Goal: Transaction & Acquisition: Purchase product/service

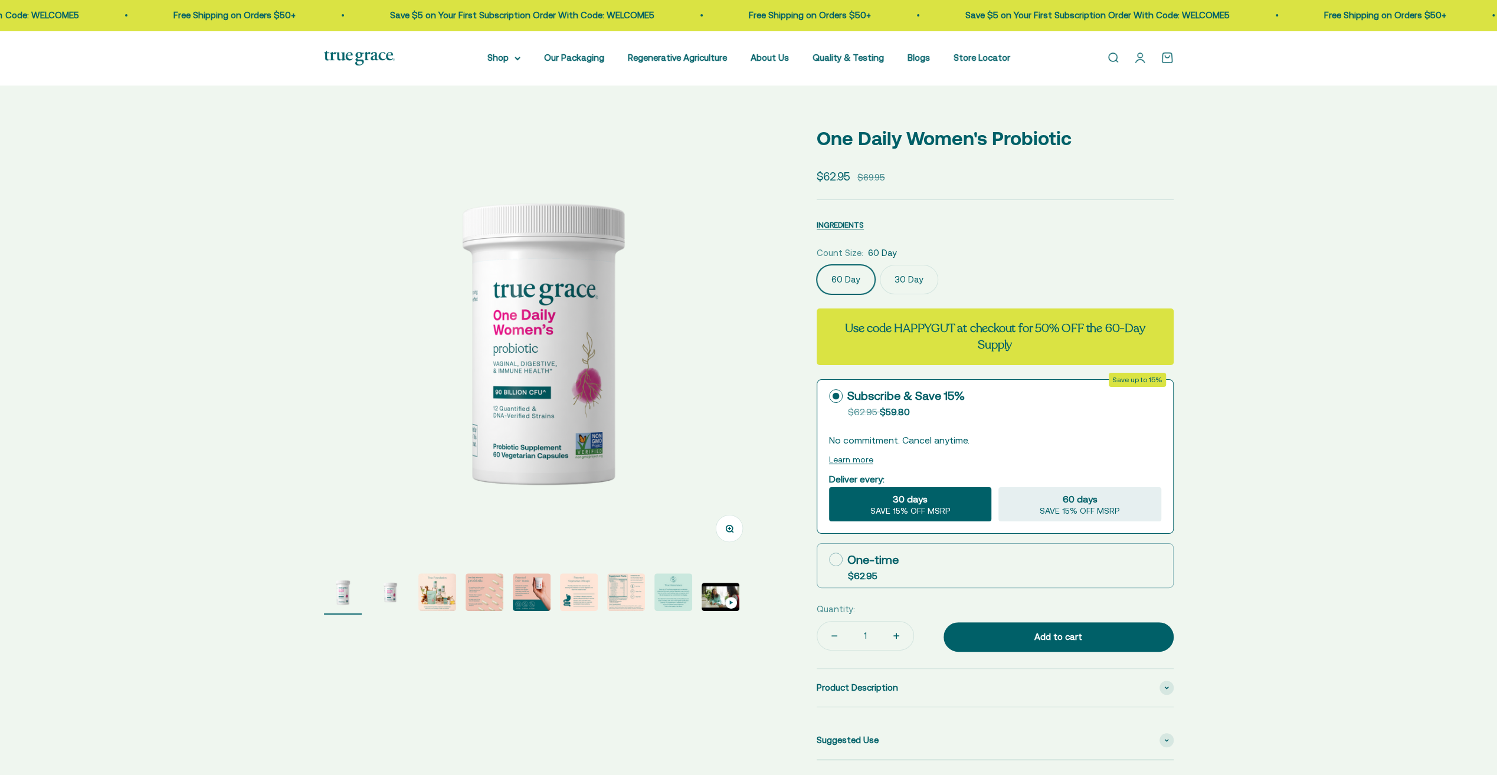
select select "3"
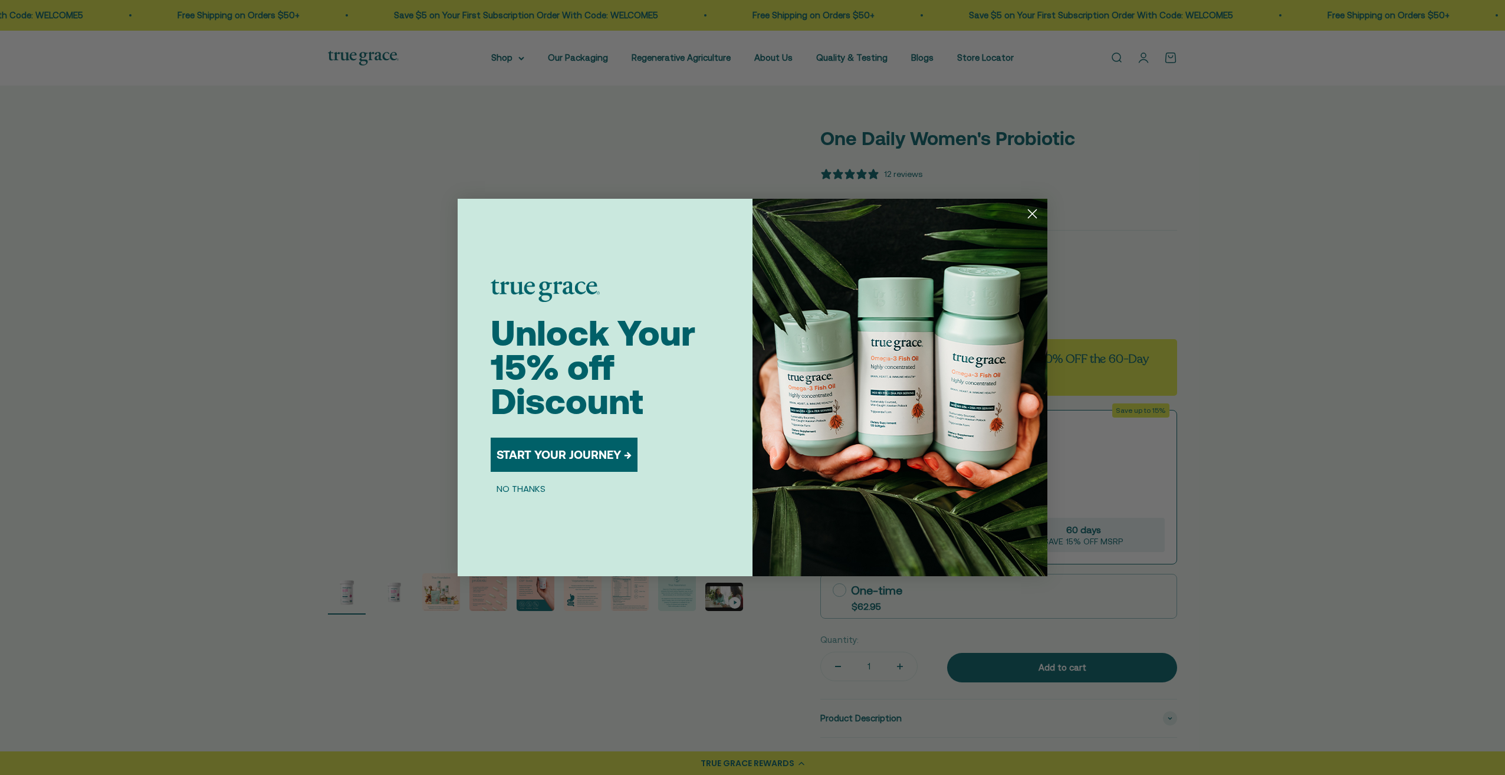
click at [1035, 215] on circle "Close dialog" at bounding box center [1032, 213] width 19 height 19
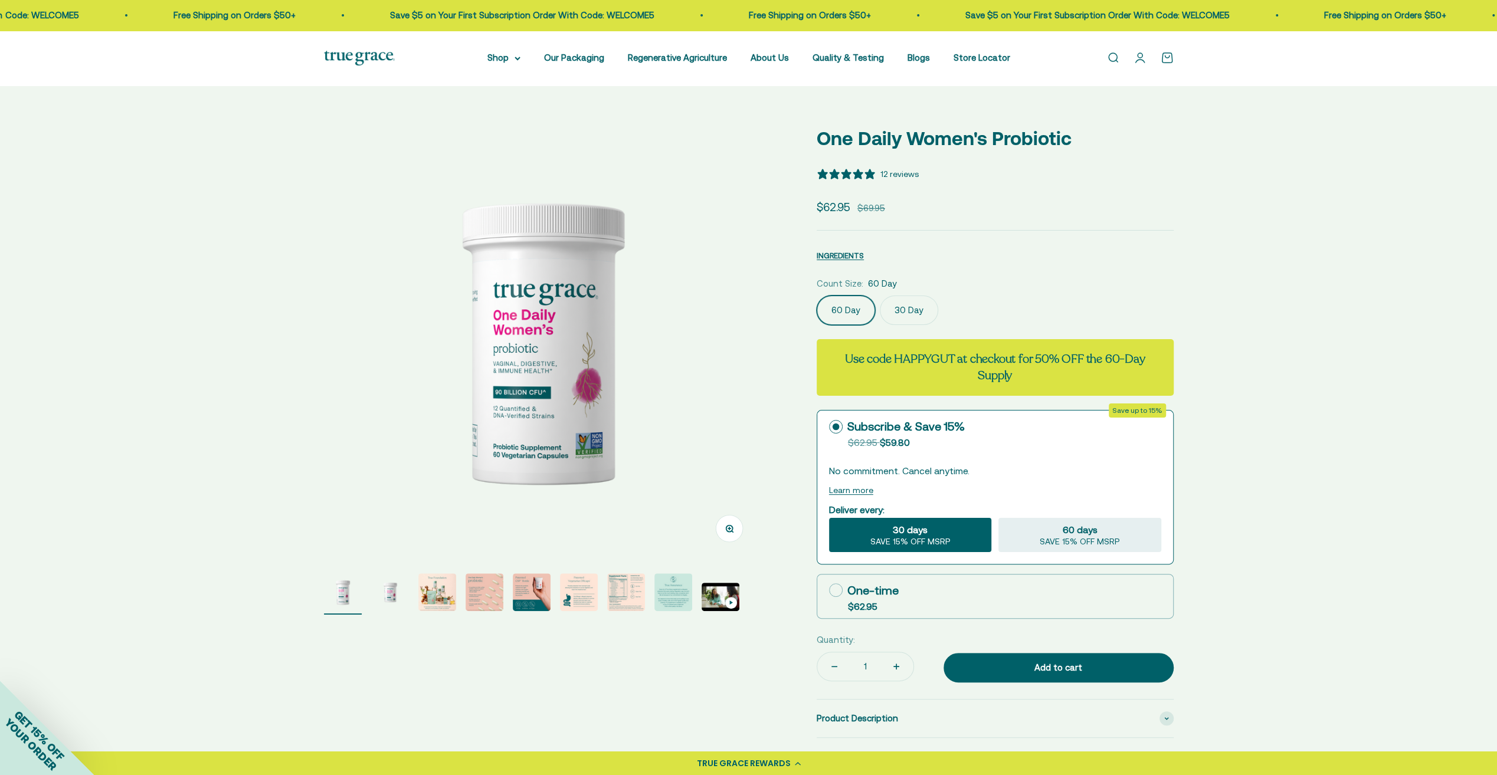
click at [903, 315] on label "30 Day" at bounding box center [909, 310] width 58 height 29
click at [816, 296] on input "30 Day" at bounding box center [816, 295] width 1 height 1
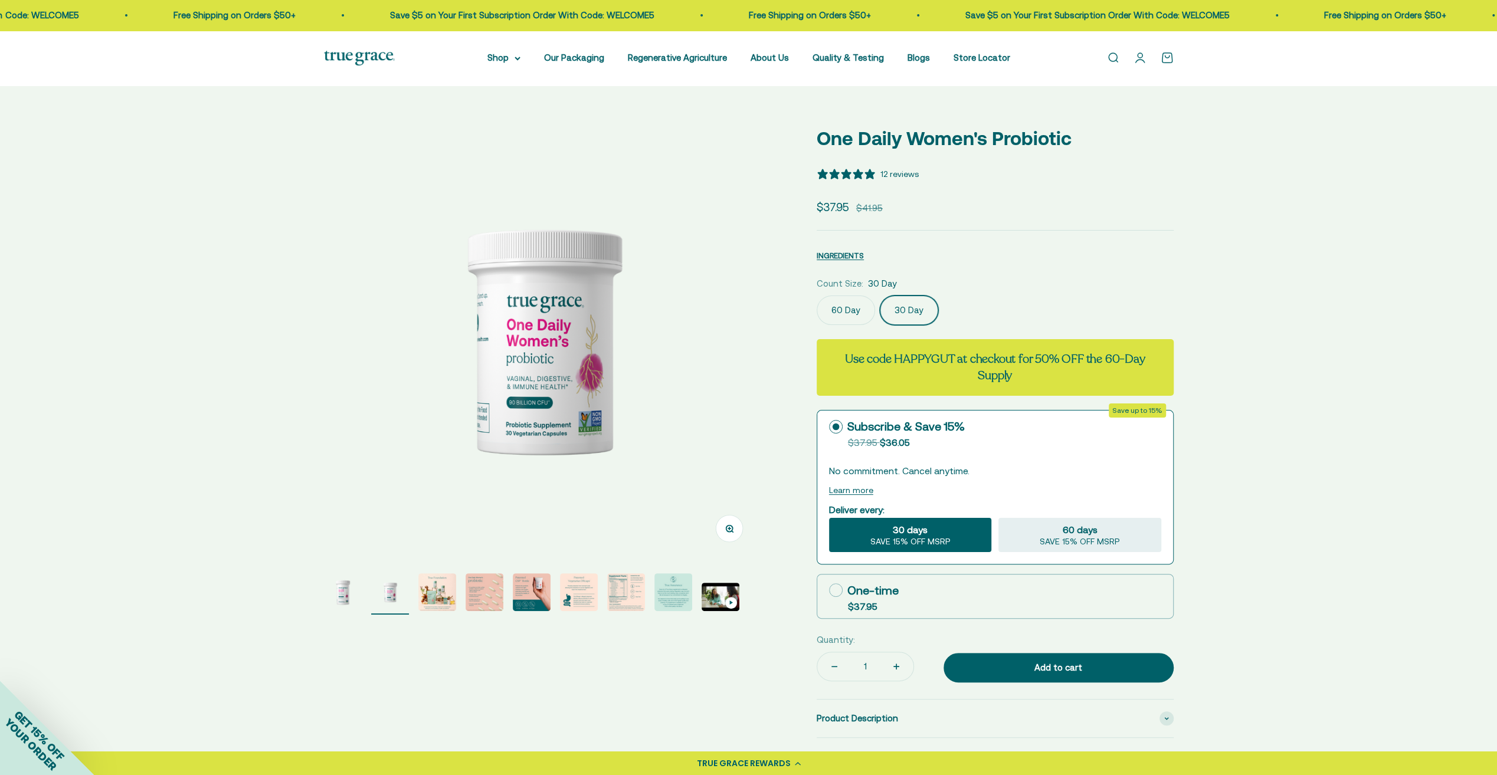
click at [845, 316] on label "60 Day" at bounding box center [845, 310] width 58 height 29
click at [816, 296] on input "60 Day" at bounding box center [816, 295] width 1 height 1
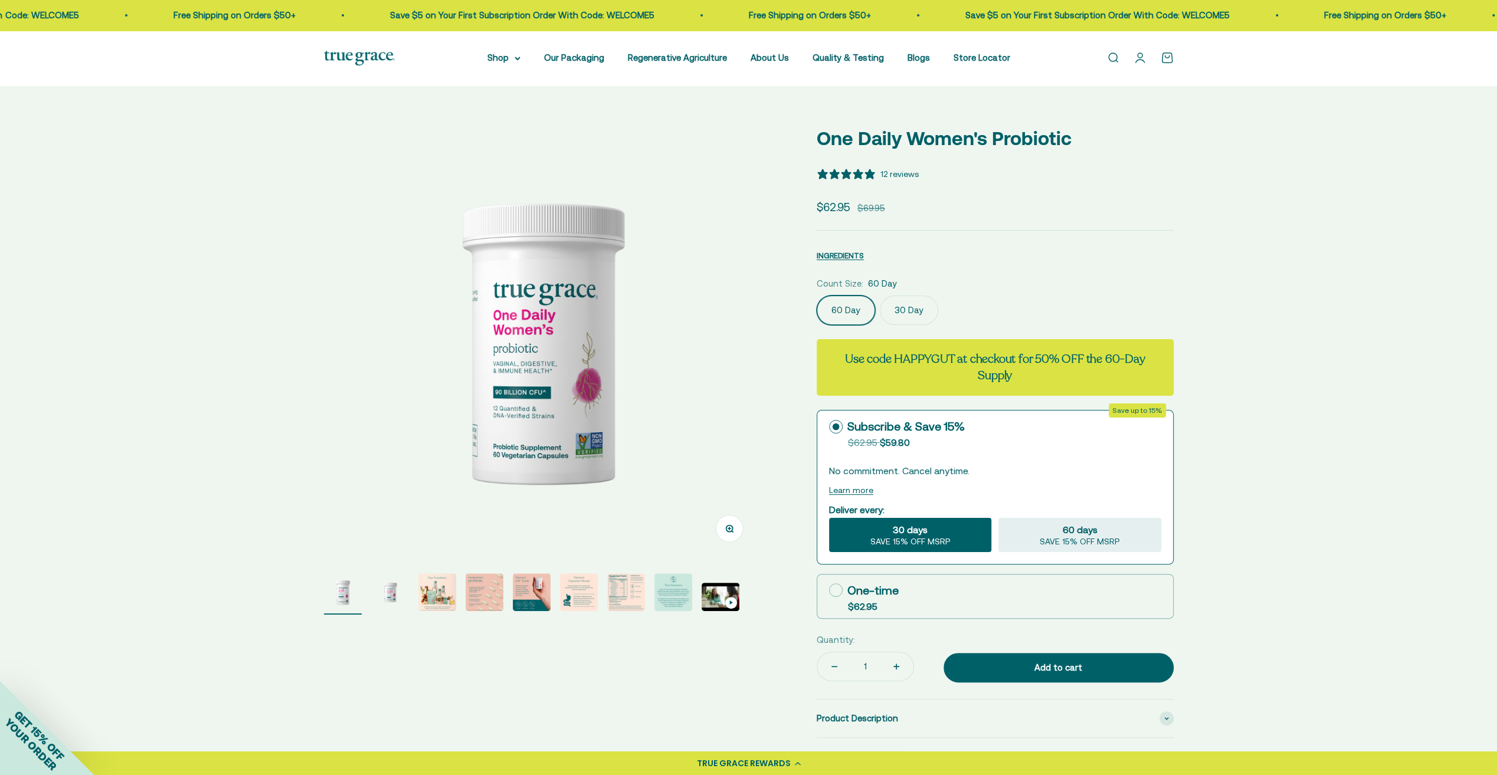
click at [921, 354] on strong "Use code HAPPYGUT at checkout for 50% OFF the 60-Day Supply" at bounding box center [995, 367] width 300 height 32
copy strong "HAPPYGUT"
click at [973, 366] on strong "Use code HAPPYGUT at checkout for 50% OFF the 60-Day Supply" at bounding box center [995, 367] width 300 height 32
click at [1171, 59] on link "Open cart 0" at bounding box center [1166, 57] width 13 height 13
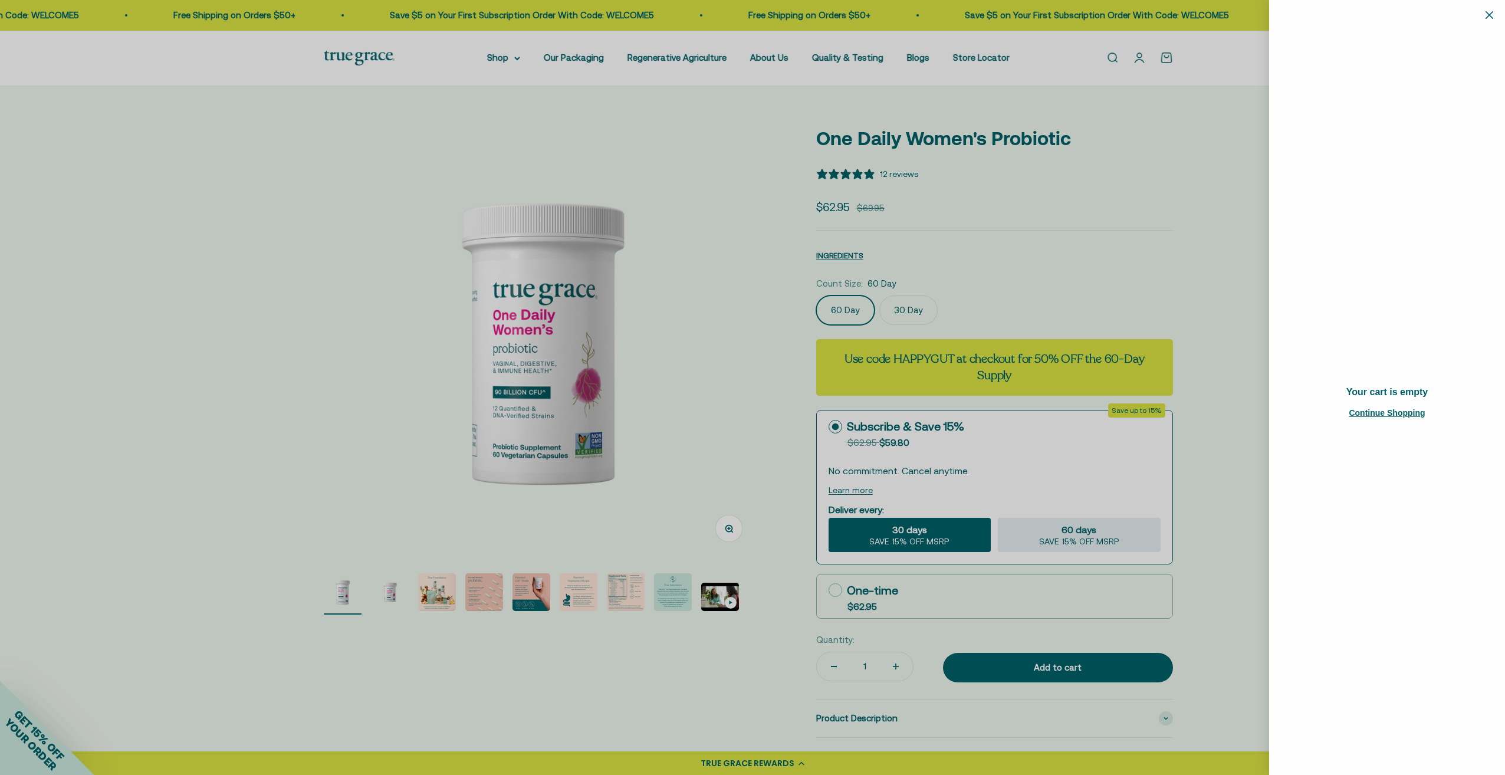
drag, startPoint x: 1127, startPoint y: 260, endPoint x: 1105, endPoint y: 367, distance: 110.0
click at [1127, 260] on div at bounding box center [752, 387] width 1505 height 775
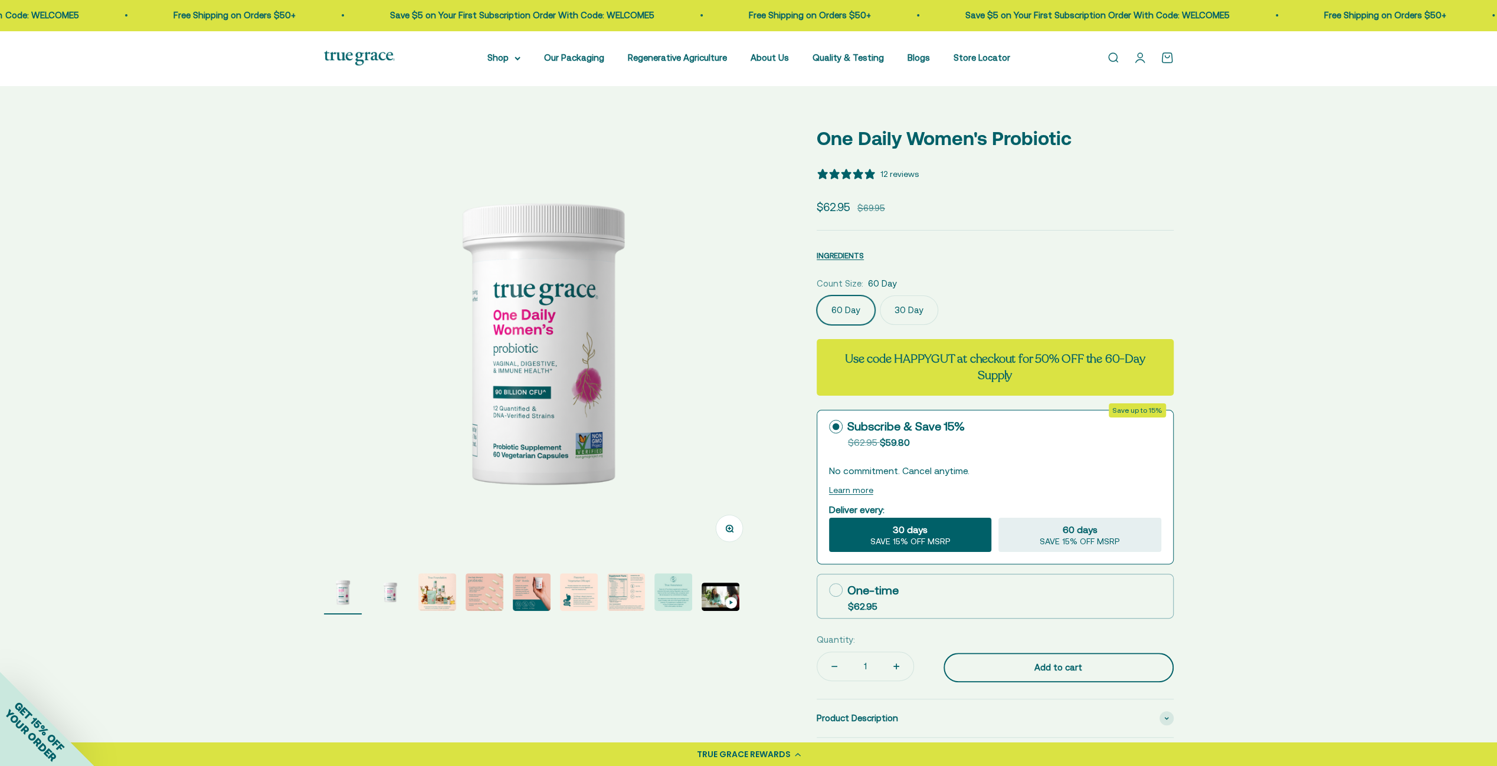
click at [1077, 670] on div "Add to cart" at bounding box center [1058, 668] width 183 height 14
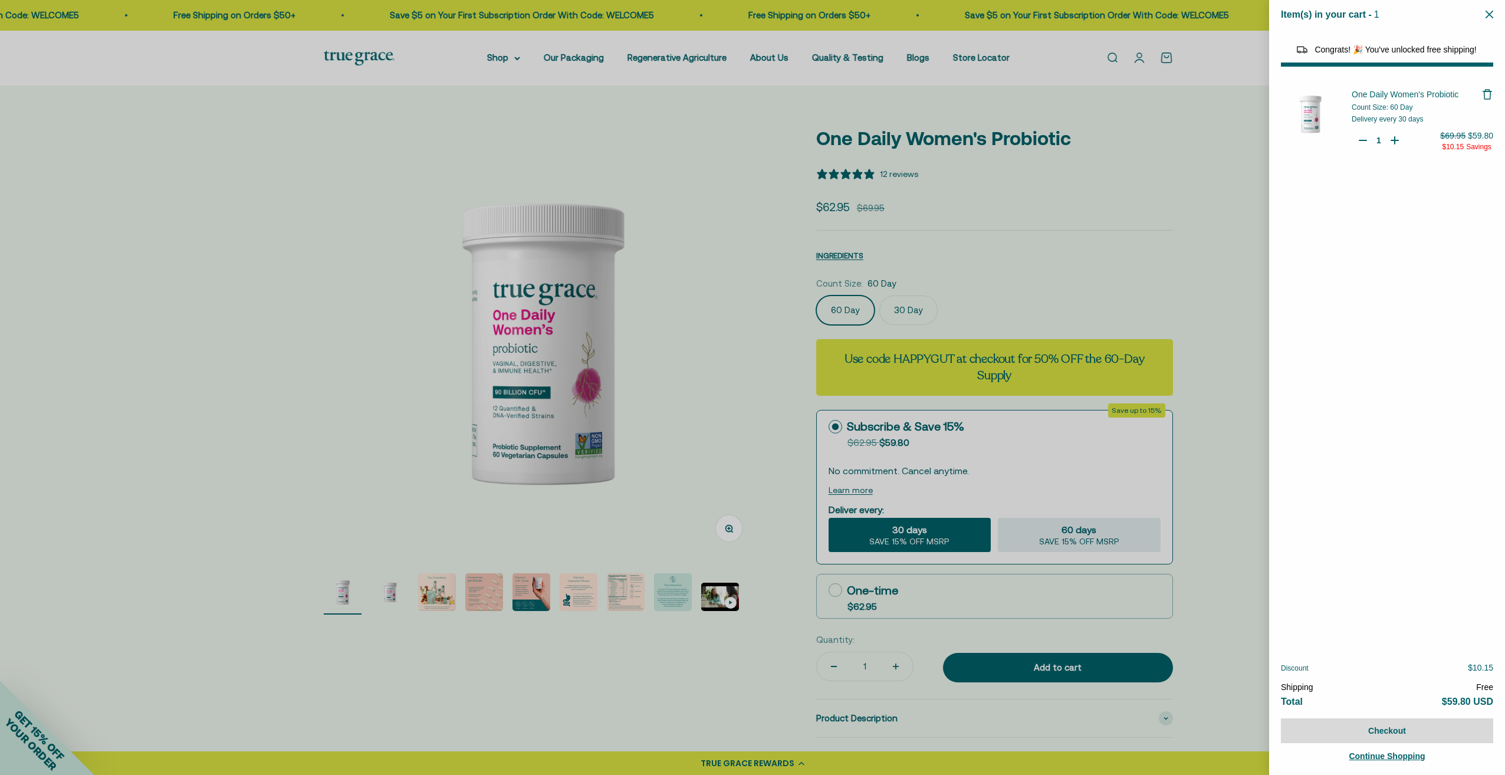
click at [1041, 111] on div at bounding box center [752, 387] width 1505 height 775
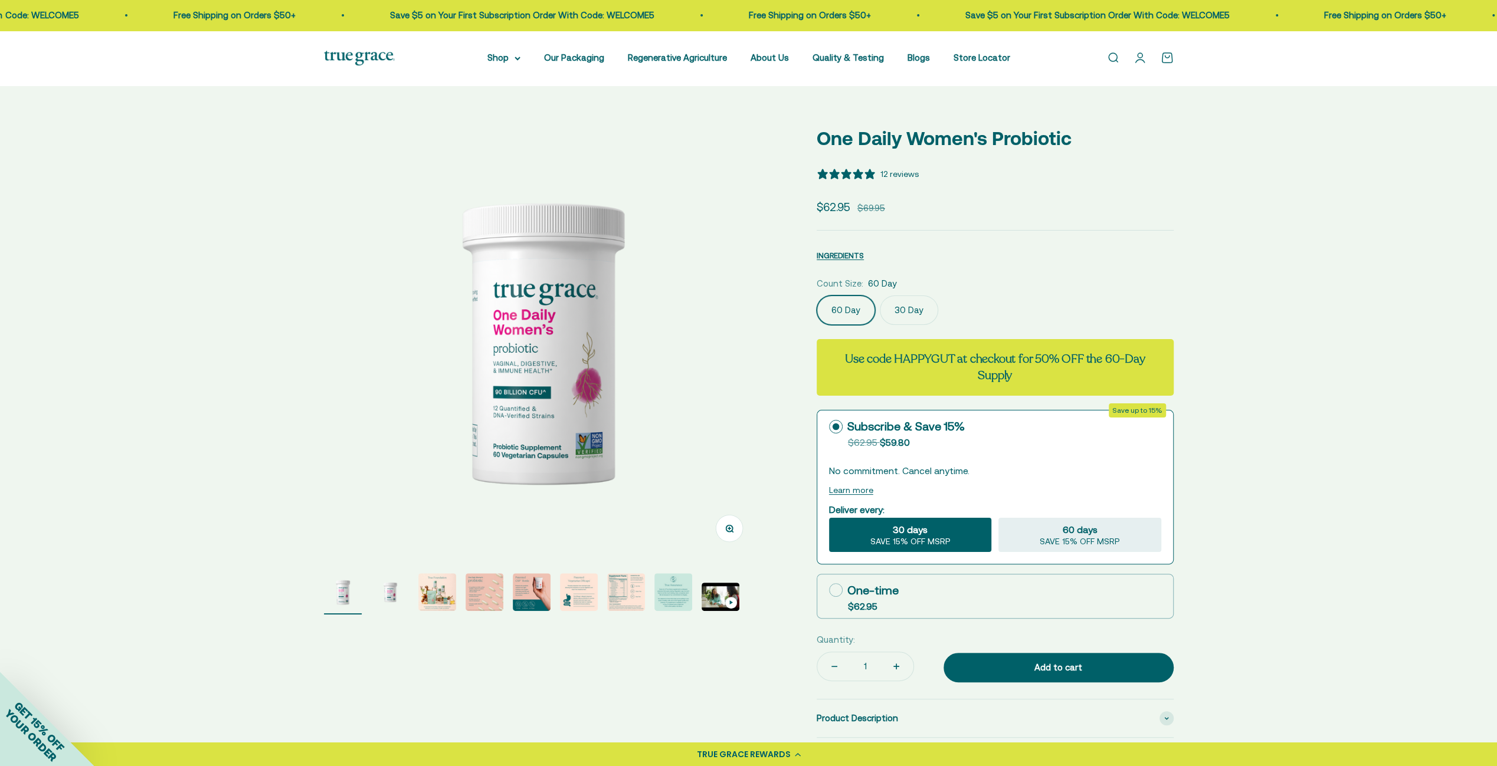
select select "40055698129088"
select select "44882806636758"
click at [582, 55] on link "Our Packaging" at bounding box center [574, 57] width 60 height 10
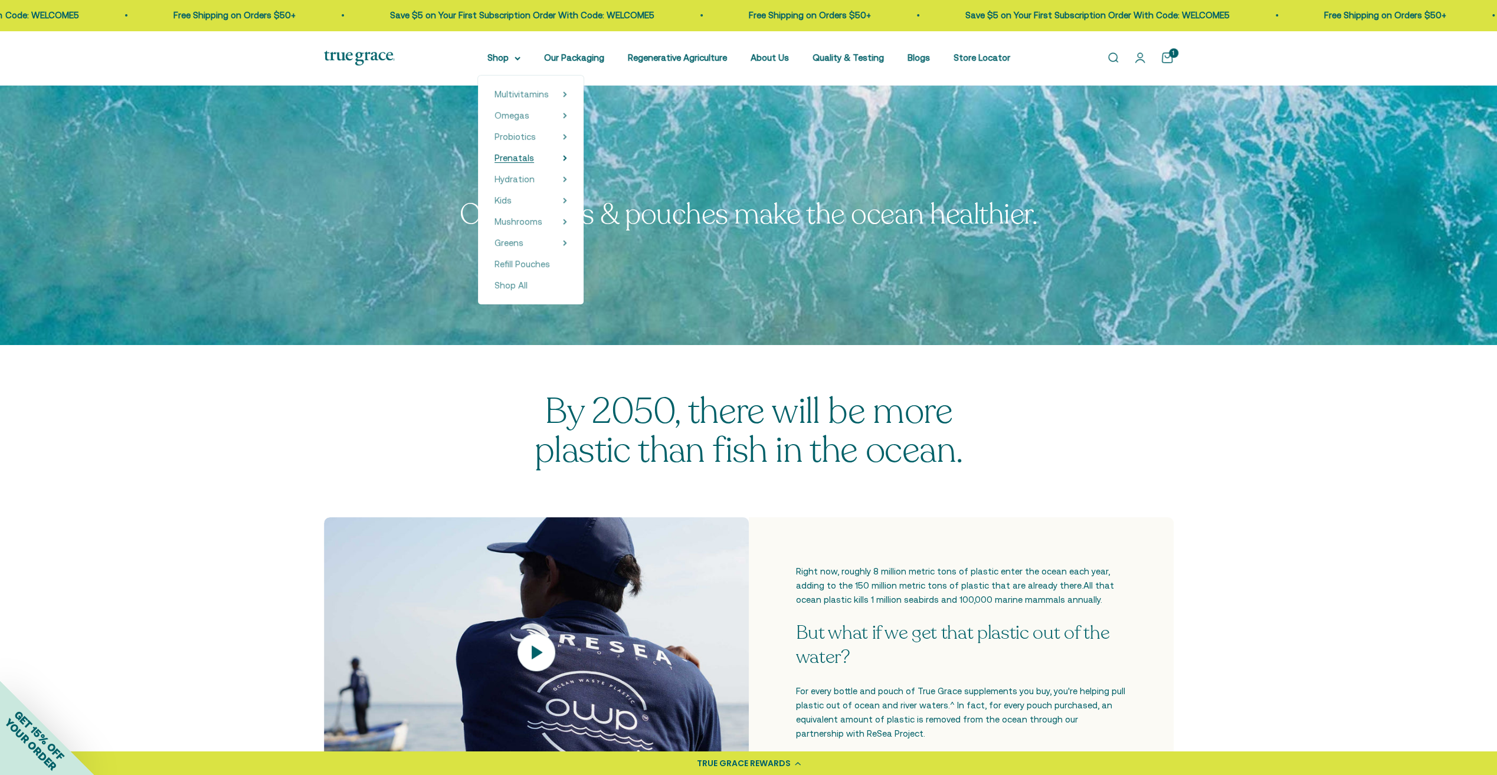
click at [519, 157] on span "Prenatals" at bounding box center [514, 158] width 40 height 10
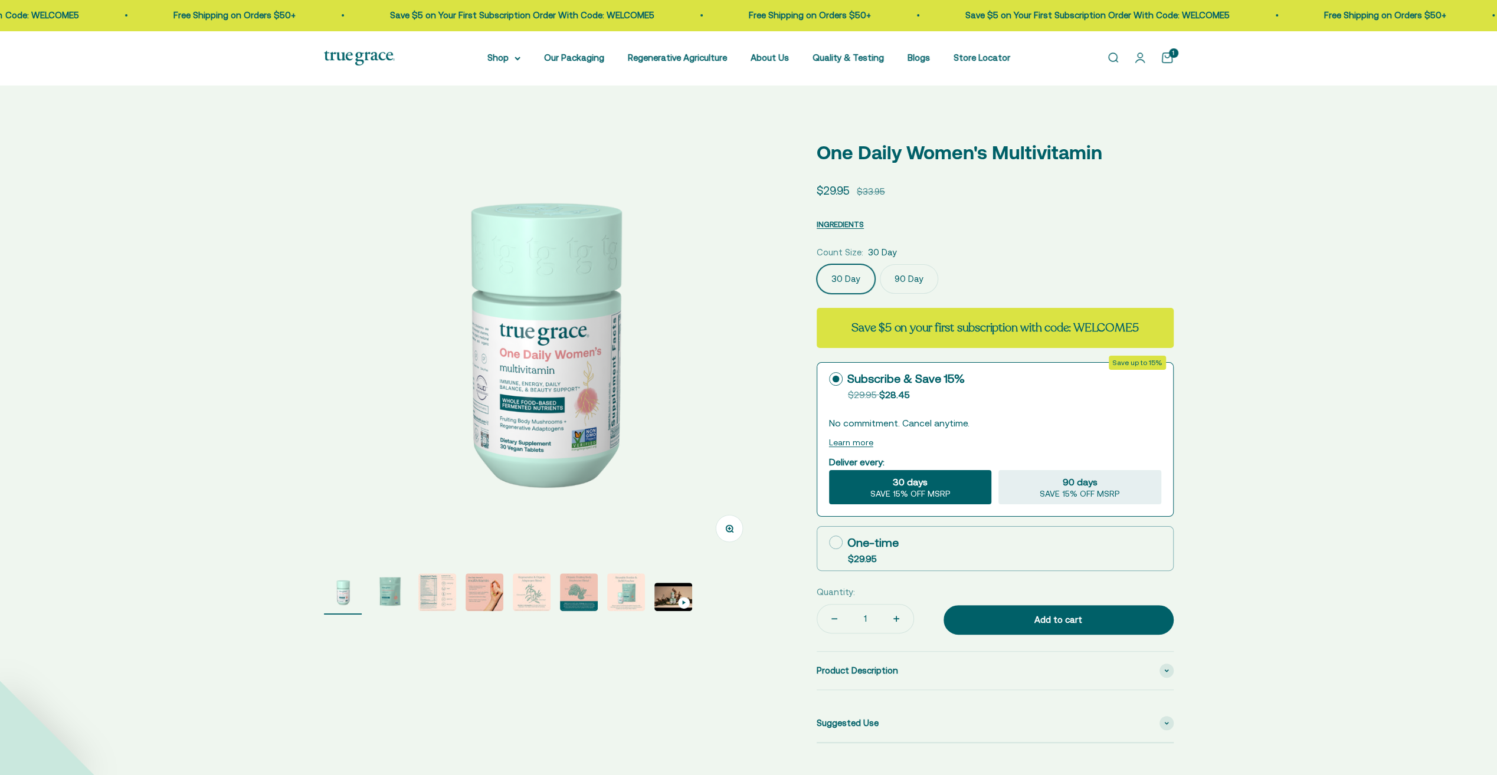
select select "3"
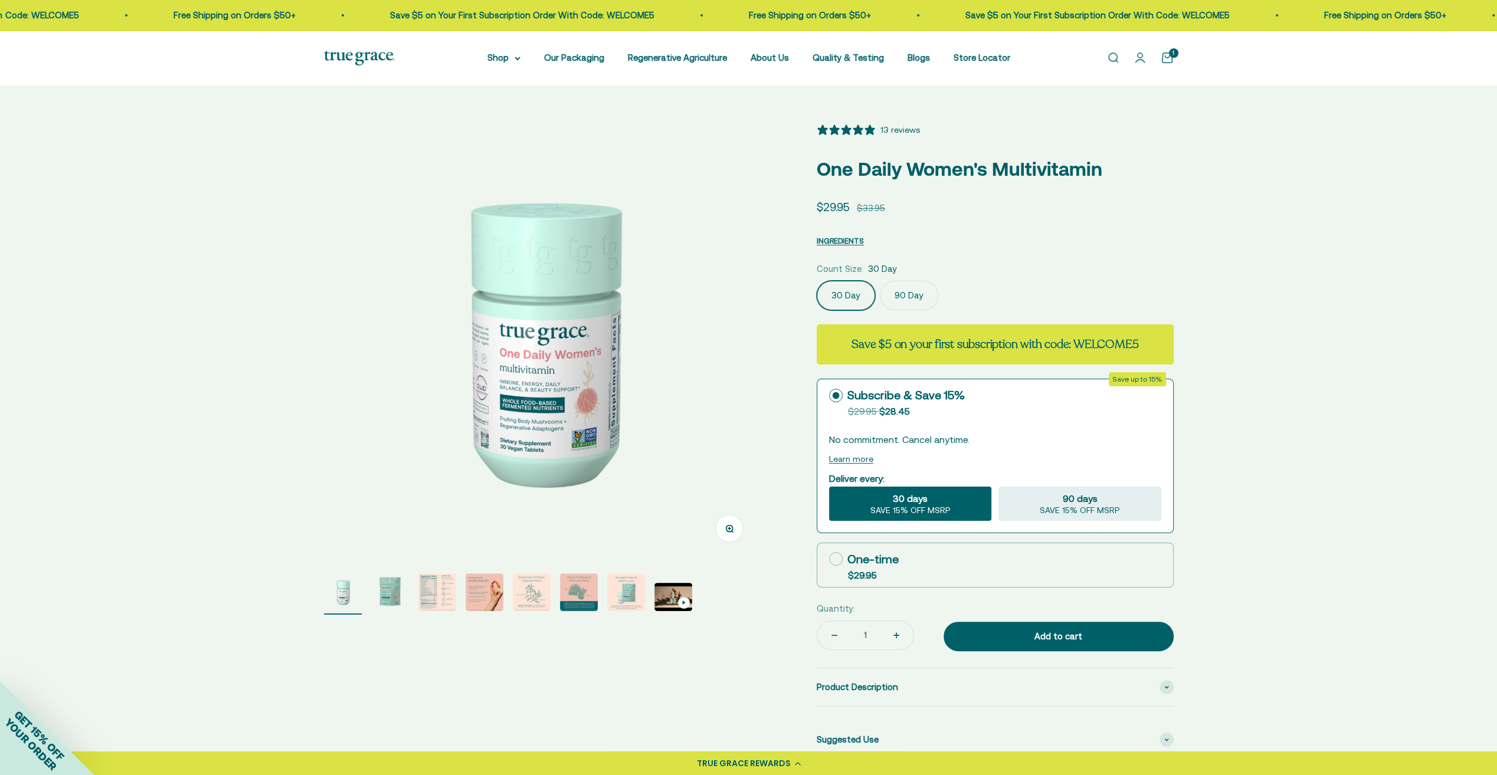
click at [395, 594] on img "Go to item 2" at bounding box center [390, 592] width 38 height 38
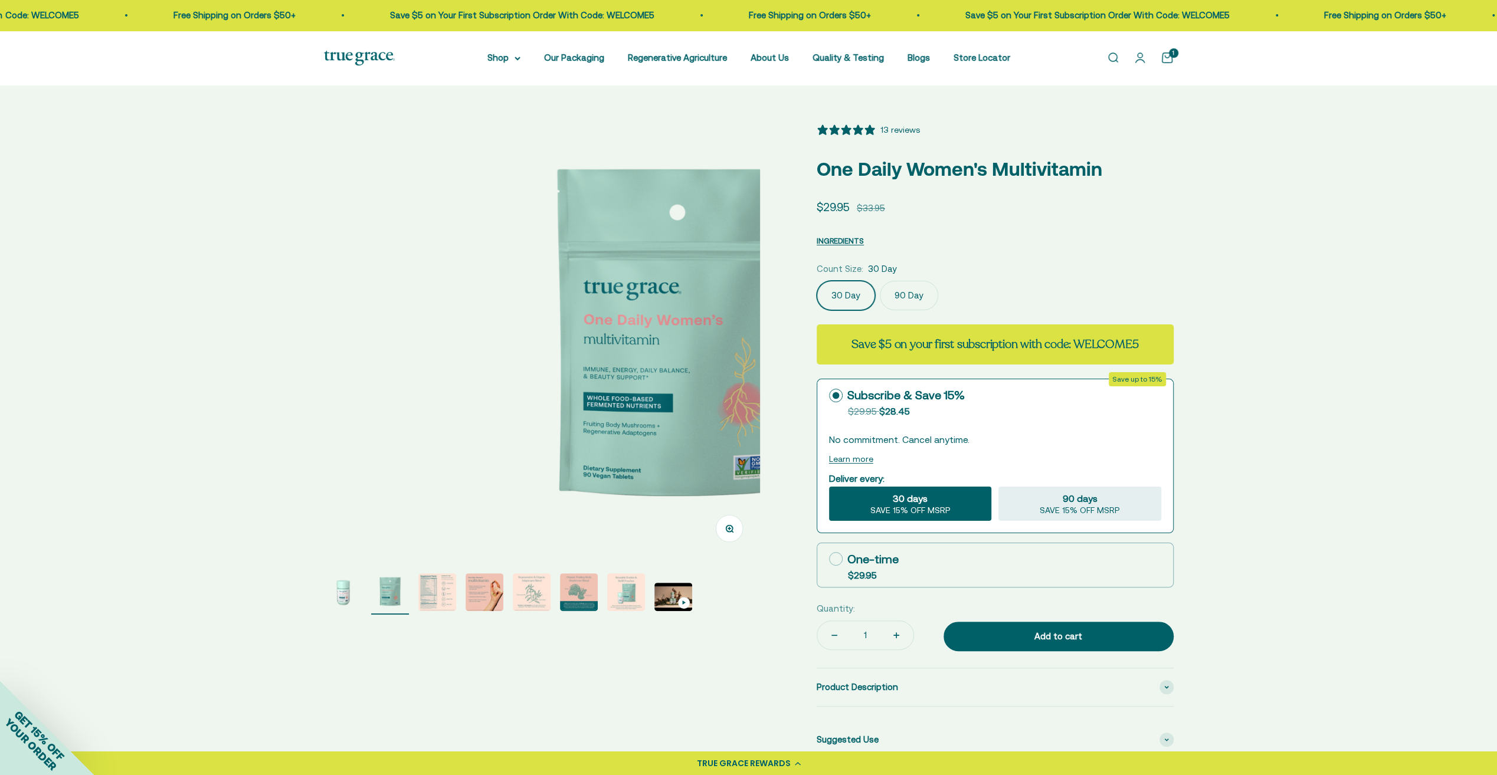
scroll to position [0, 450]
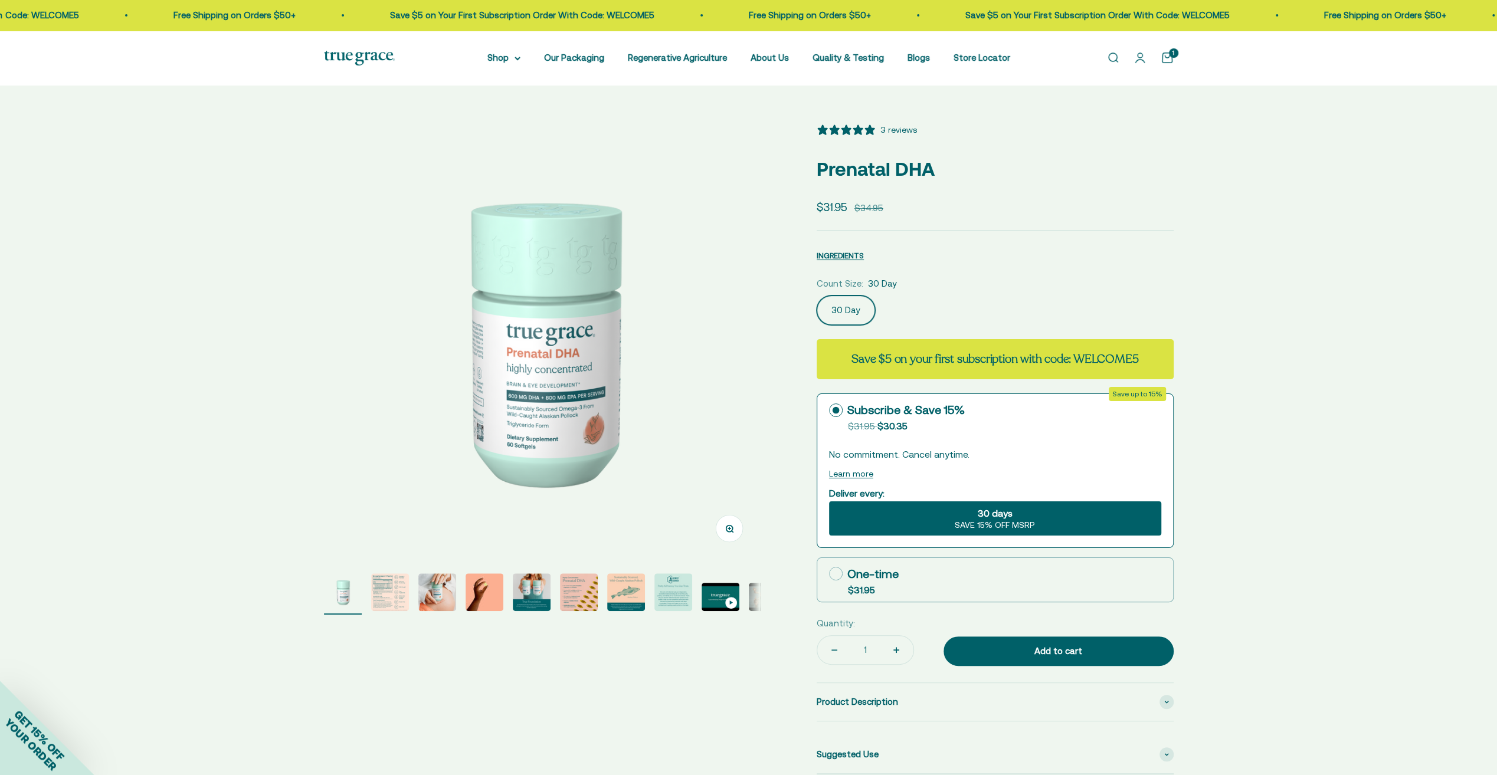
select select "3"
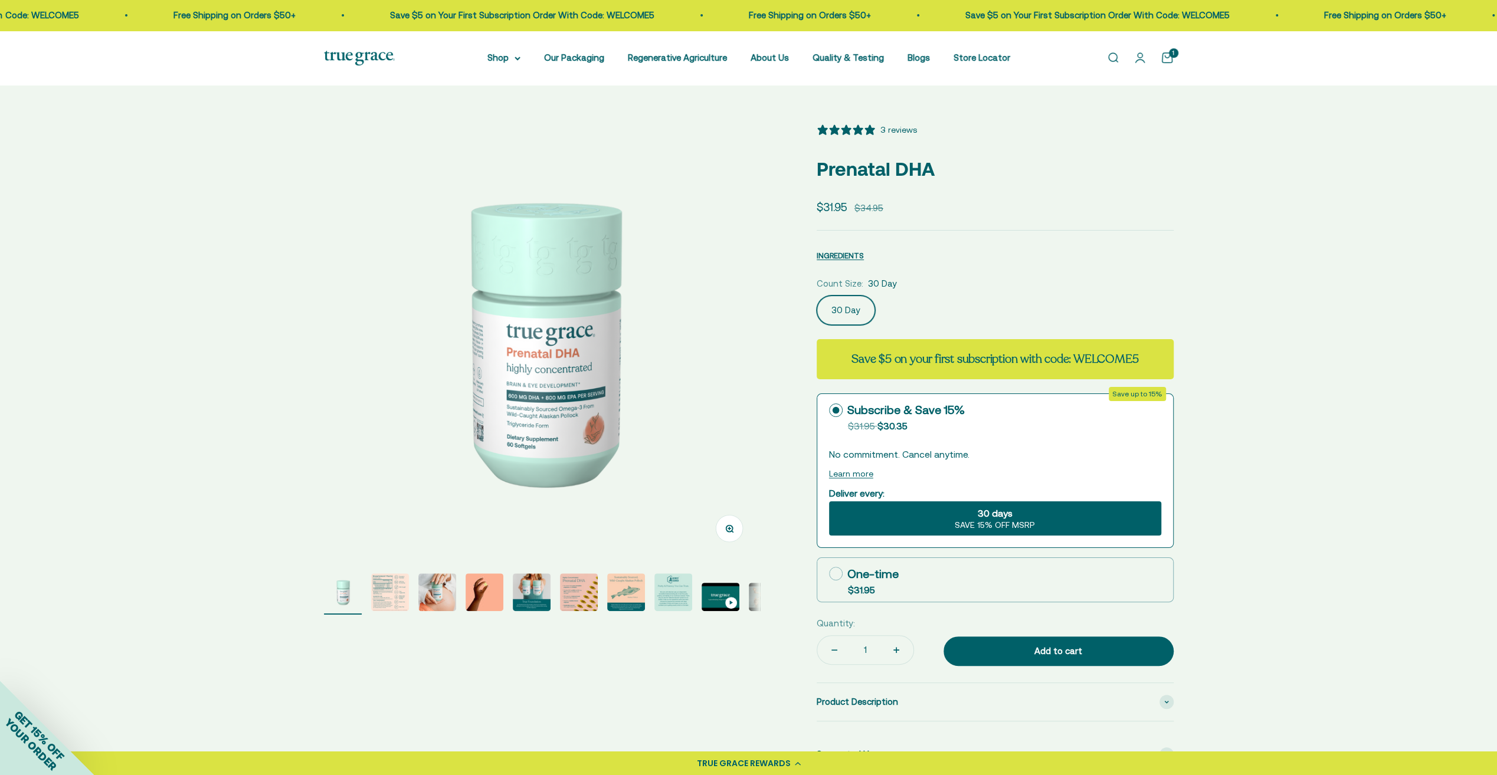
click at [402, 599] on img "Go to item 2" at bounding box center [390, 592] width 38 height 38
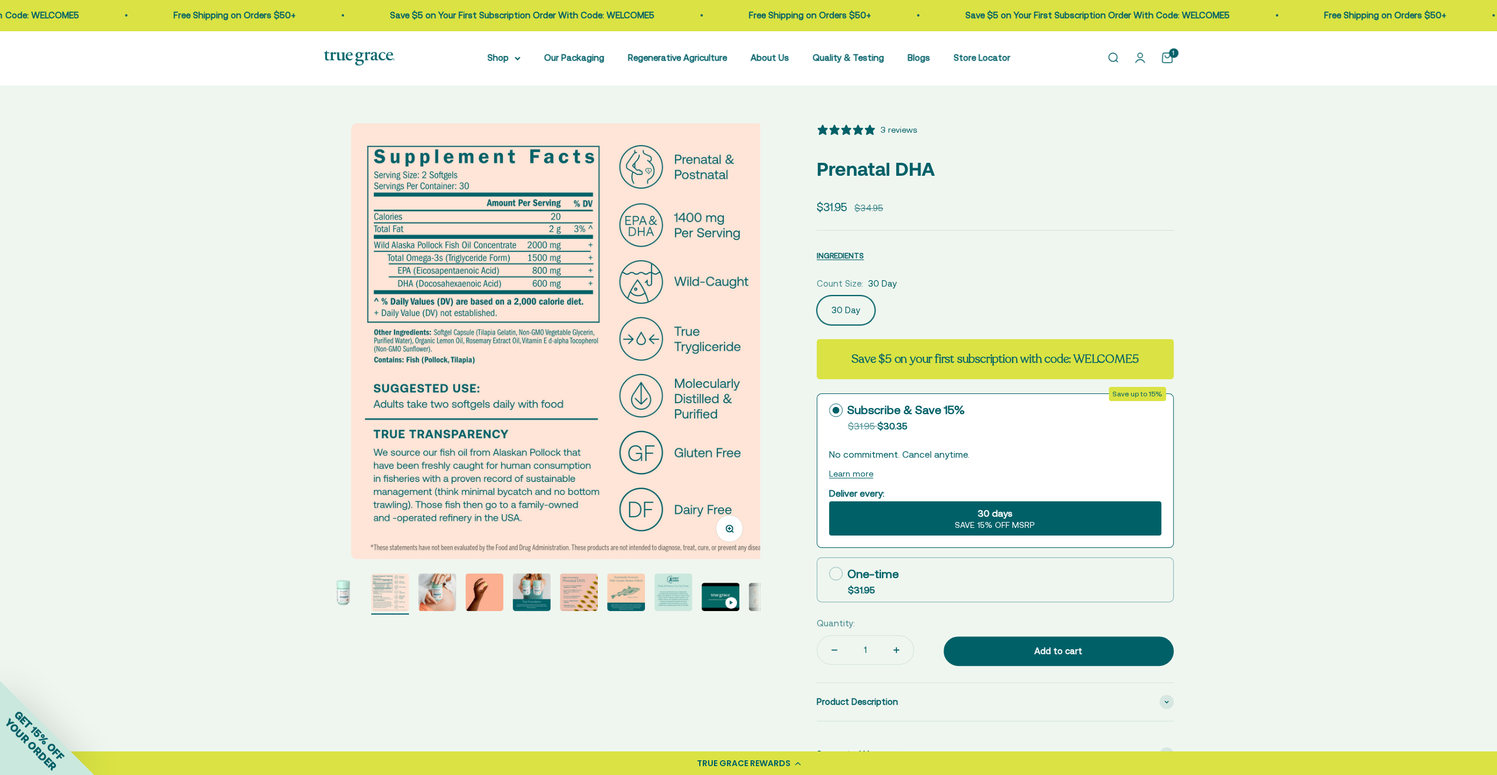
scroll to position [0, 450]
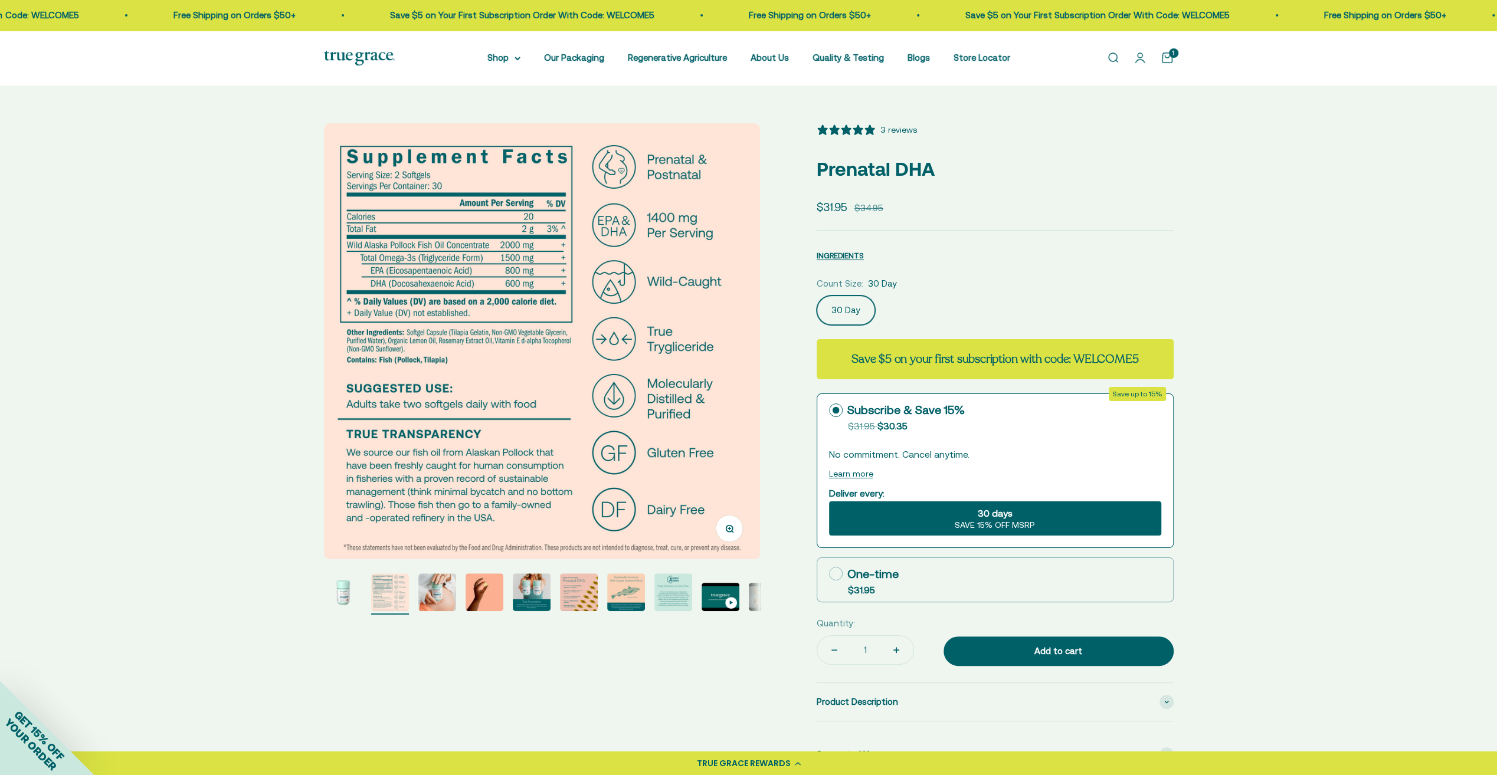
click at [454, 599] on img "Go to item 3" at bounding box center [437, 592] width 38 height 38
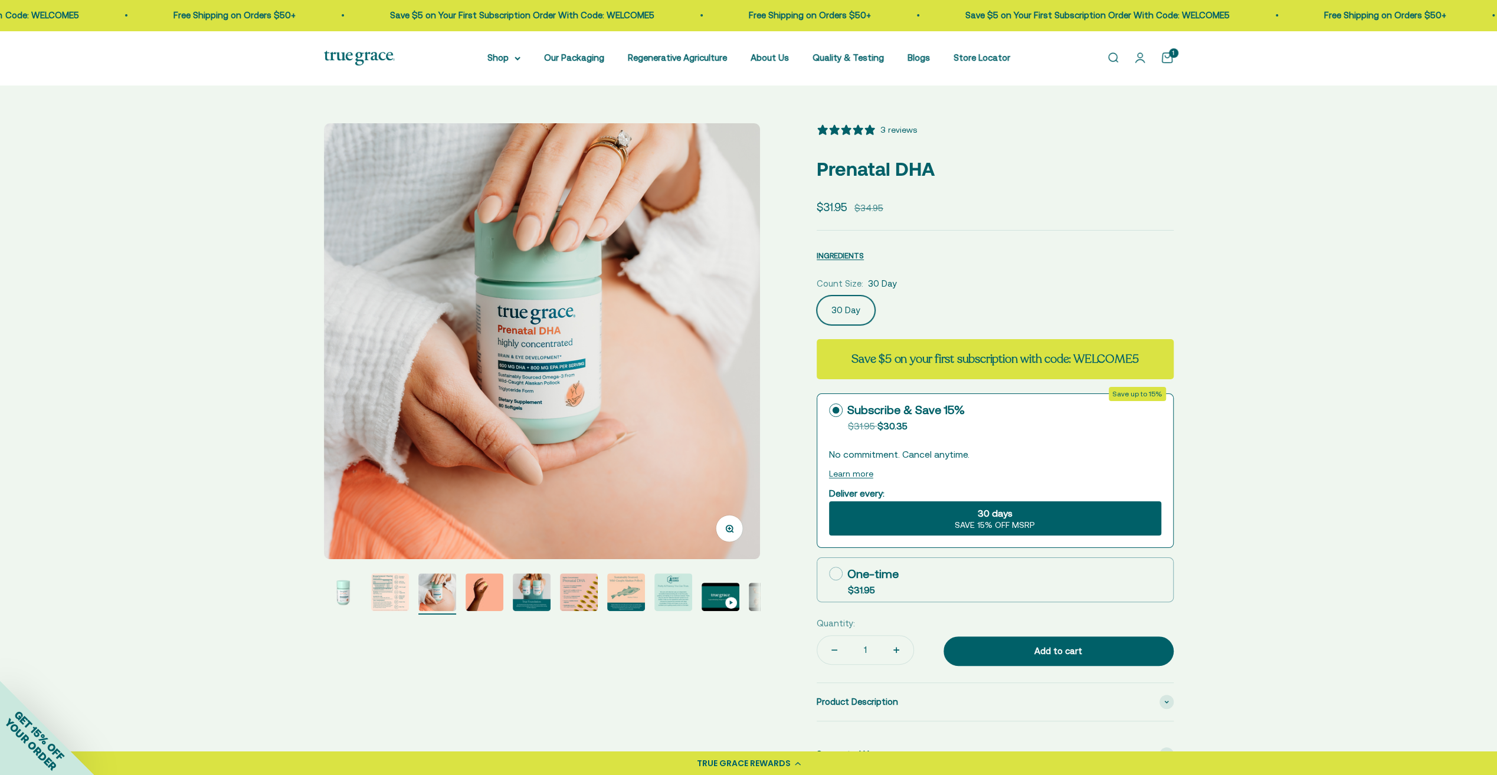
click at [488, 598] on img "Go to item 4" at bounding box center [484, 592] width 38 height 38
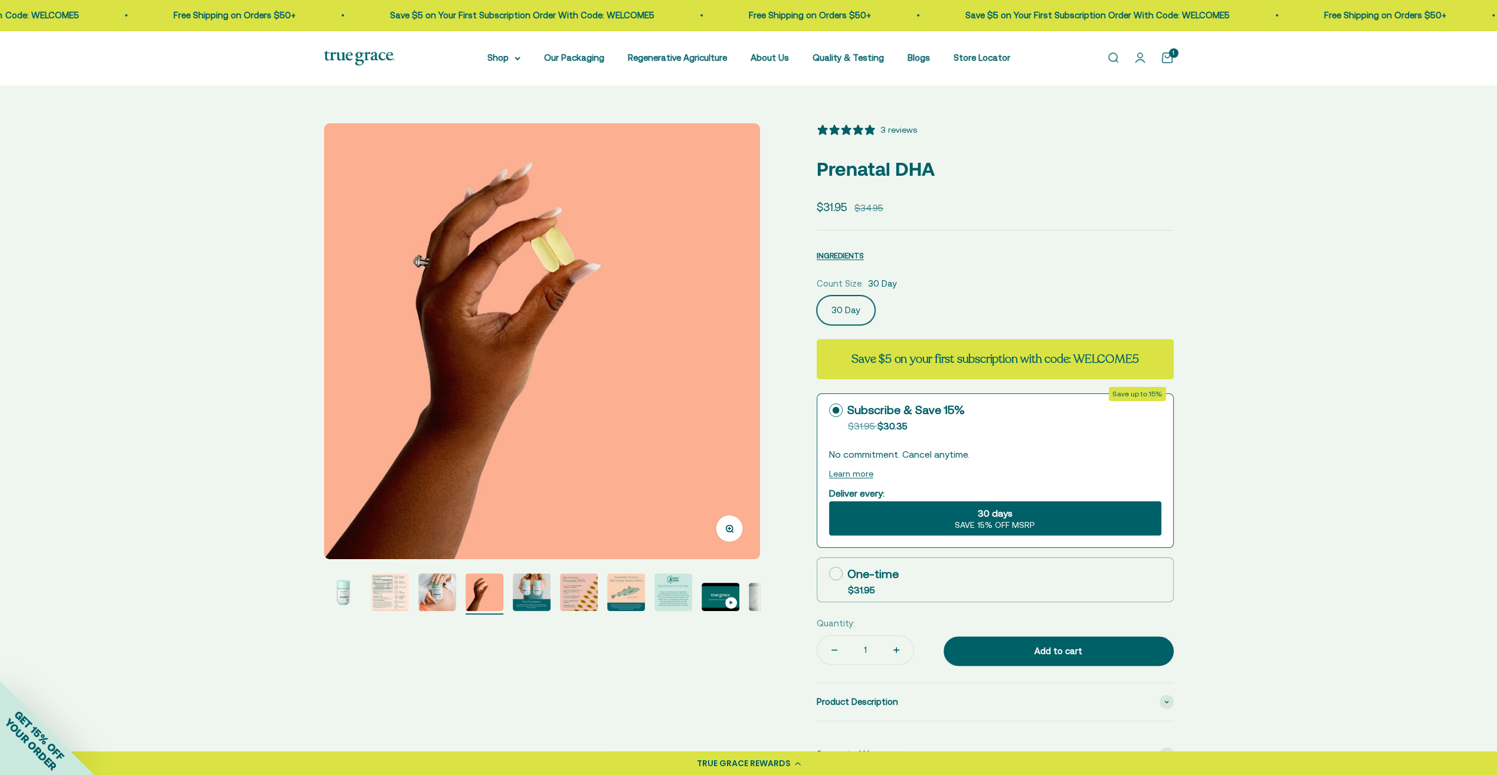
click at [532, 595] on img "Go to item 5" at bounding box center [532, 592] width 38 height 38
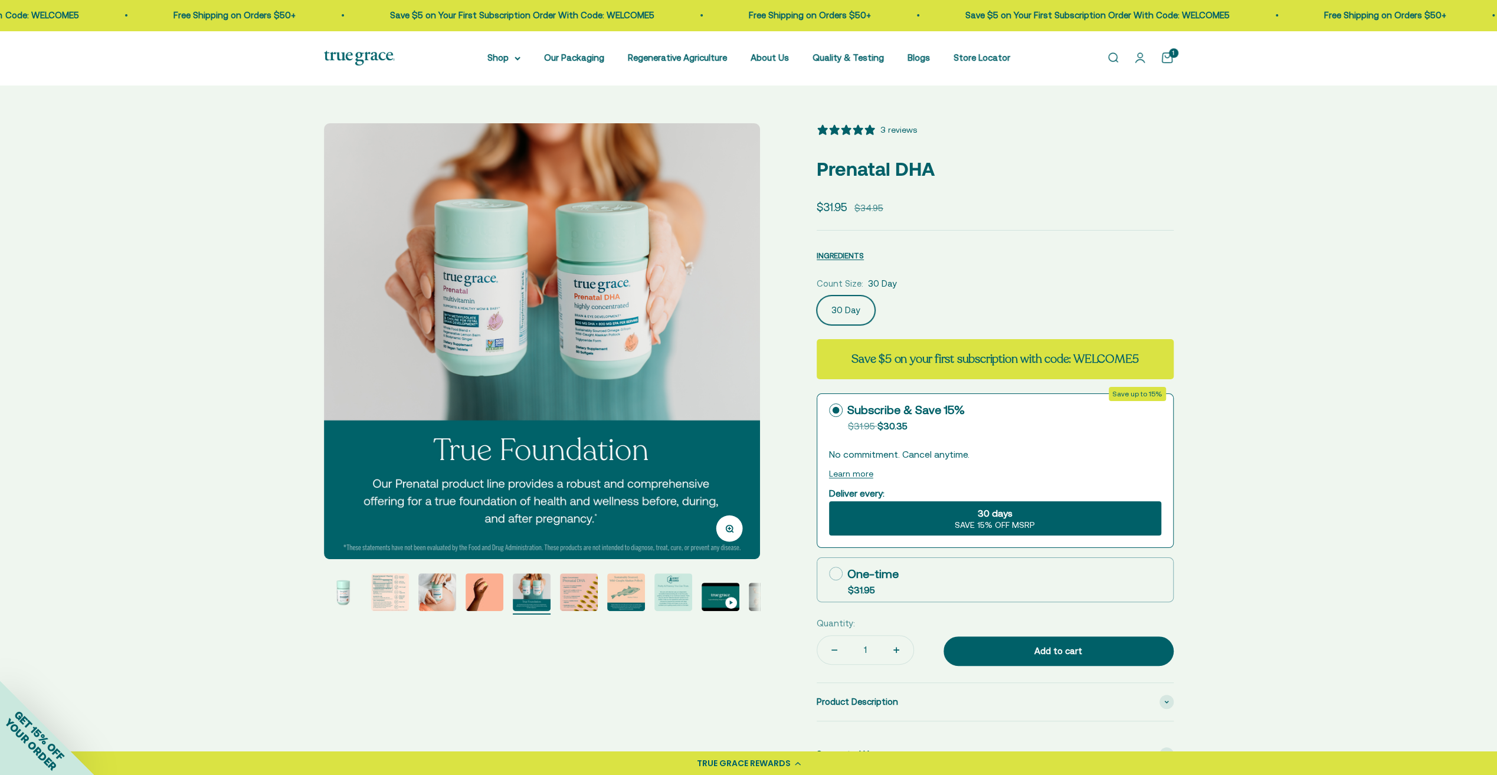
click at [574, 595] on img "Go to item 6" at bounding box center [579, 592] width 38 height 38
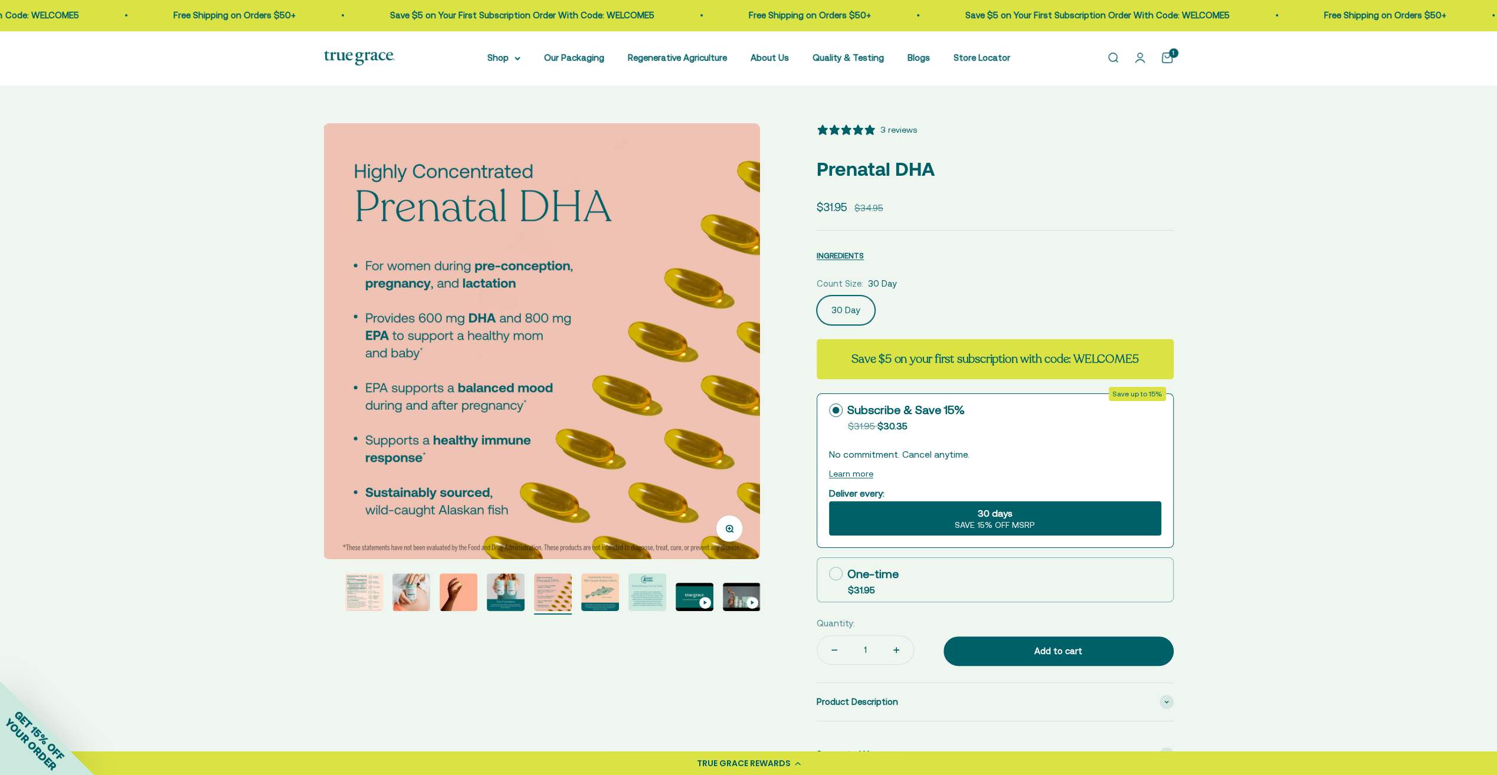
click at [495, 597] on img "Go to item 5" at bounding box center [506, 592] width 38 height 38
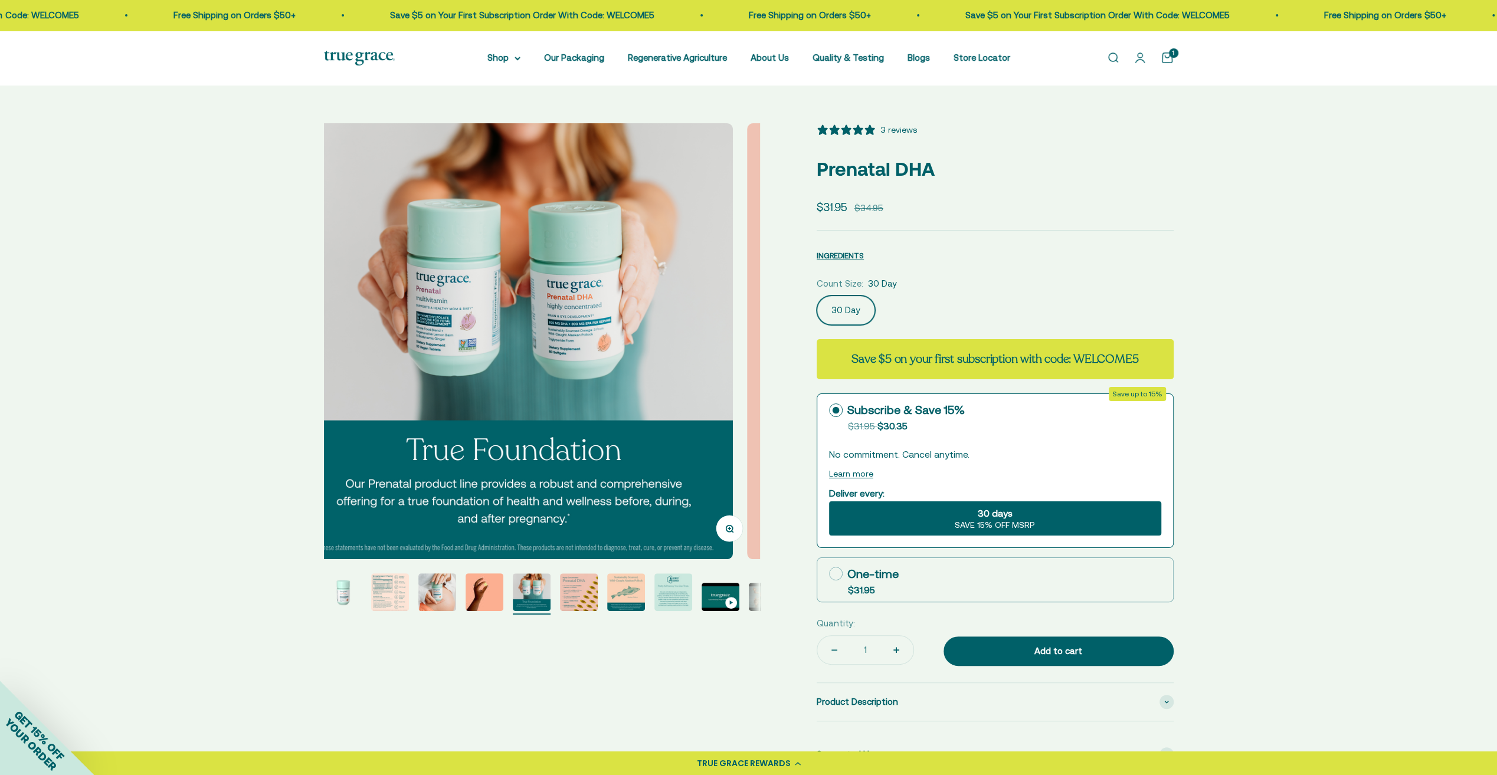
scroll to position [0, 1800]
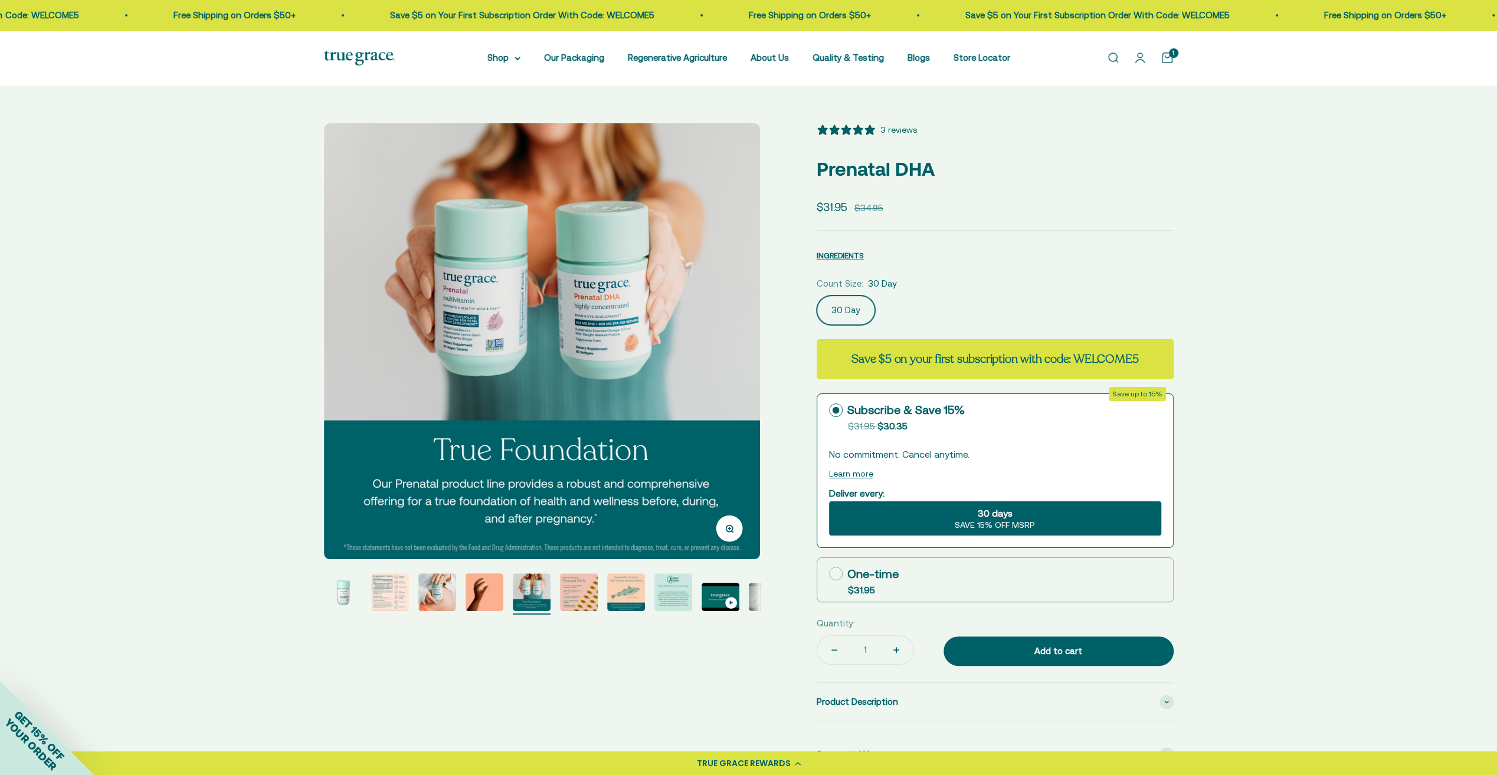
click at [590, 586] on img "Go to item 6" at bounding box center [579, 592] width 38 height 38
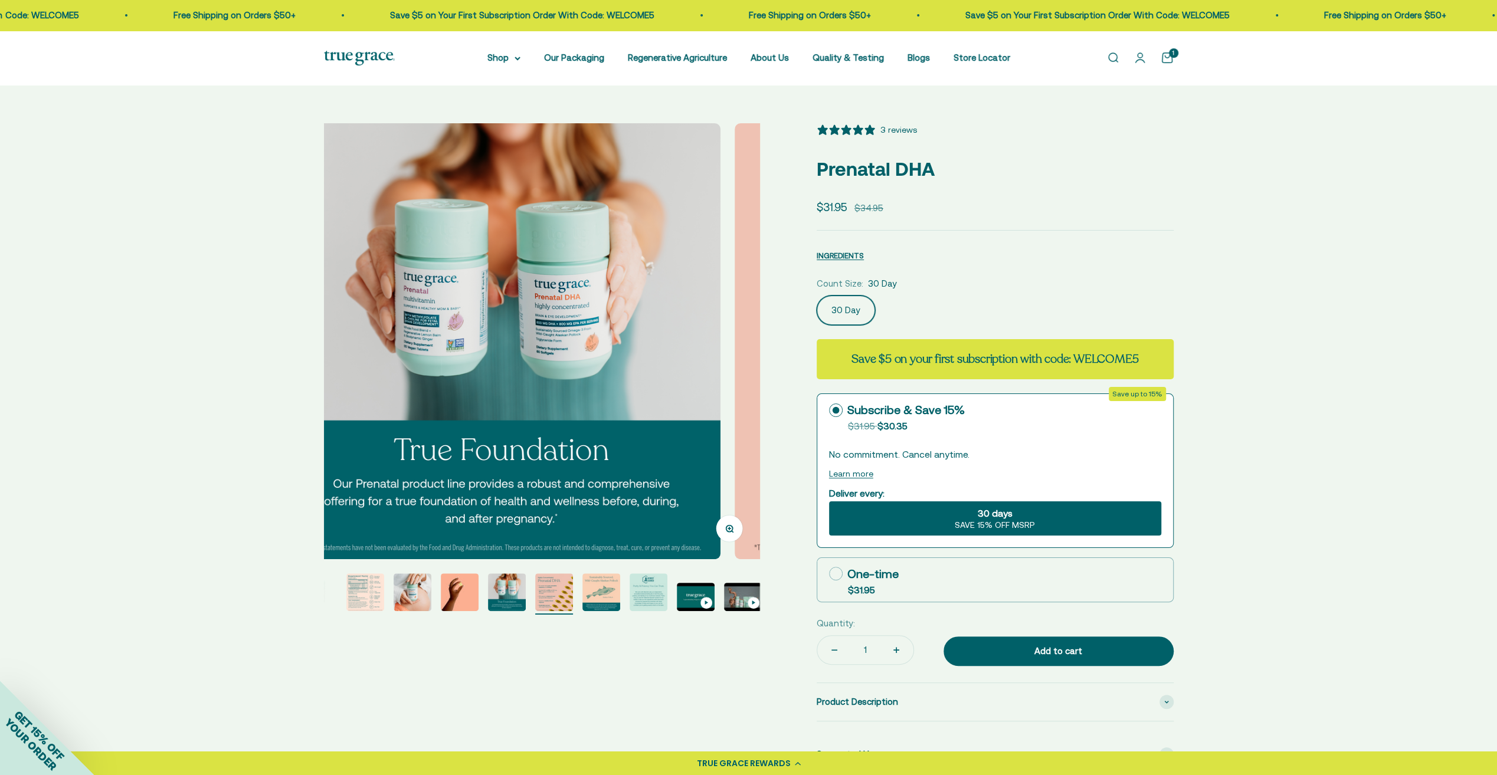
scroll to position [0, 26]
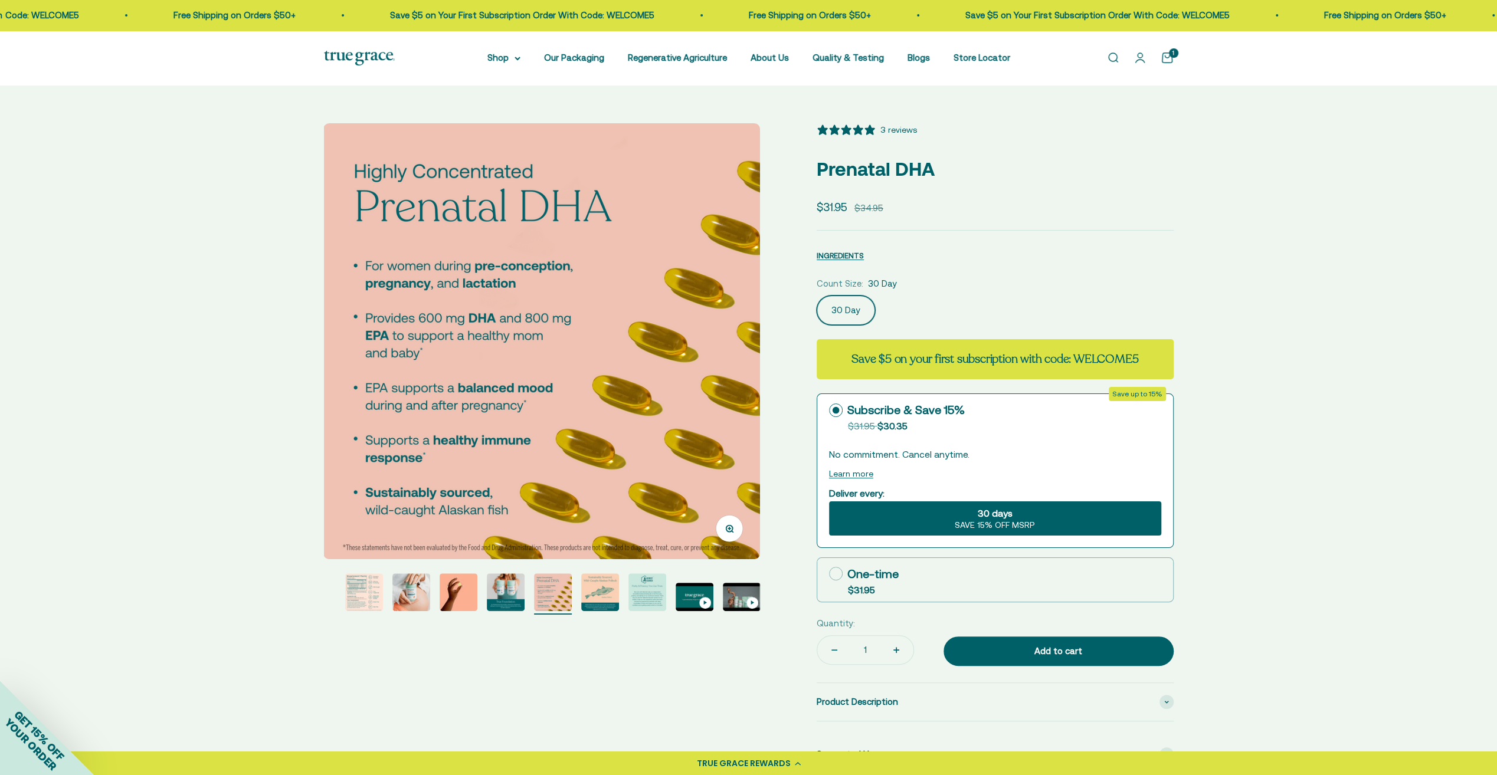
click at [600, 591] on img "Go to item 7" at bounding box center [600, 592] width 38 height 38
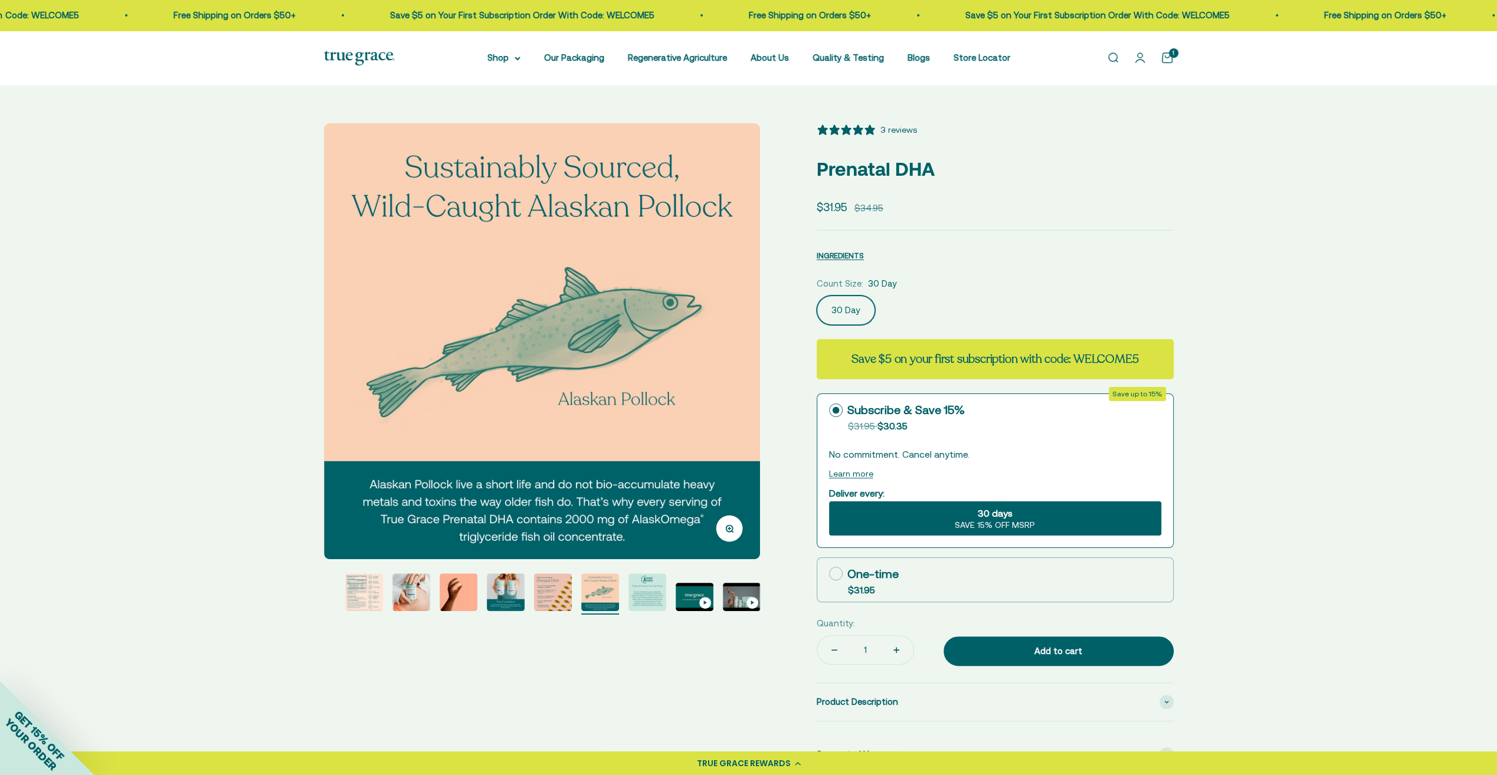
click at [638, 595] on img "Go to item 8" at bounding box center [647, 592] width 38 height 38
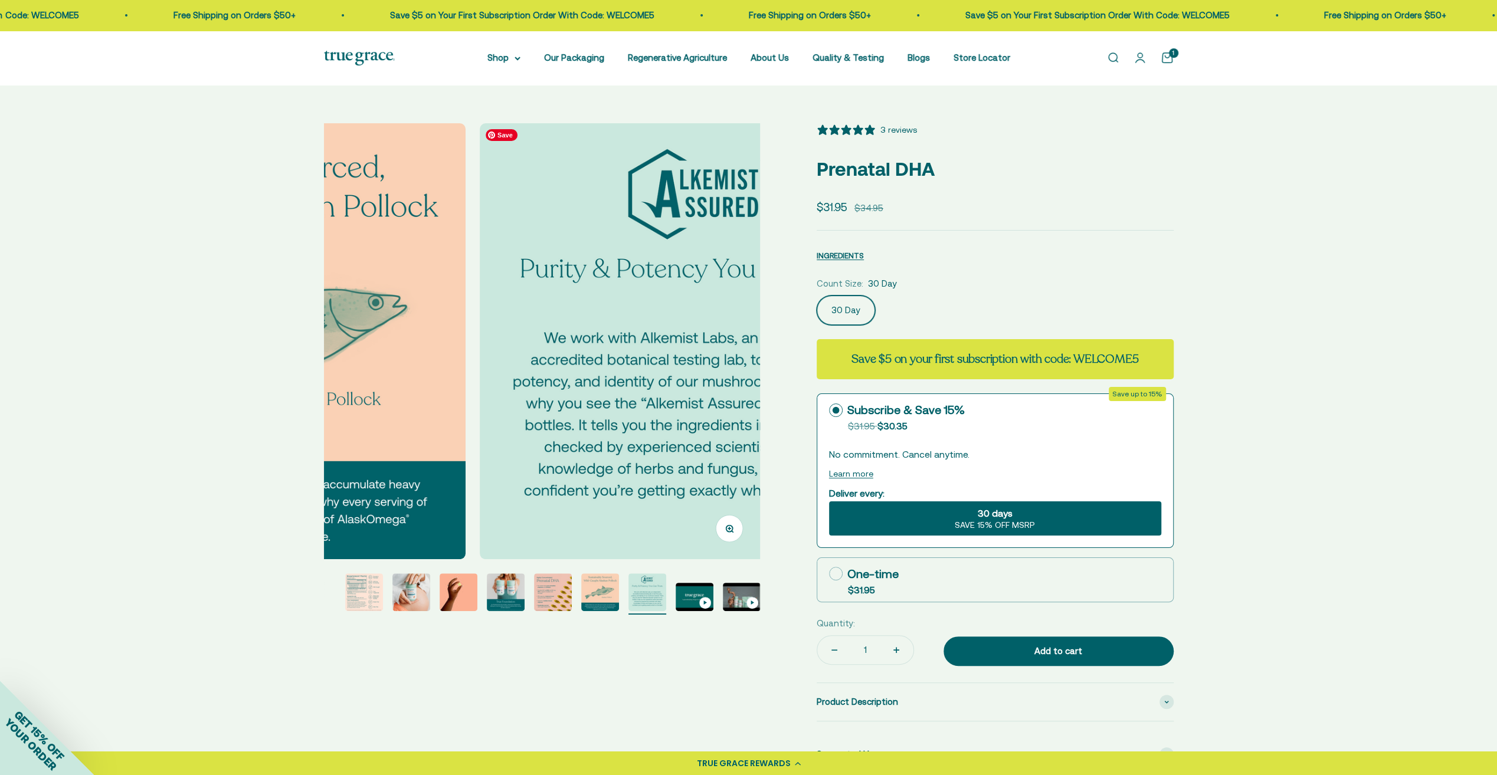
scroll to position [0, 3151]
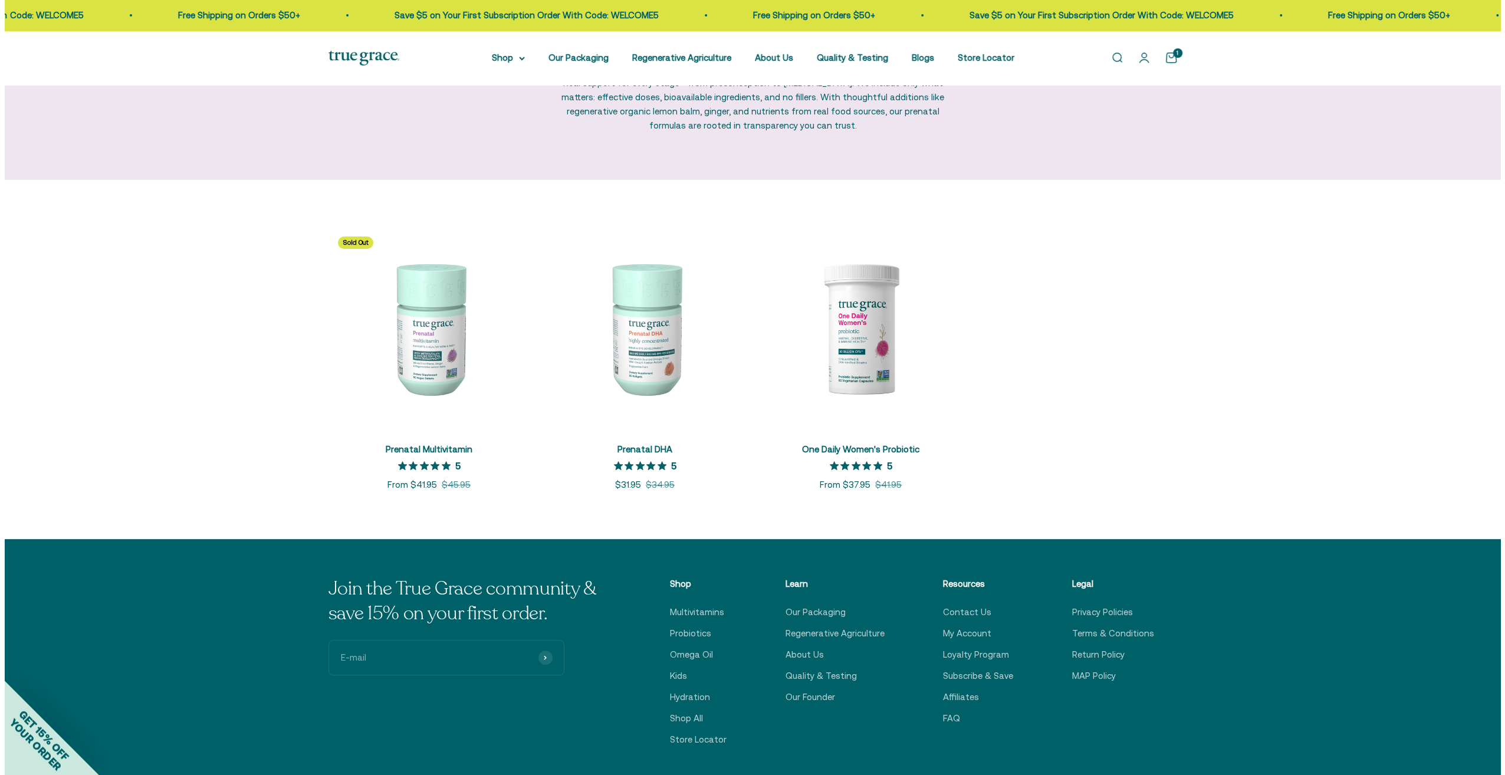
scroll to position [118, 0]
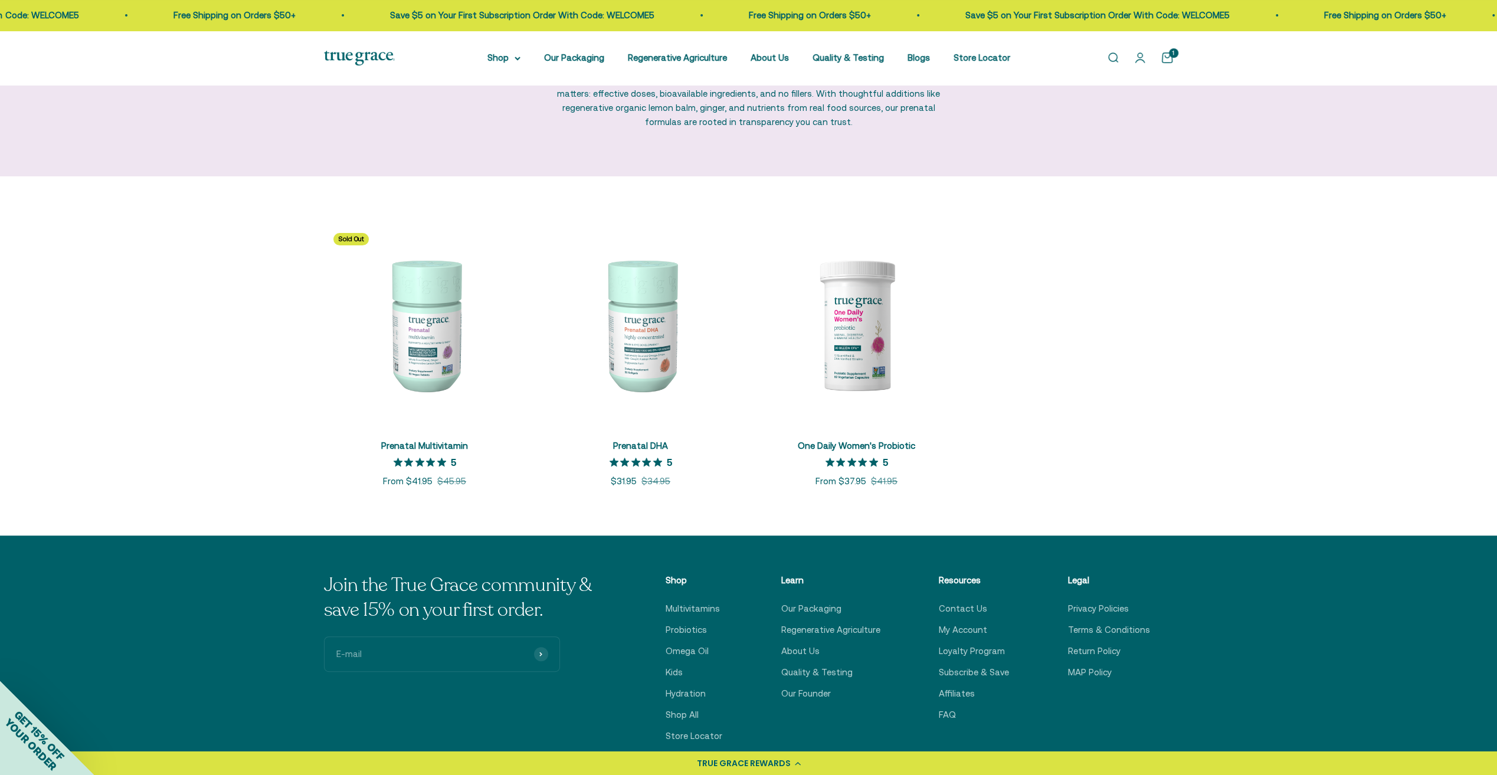
click at [1170, 55] on cart-count "1" at bounding box center [1173, 52] width 9 height 9
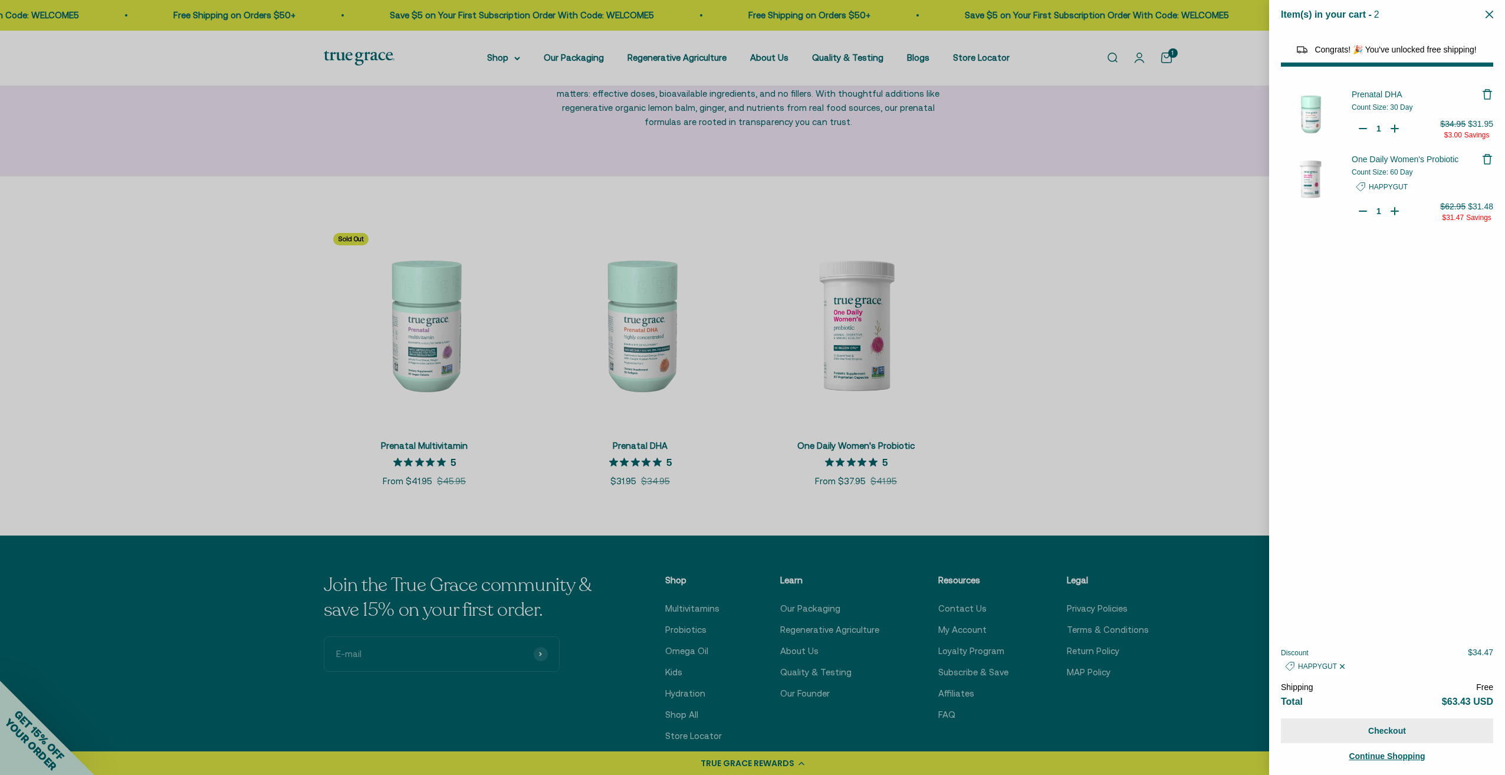
select select "40055698129088"
select select "44878192410838"
click at [1398, 731] on button "Checkout" at bounding box center [1387, 730] width 212 height 25
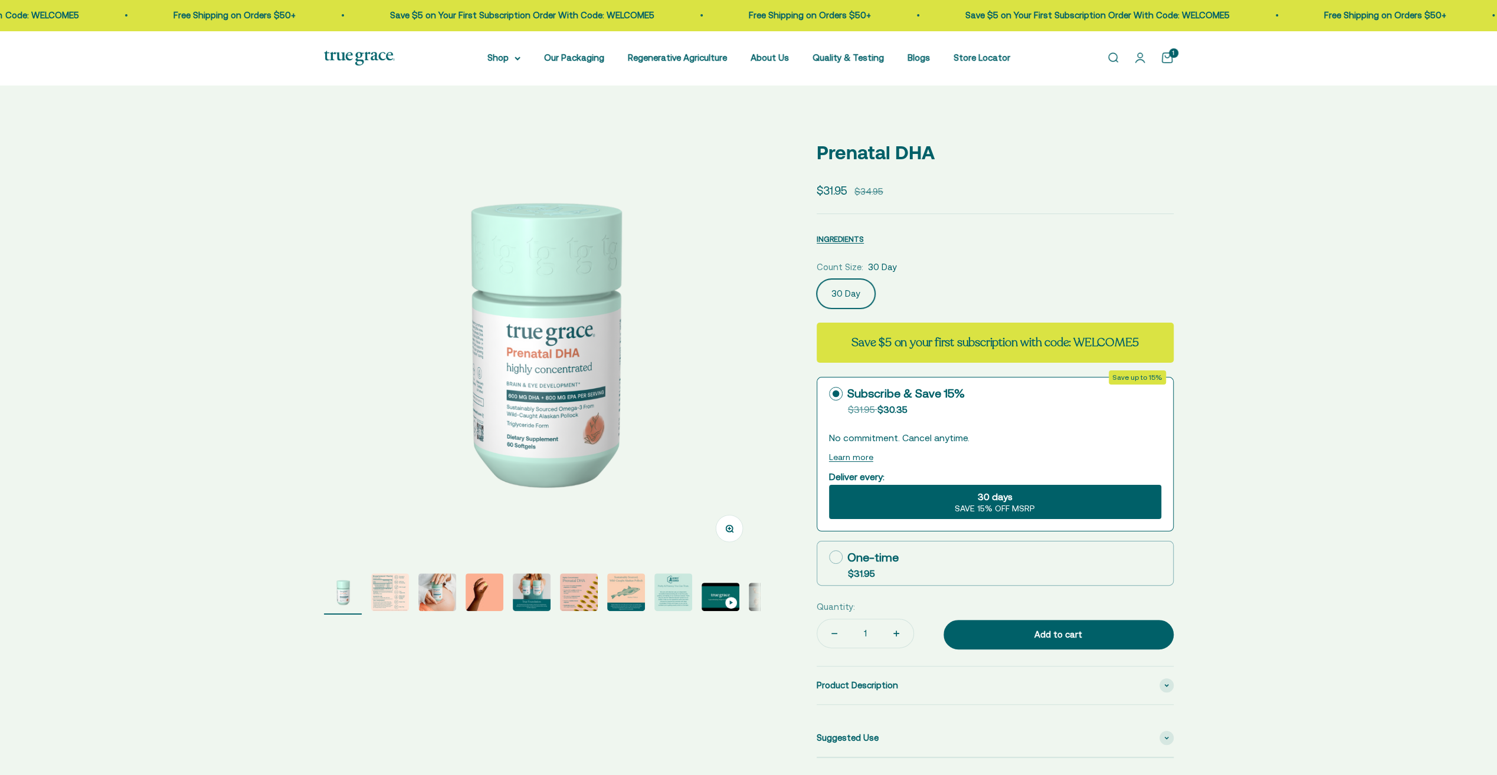
select select "3"
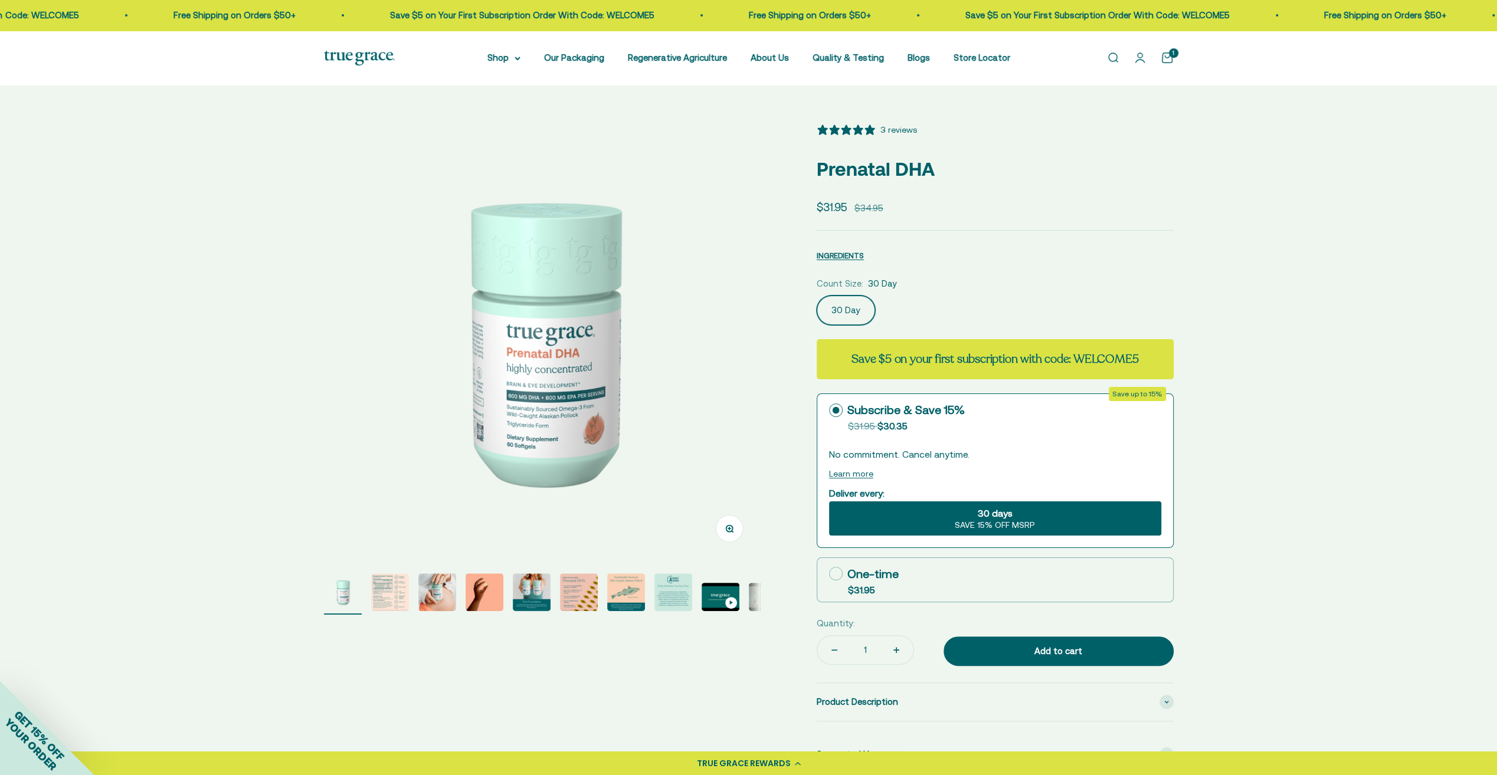
click at [830, 309] on label "30 Day" at bounding box center [845, 310] width 58 height 29
click at [816, 296] on input "30 Day" at bounding box center [816, 295] width 1 height 1
click at [998, 592] on label "One-time $31.95" at bounding box center [995, 580] width 356 height 44
click at [829, 574] on input "One-time $31.95" at bounding box center [828, 573] width 1 height 1
radio input "true"
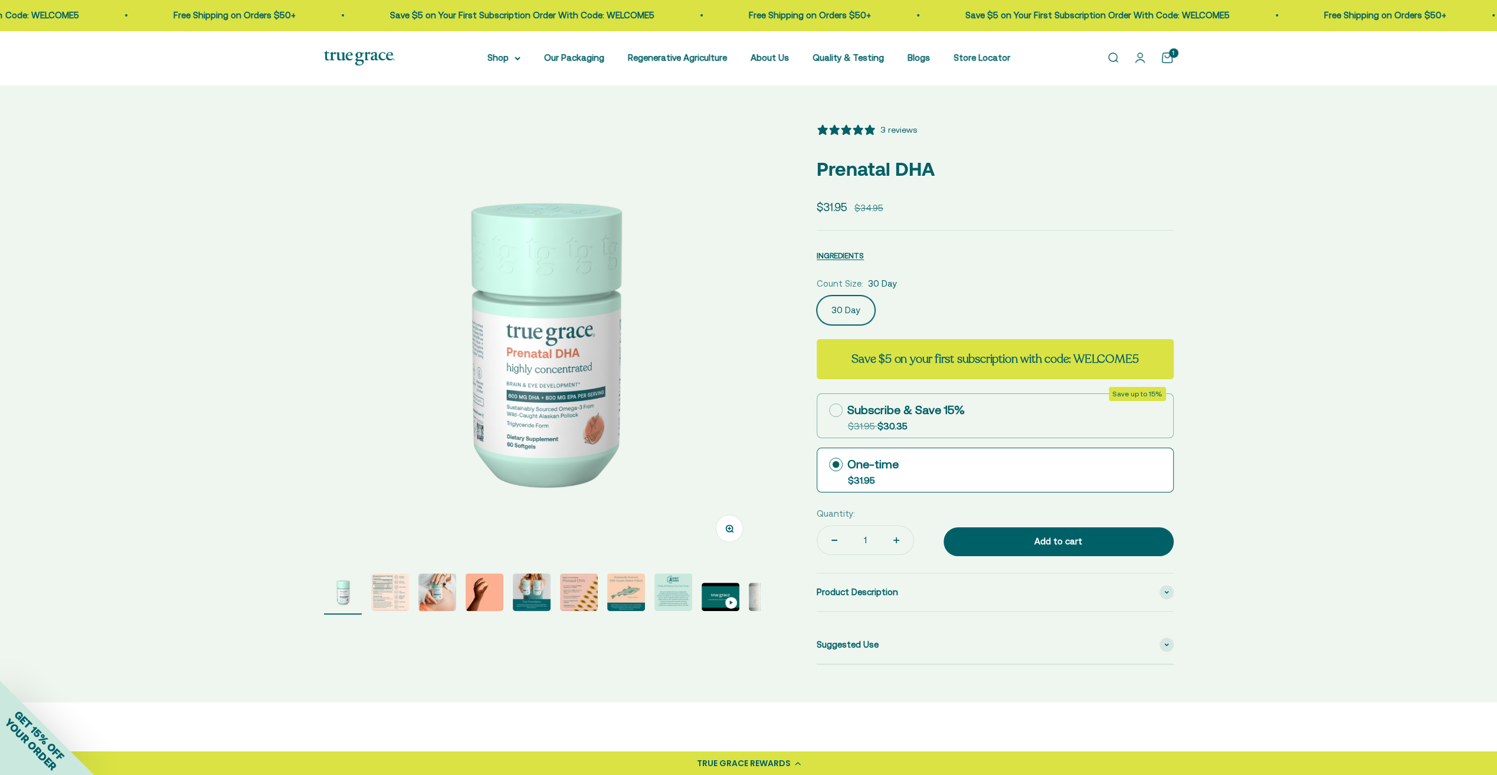
click at [993, 419] on label "Subscribe & Save 15% Original price strikethrough: $31.95 , Discounted price: $…" at bounding box center [995, 416] width 356 height 44
click at [829, 411] on input "Subscribe & Save 15% Original price strikethrough: $31.95 , Discounted price: $…" at bounding box center [828, 410] width 1 height 1
radio input "true"
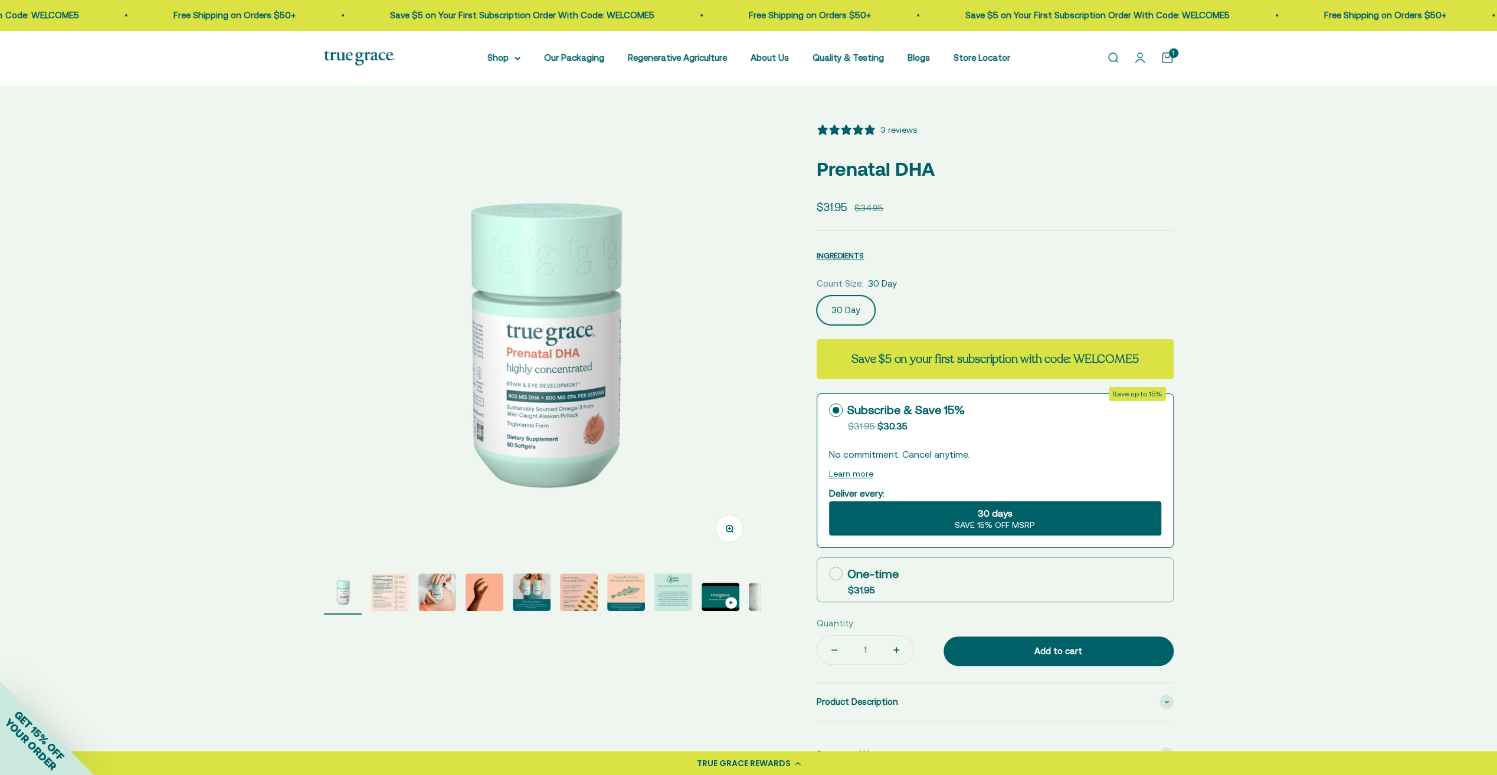
click at [976, 583] on label "One-time $31.95" at bounding box center [995, 580] width 356 height 44
click at [829, 574] on input "One-time $31.95" at bounding box center [828, 573] width 1 height 1
radio input "true"
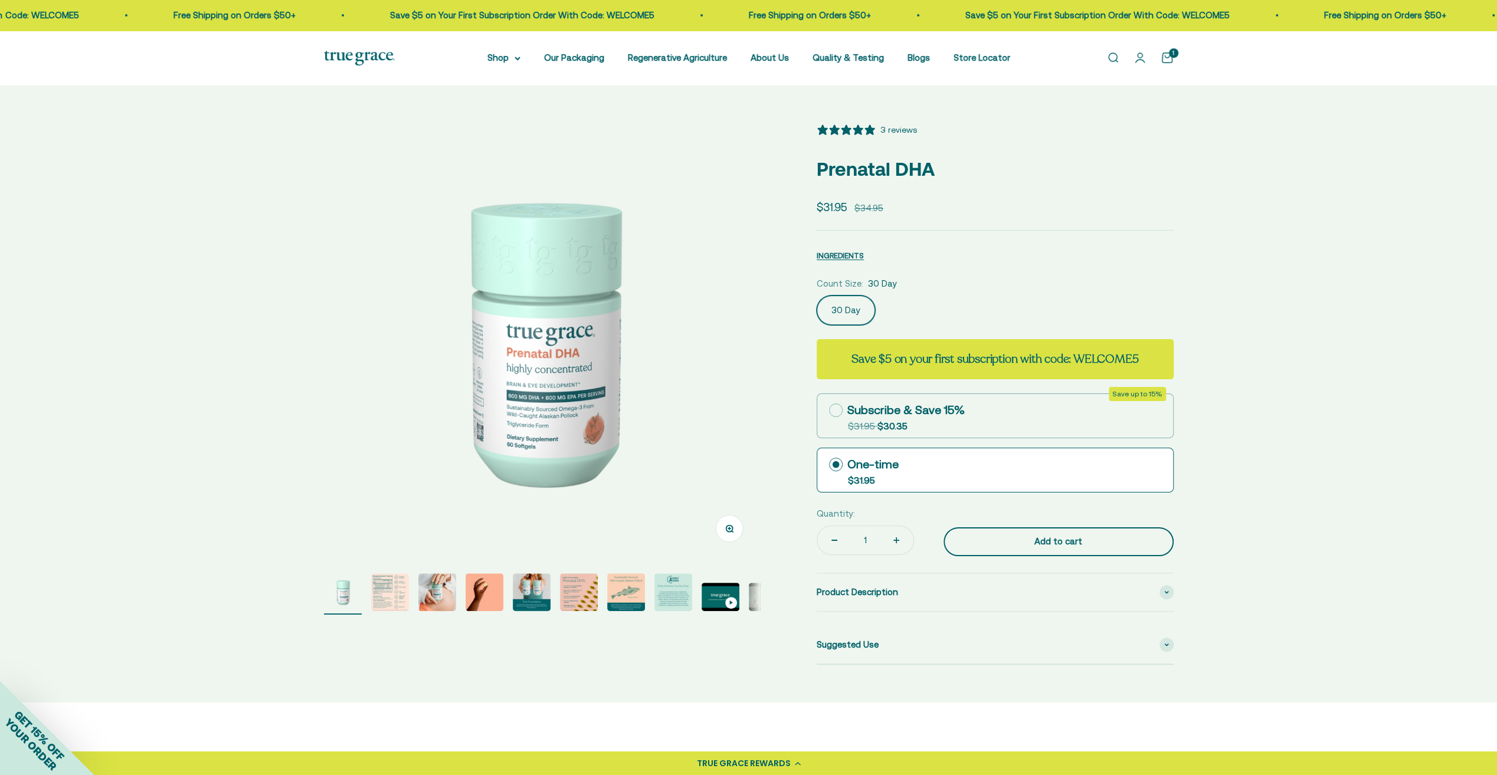
click at [1072, 537] on div "Add to cart" at bounding box center [1058, 541] width 183 height 14
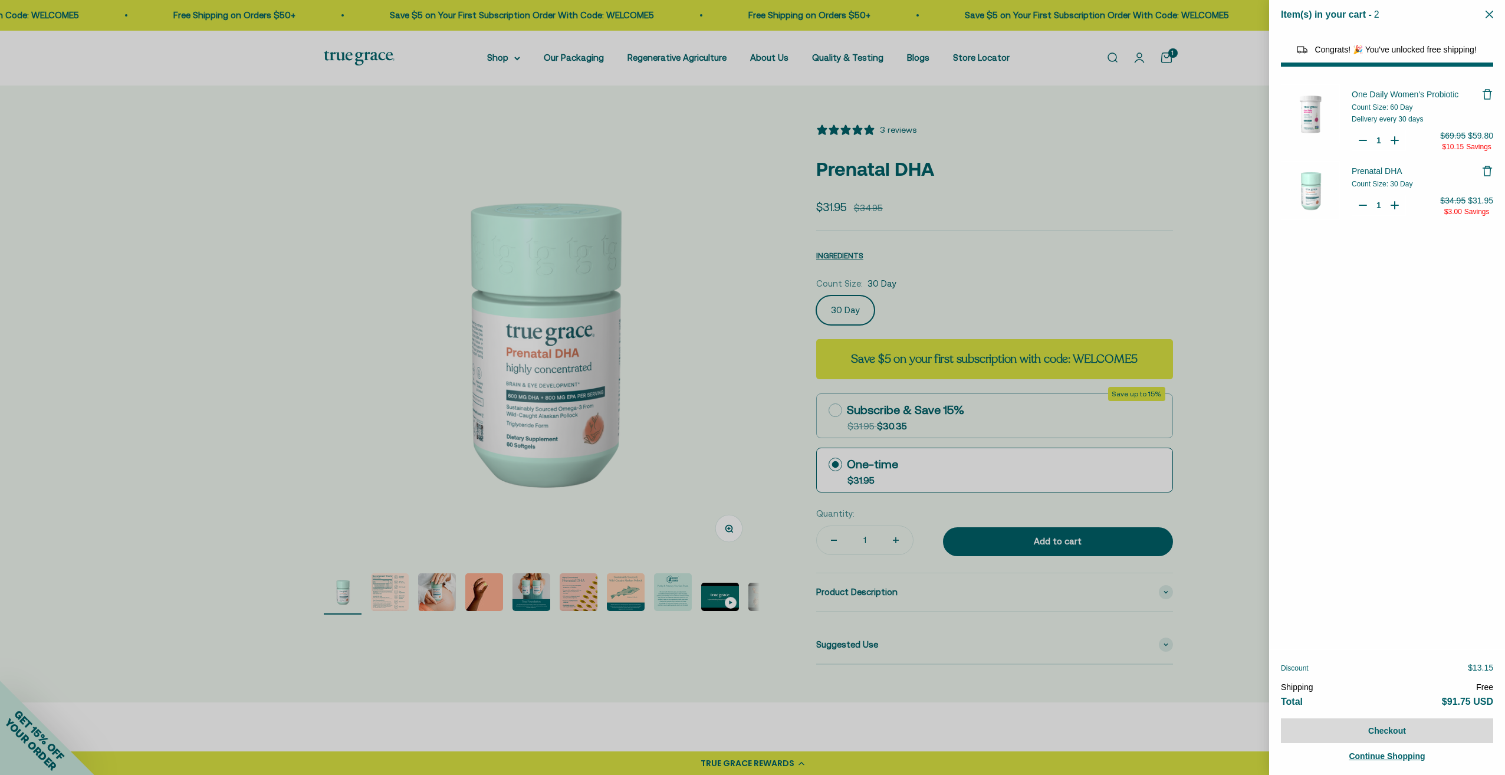
select select "40055698129088"
select select "44882806636758"
click at [1131, 241] on div at bounding box center [752, 387] width 1505 height 775
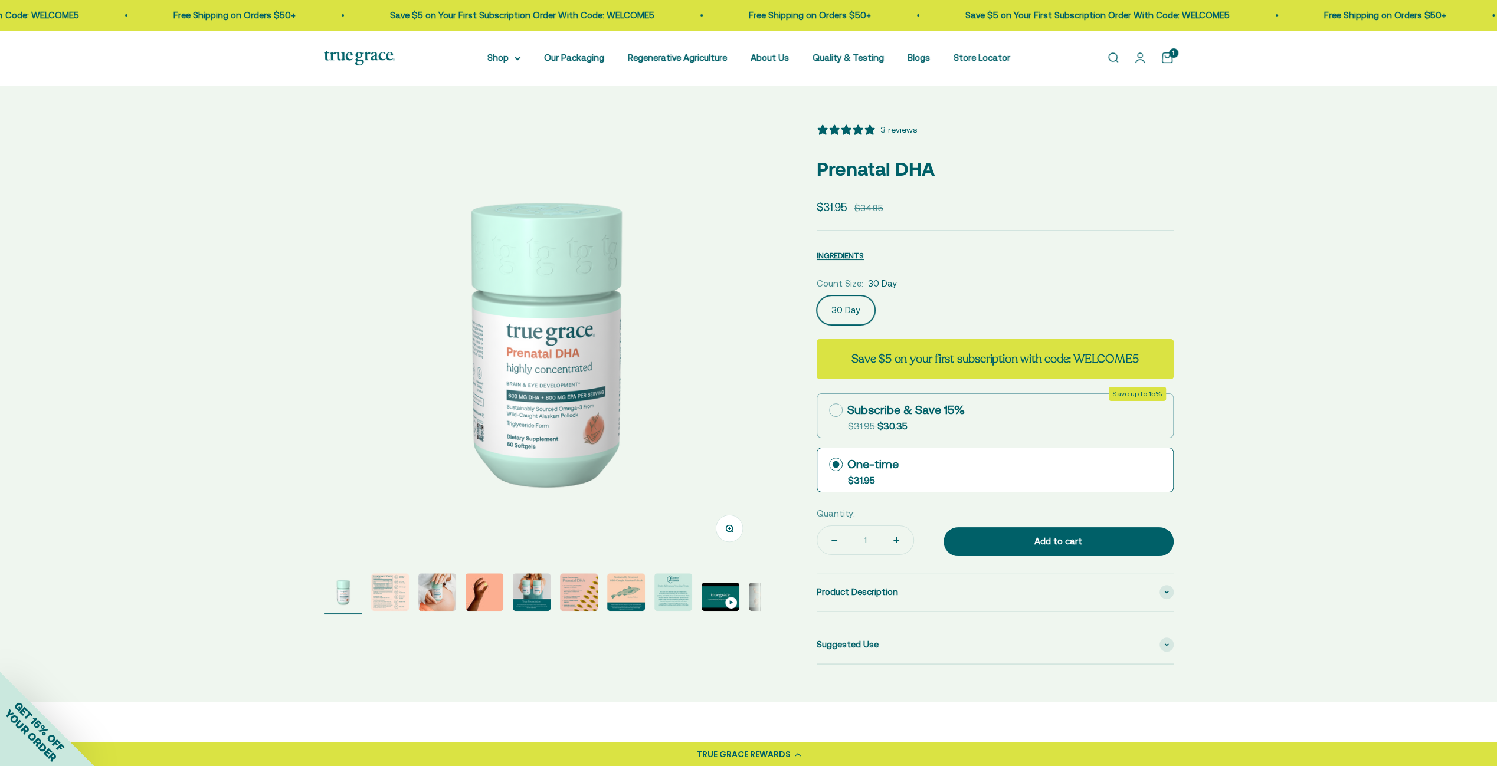
click at [369, 53] on img at bounding box center [359, 58] width 71 height 15
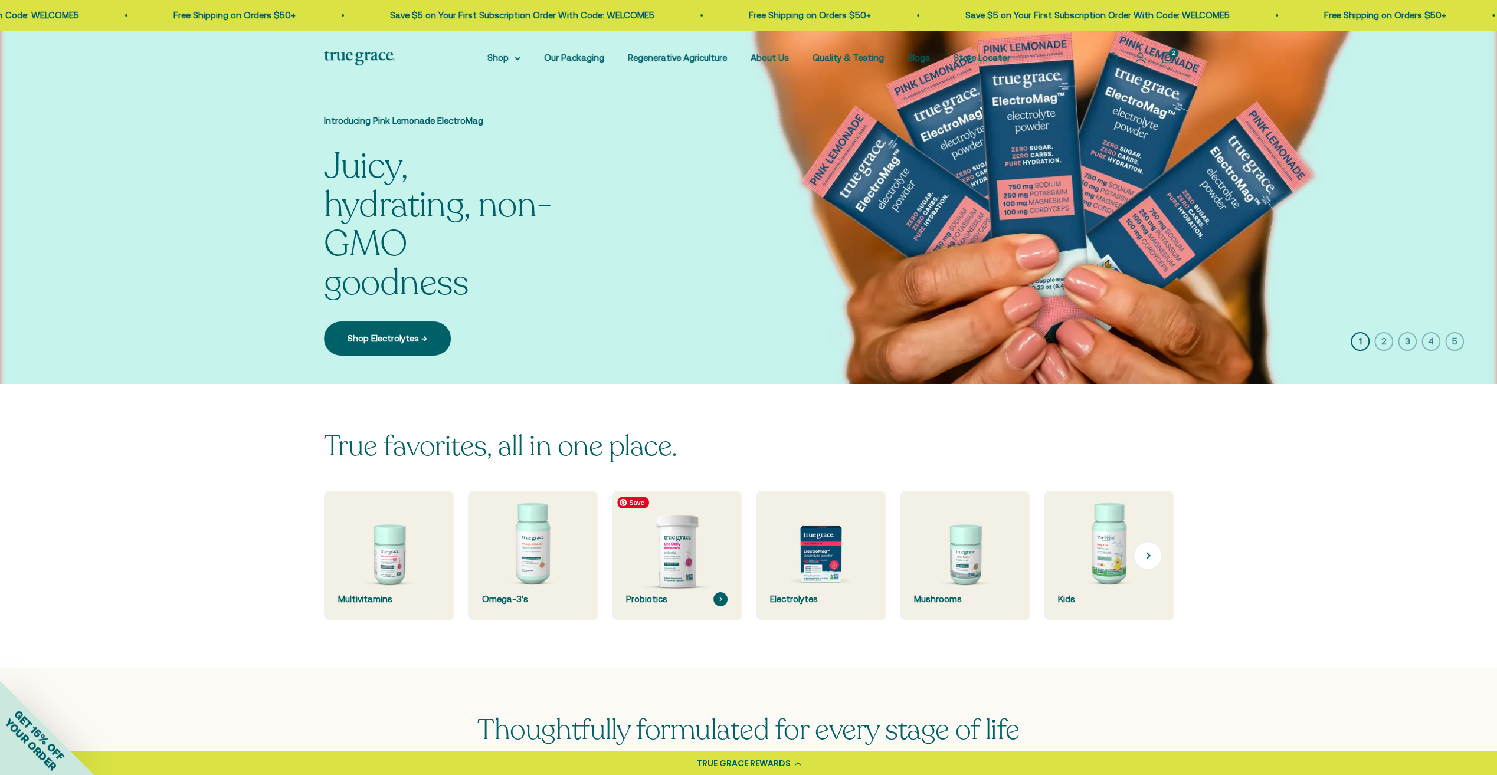
click at [667, 567] on img at bounding box center [676, 555] width 137 height 137
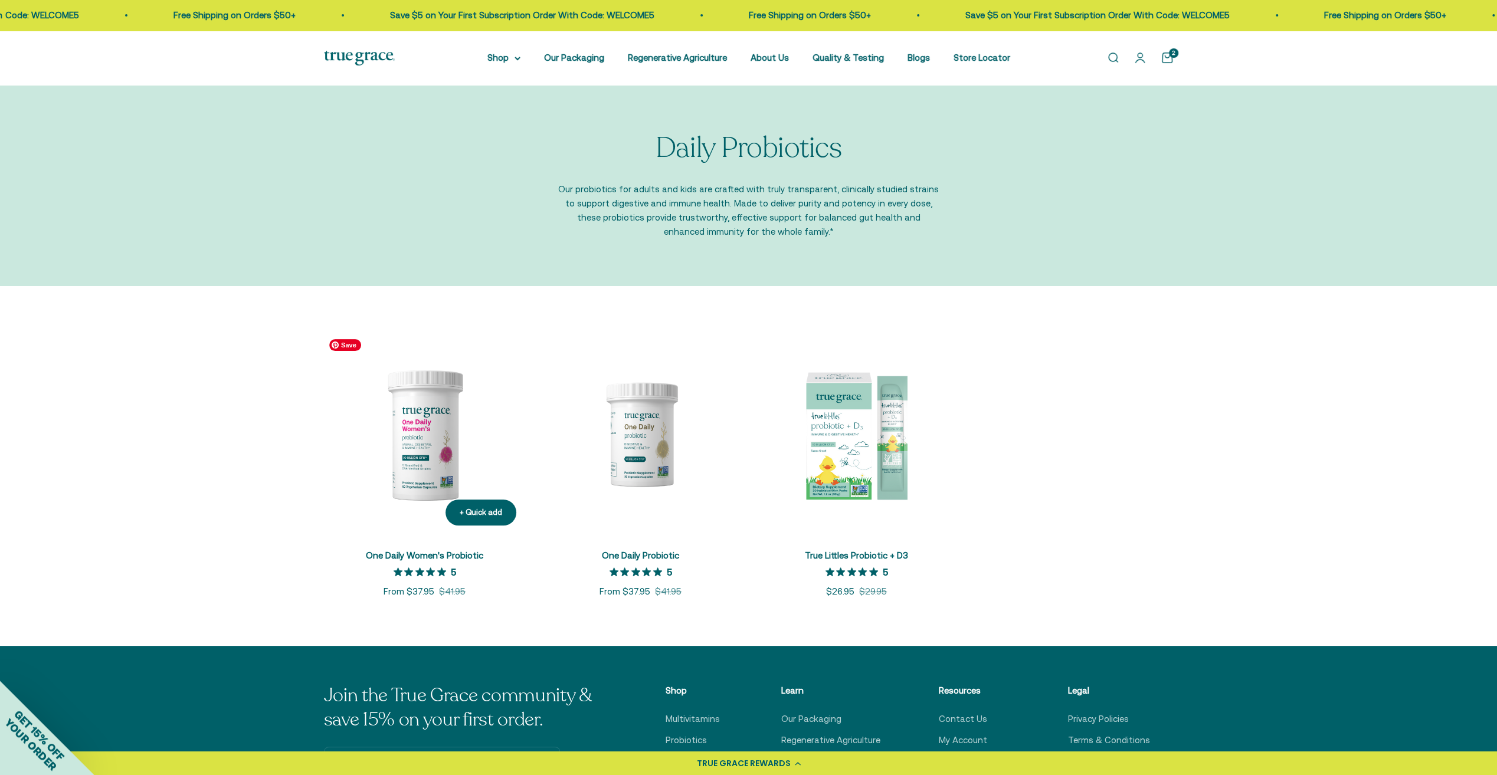
click at [441, 457] on img at bounding box center [425, 434] width 202 height 202
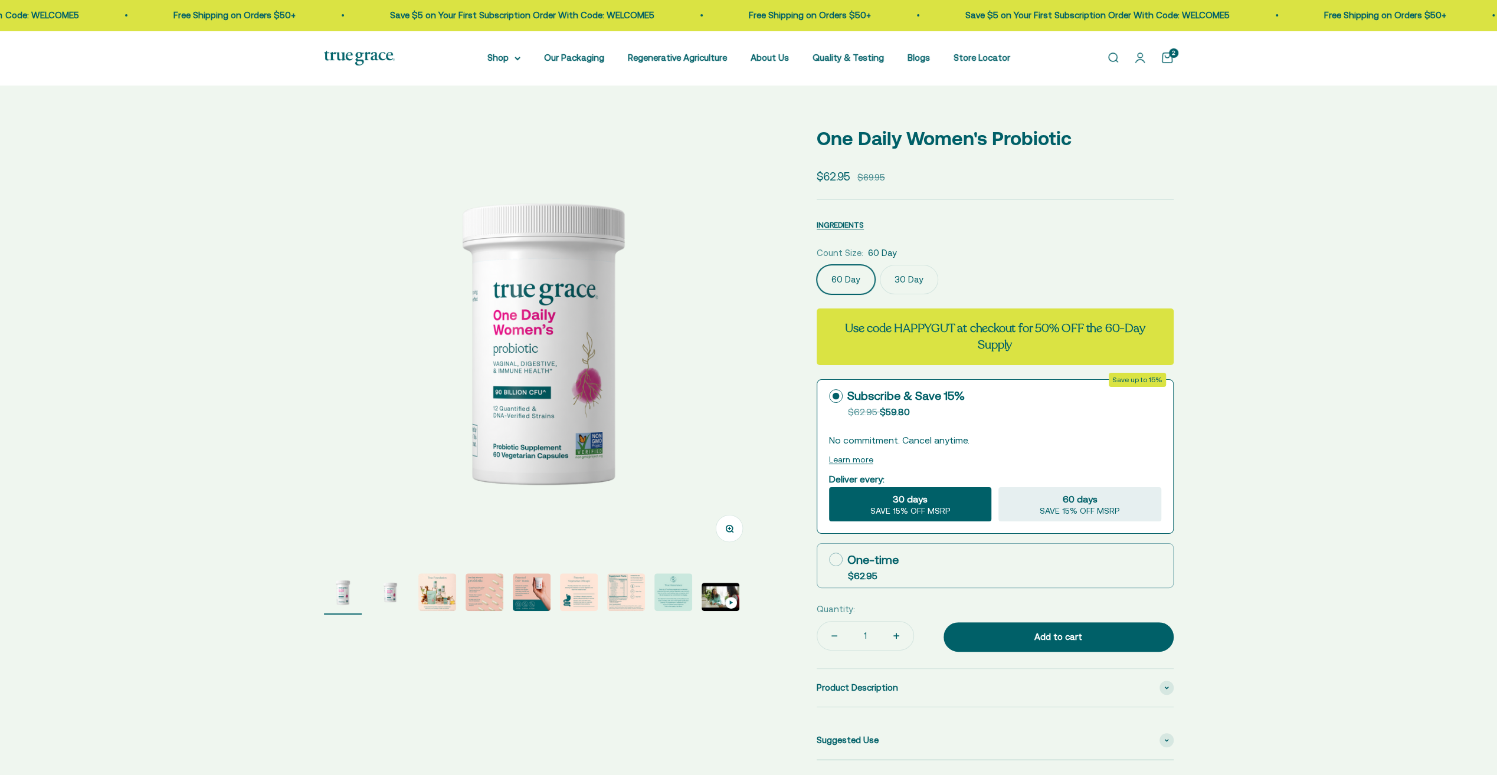
select select "3"
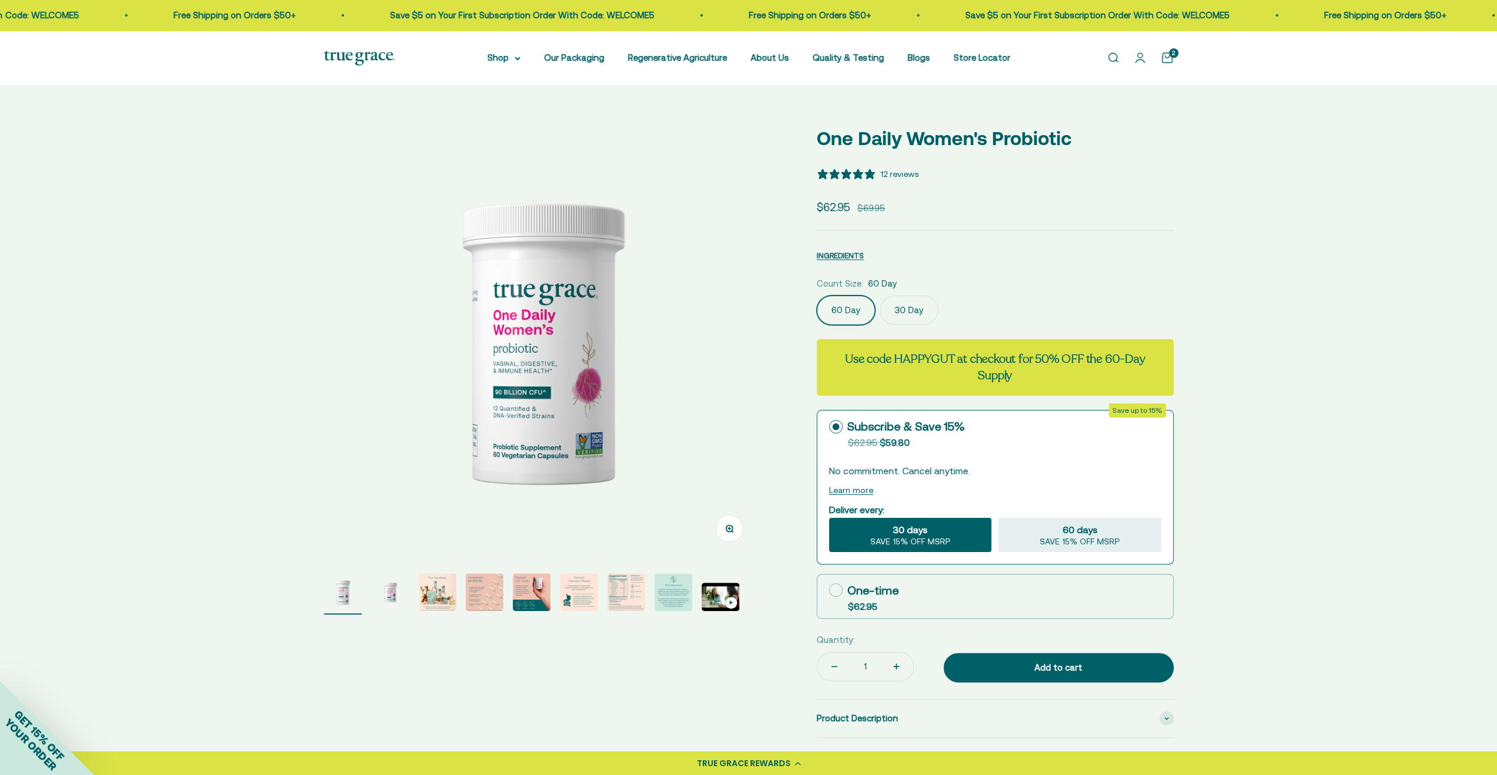
click at [1169, 55] on div "2" at bounding box center [1173, 52] width 9 height 9
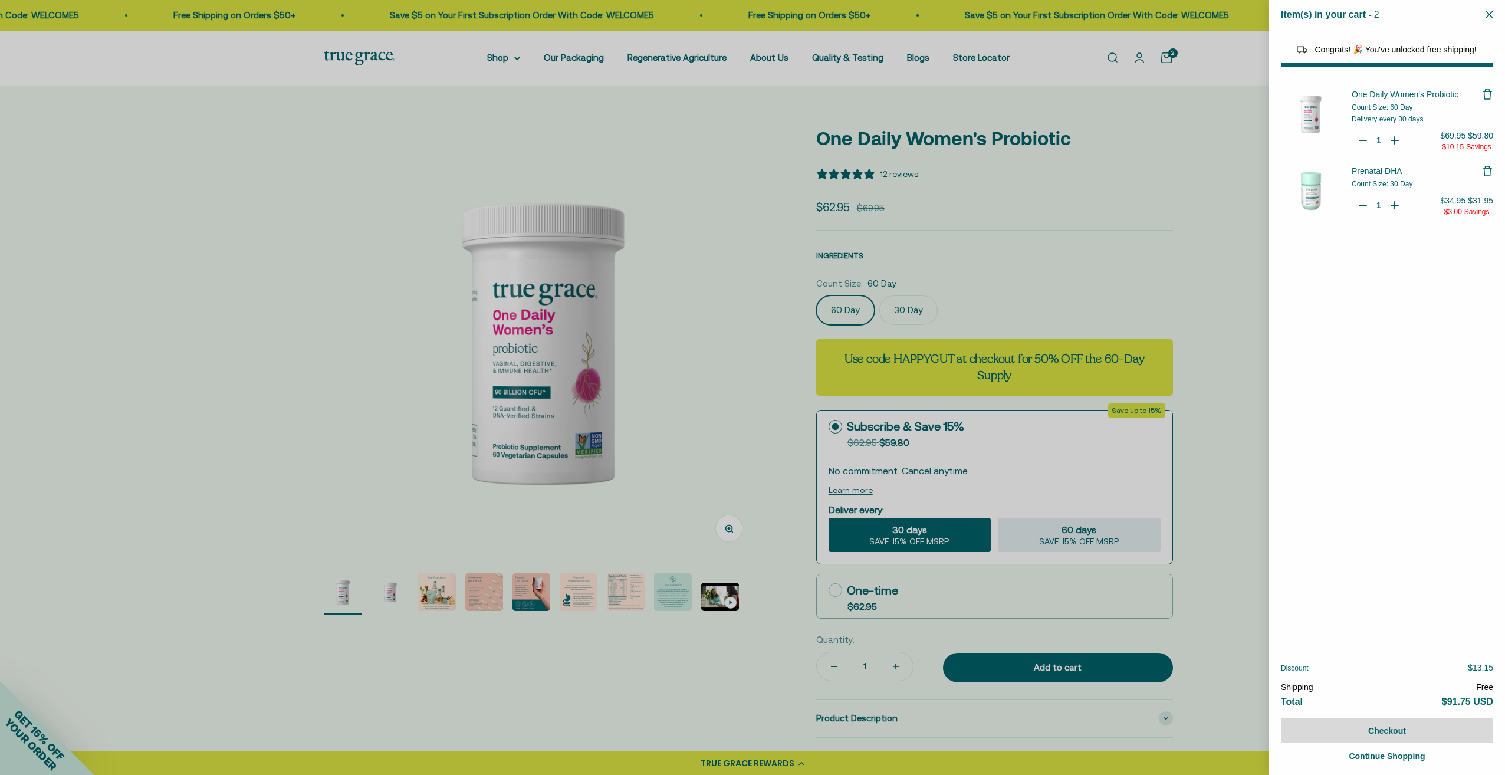
select select "40055698129088"
select select "44882806636758"
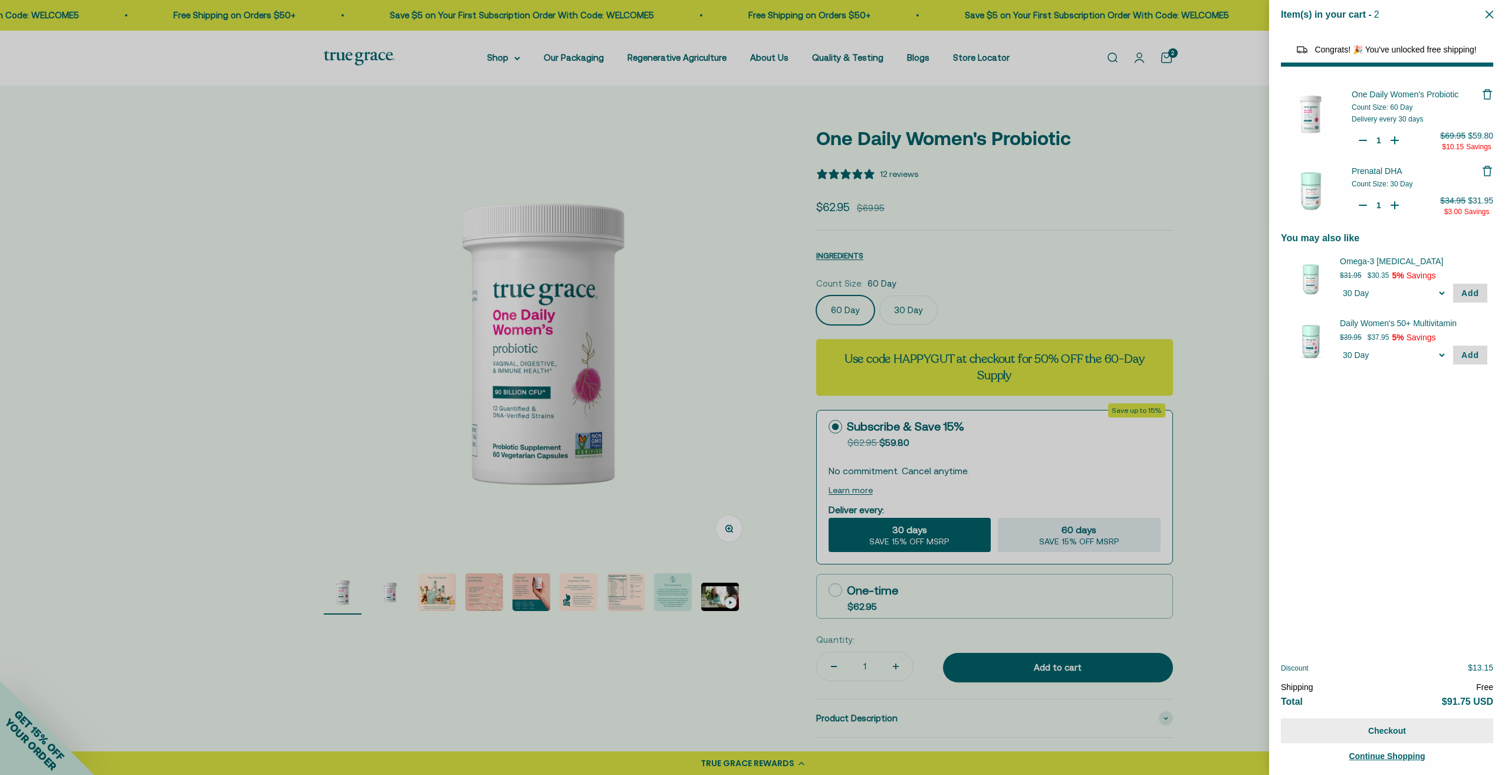
click at [1398, 732] on button "Checkout" at bounding box center [1387, 730] width 212 height 25
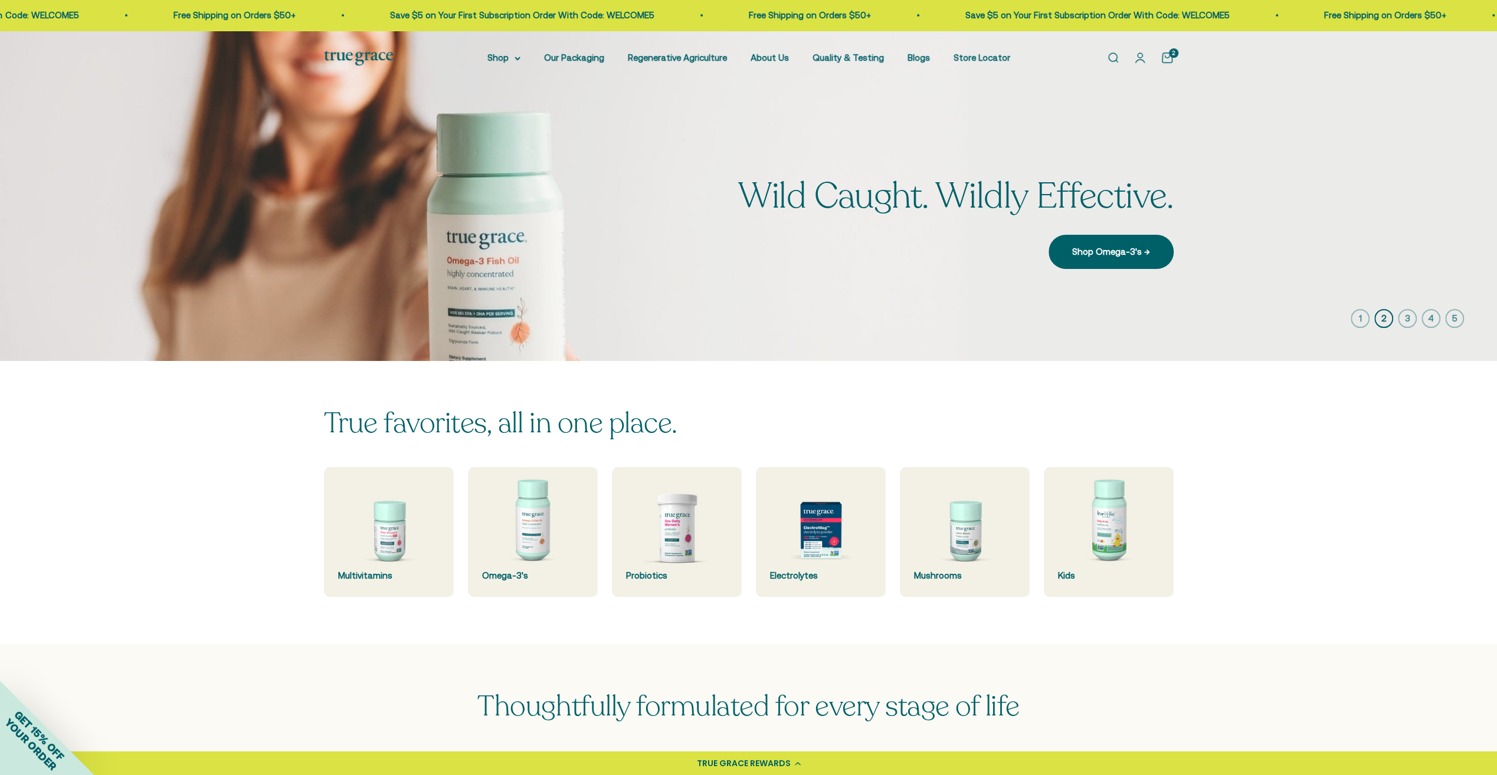
click at [363, 57] on img at bounding box center [359, 58] width 71 height 15
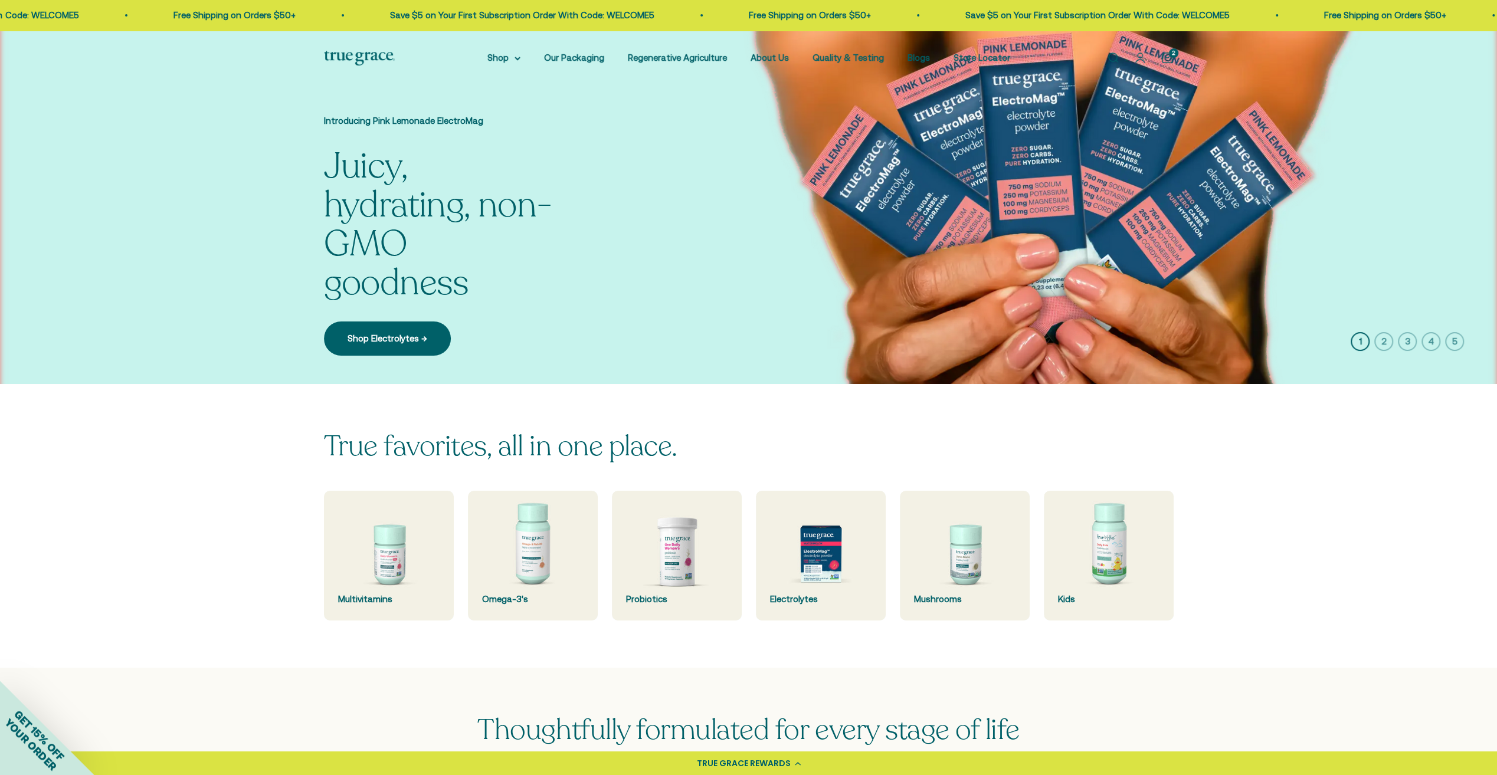
click at [1166, 57] on link "Open cart 2" at bounding box center [1166, 57] width 13 height 13
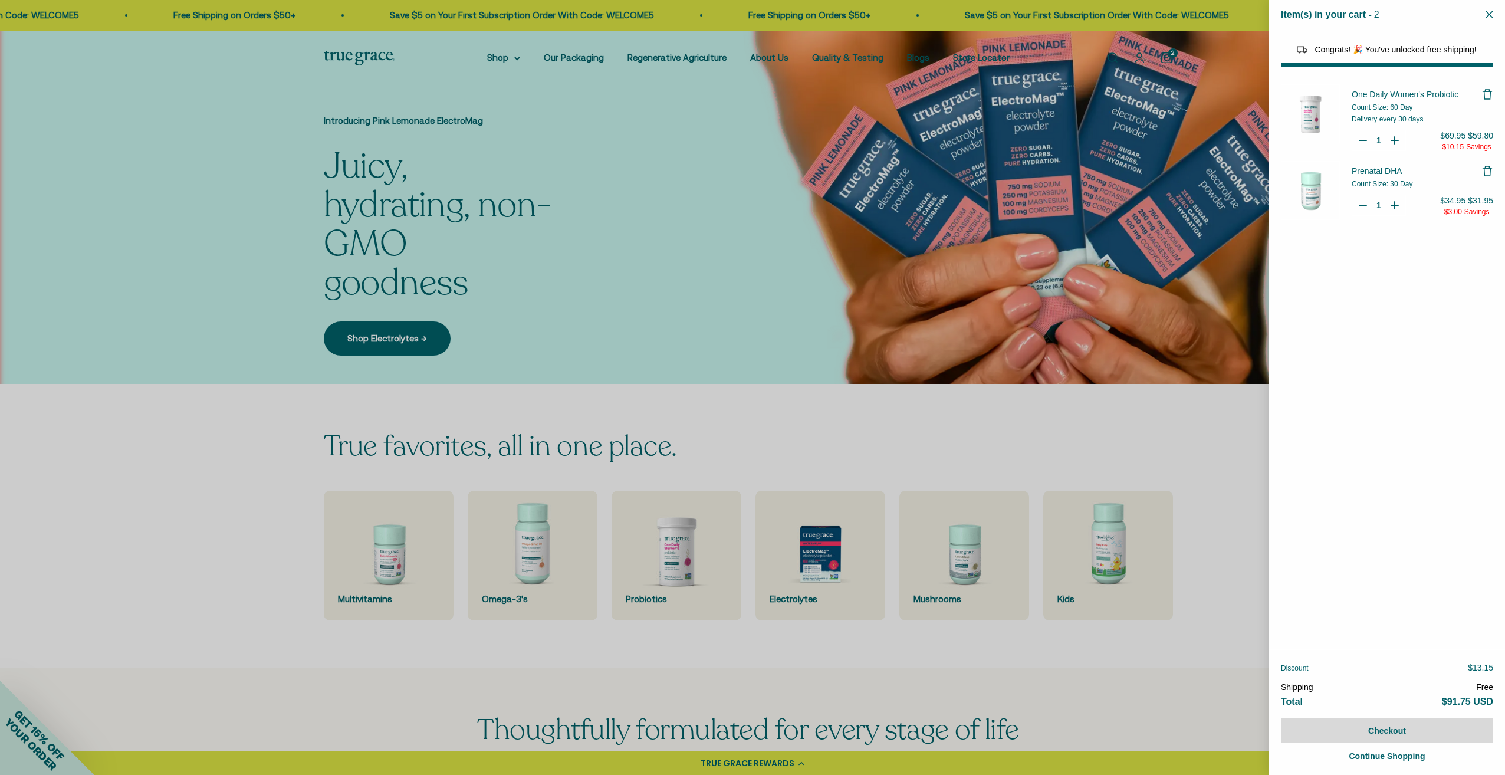
select select "40055698129088"
select select "44882806636758"
click at [1490, 172] on icon "Remove Prenatal DHA" at bounding box center [1488, 171] width 12 height 12
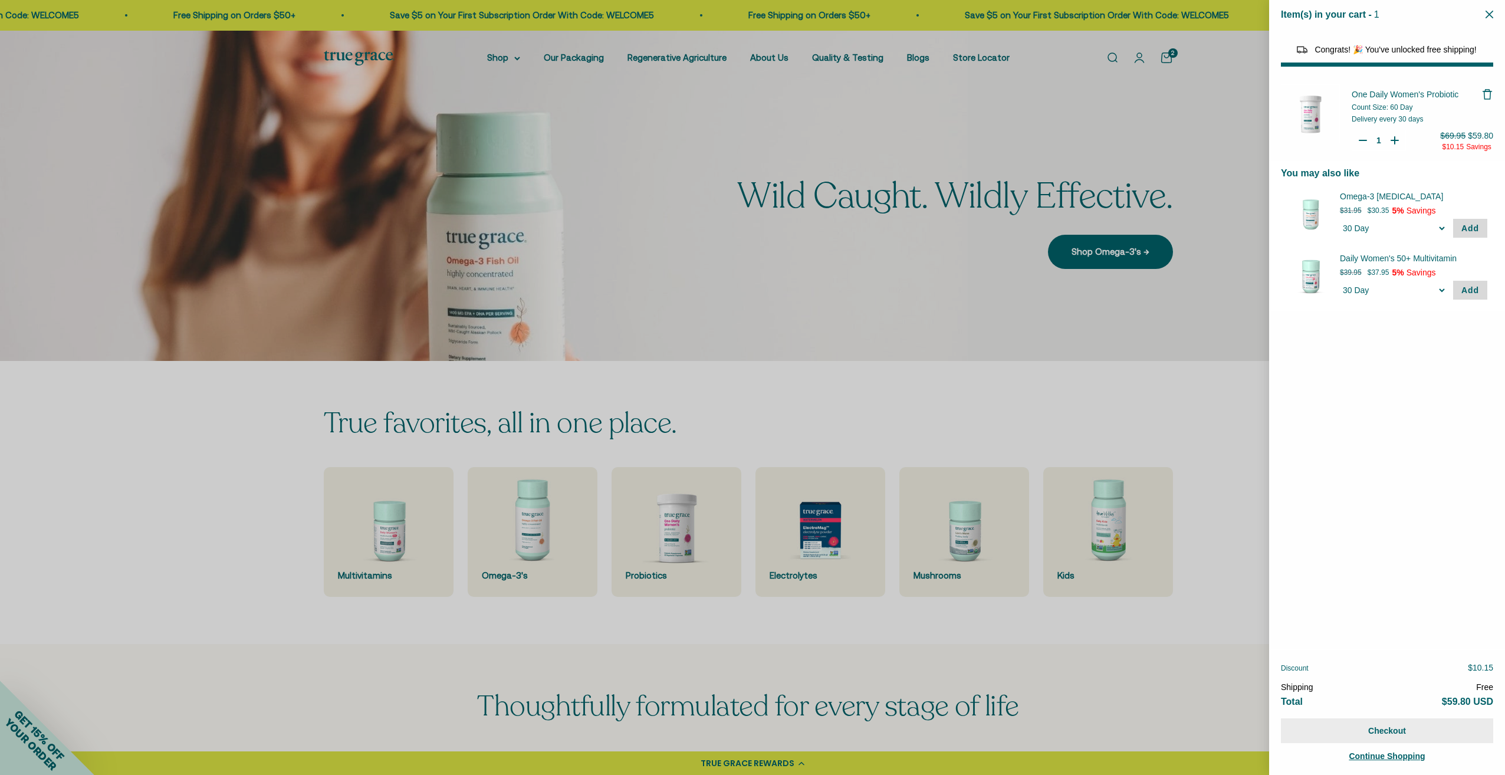
click at [1400, 724] on button "Checkout" at bounding box center [1387, 730] width 212 height 25
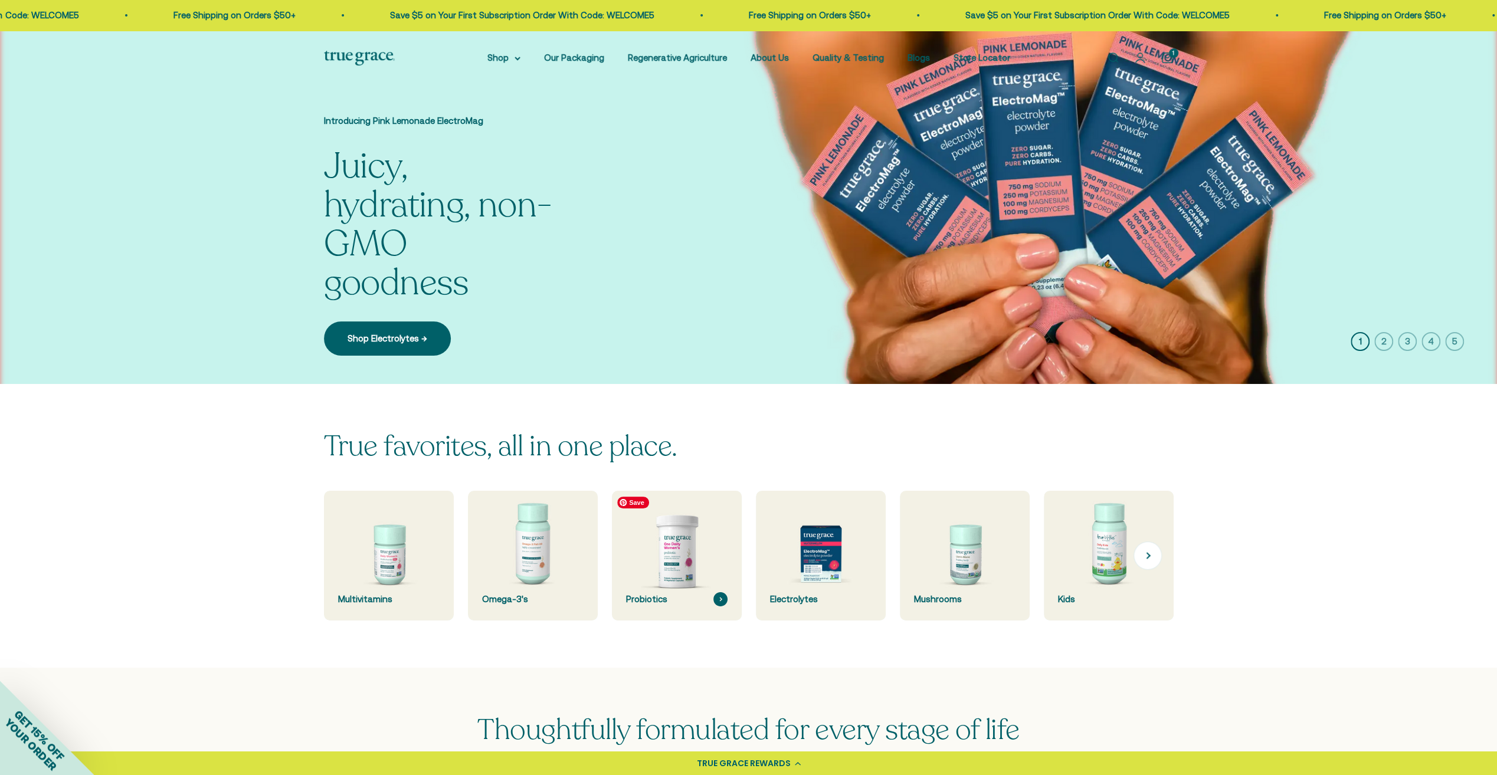
click at [665, 573] on img at bounding box center [676, 555] width 137 height 137
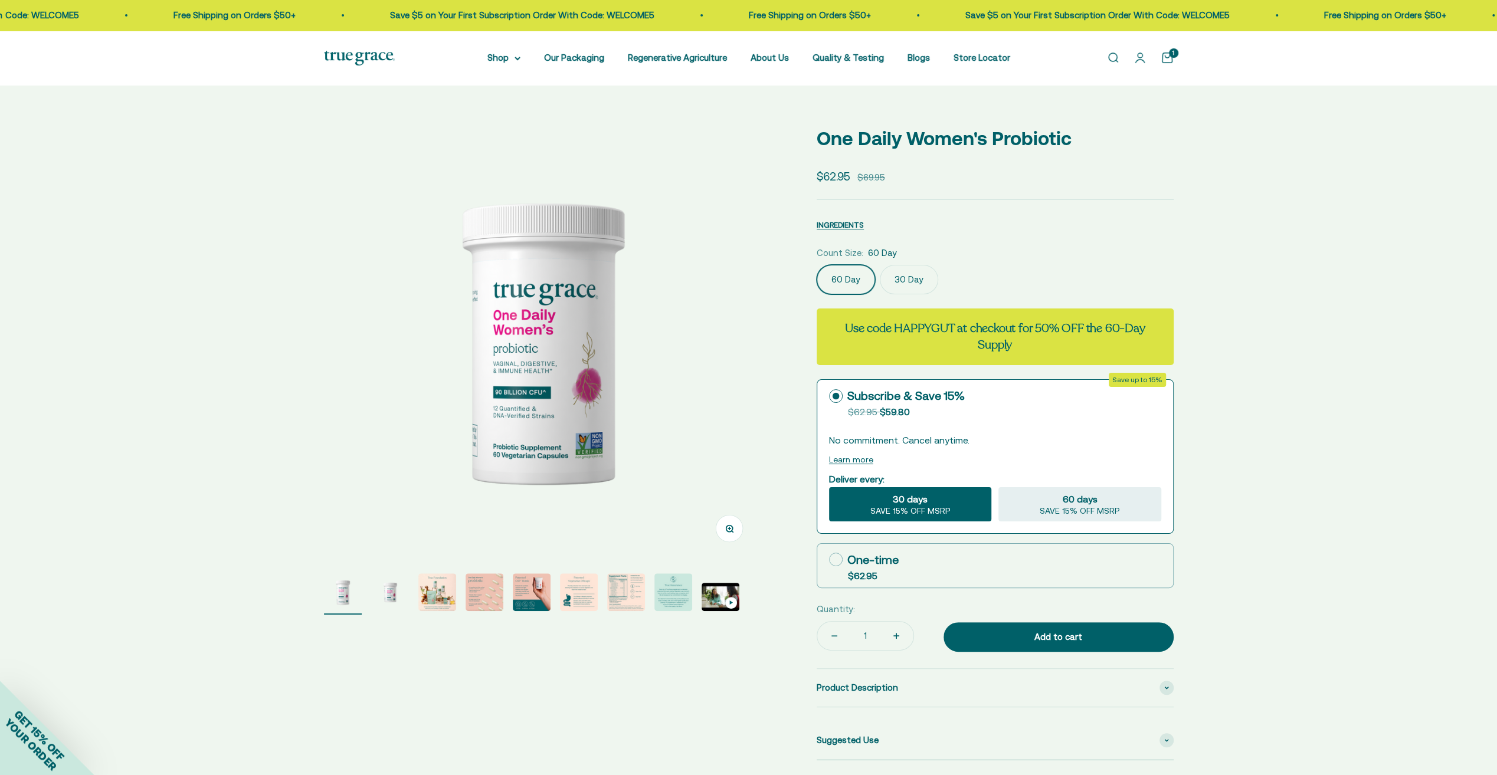
select select "3"
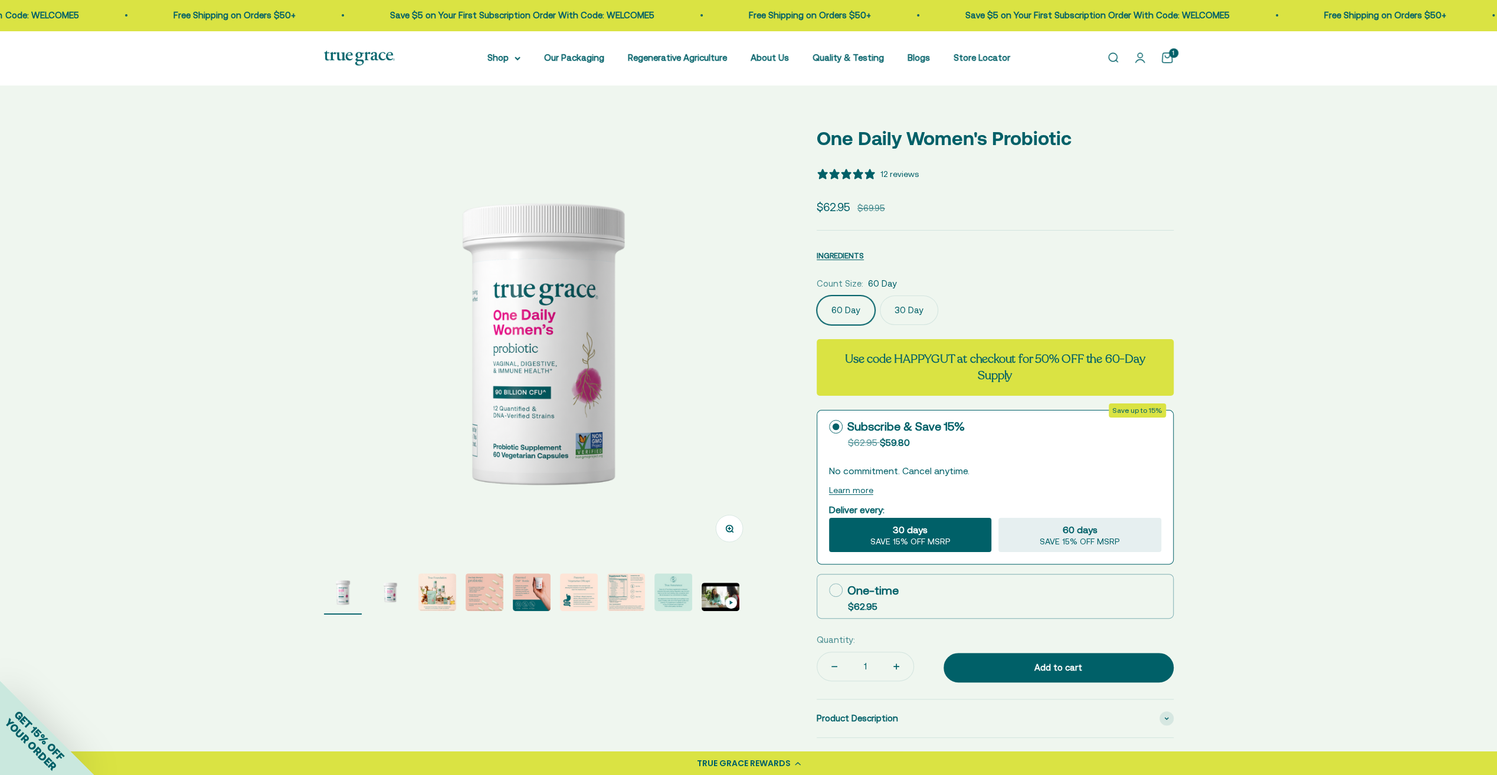
click at [888, 593] on div "One-time" at bounding box center [864, 591] width 70 height 18
click at [829, 590] on input "One-time $62.95" at bounding box center [828, 590] width 1 height 1
radio input "true"
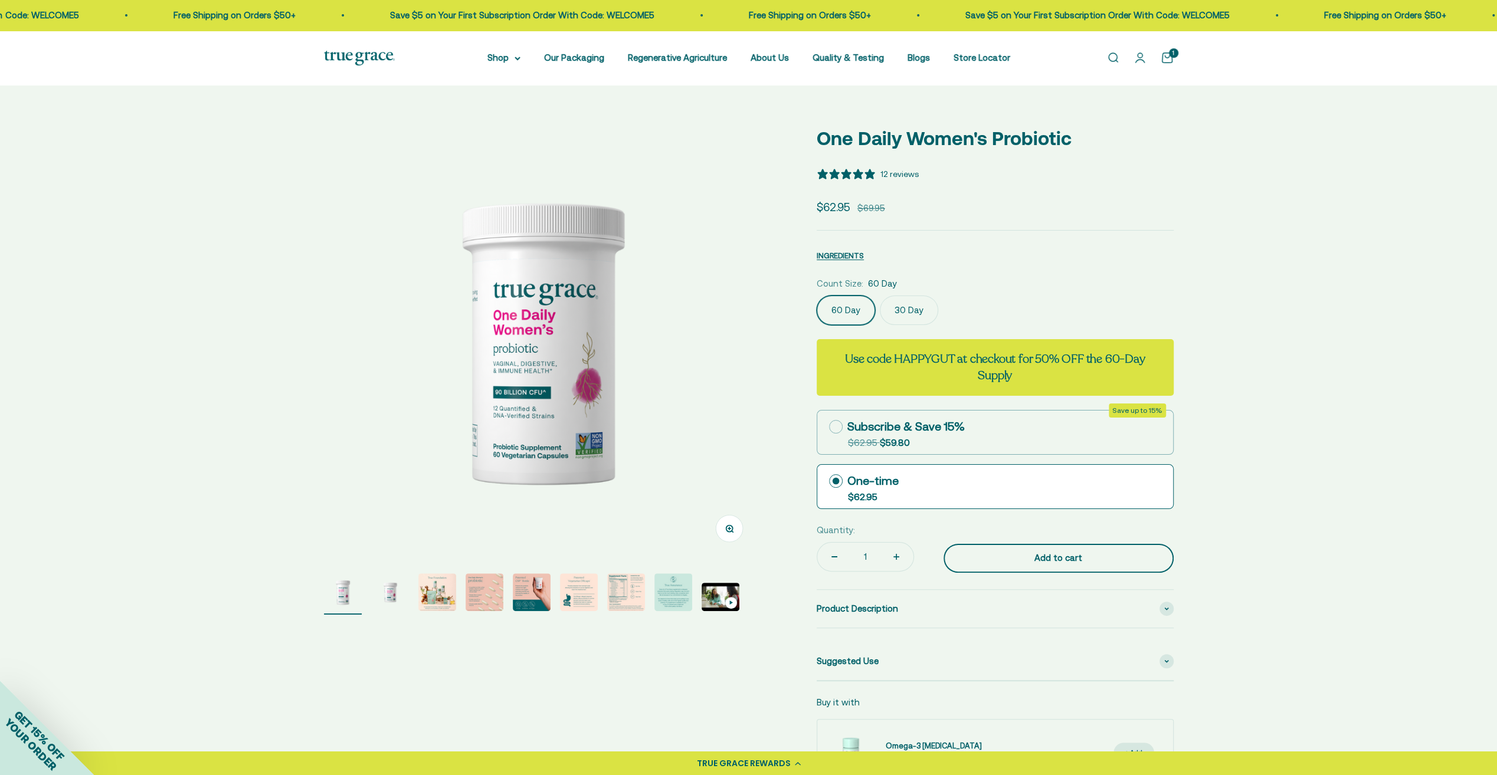
click at [1055, 565] on button "Add to cart" at bounding box center [1058, 558] width 230 height 29
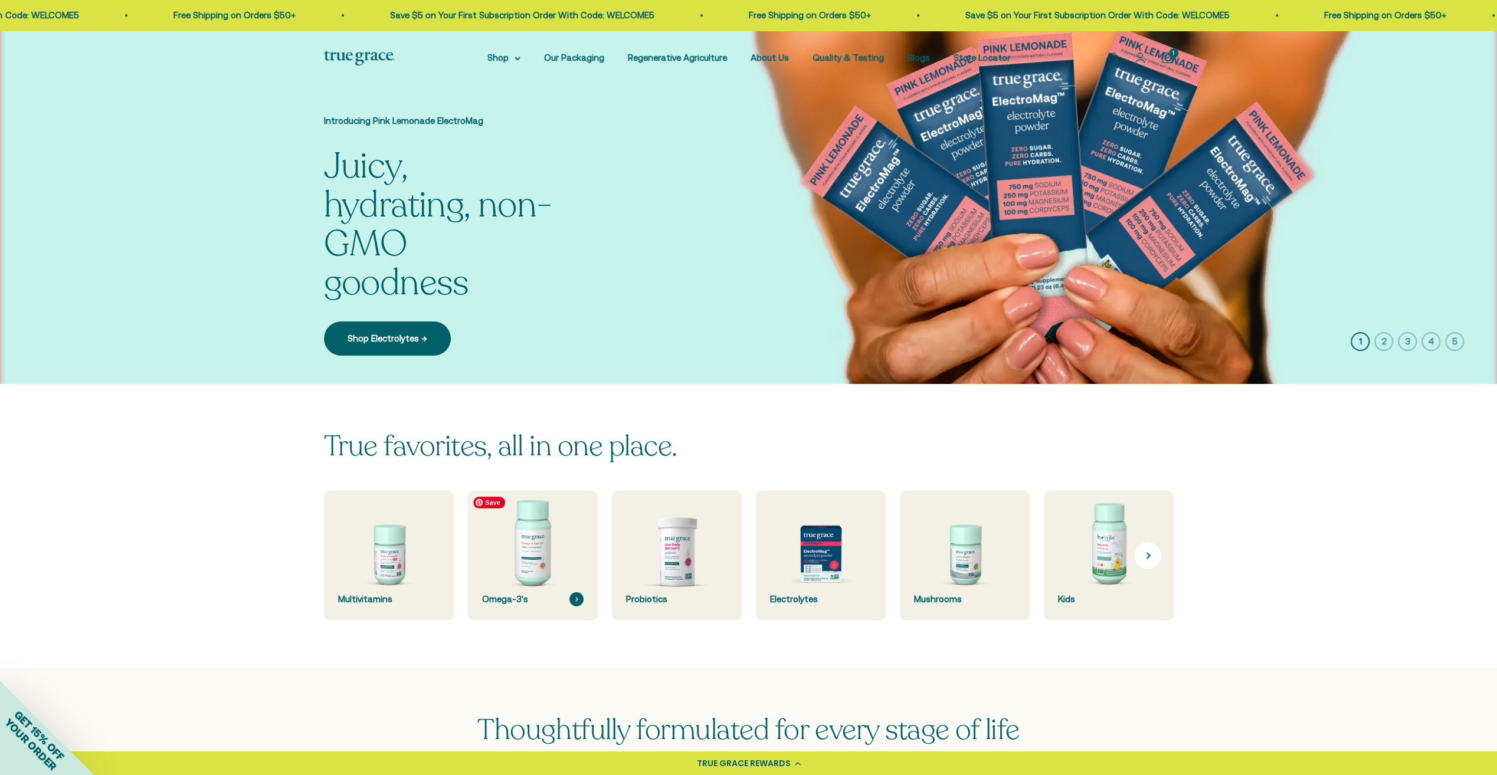
click at [520, 562] on img at bounding box center [532, 555] width 137 height 137
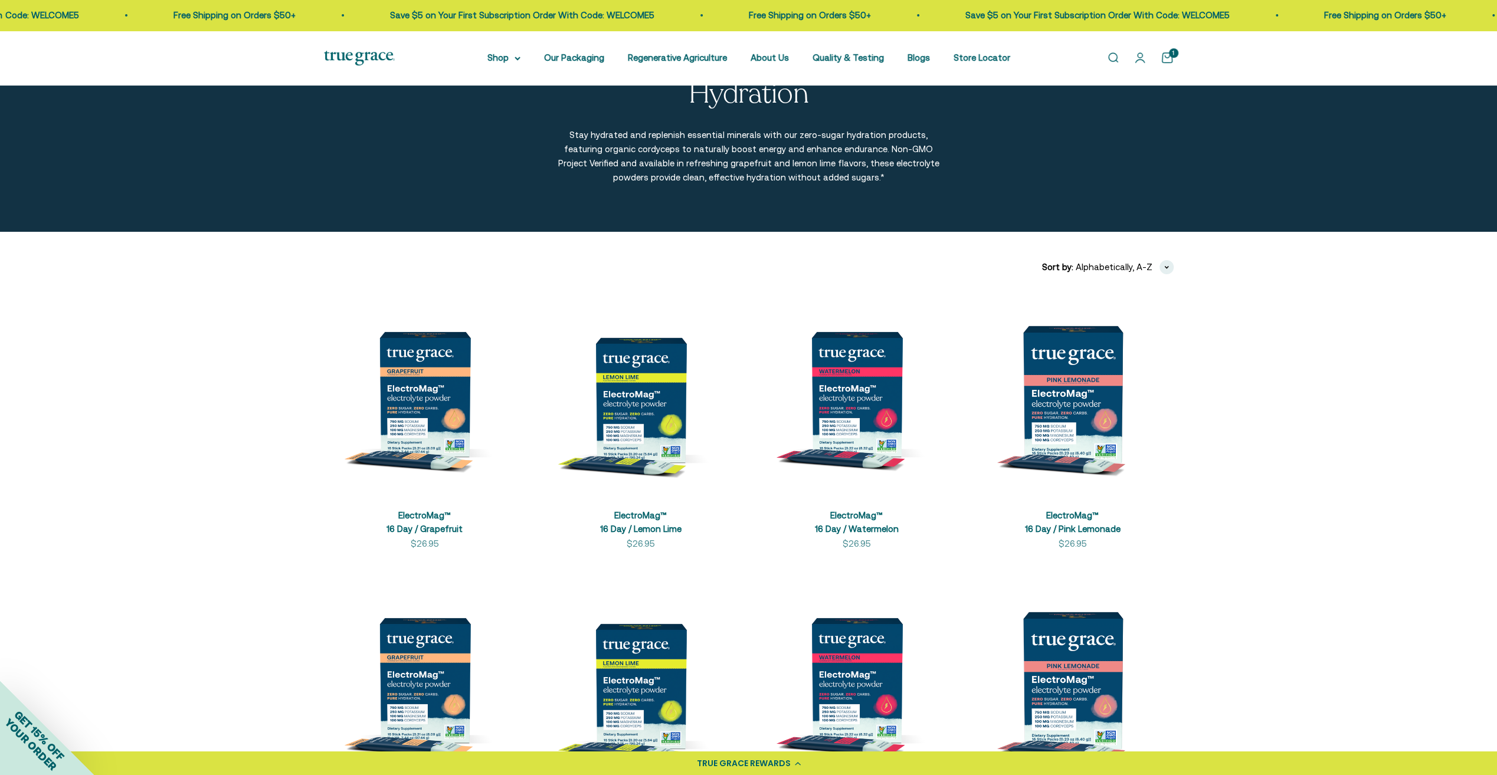
scroll to position [177, 0]
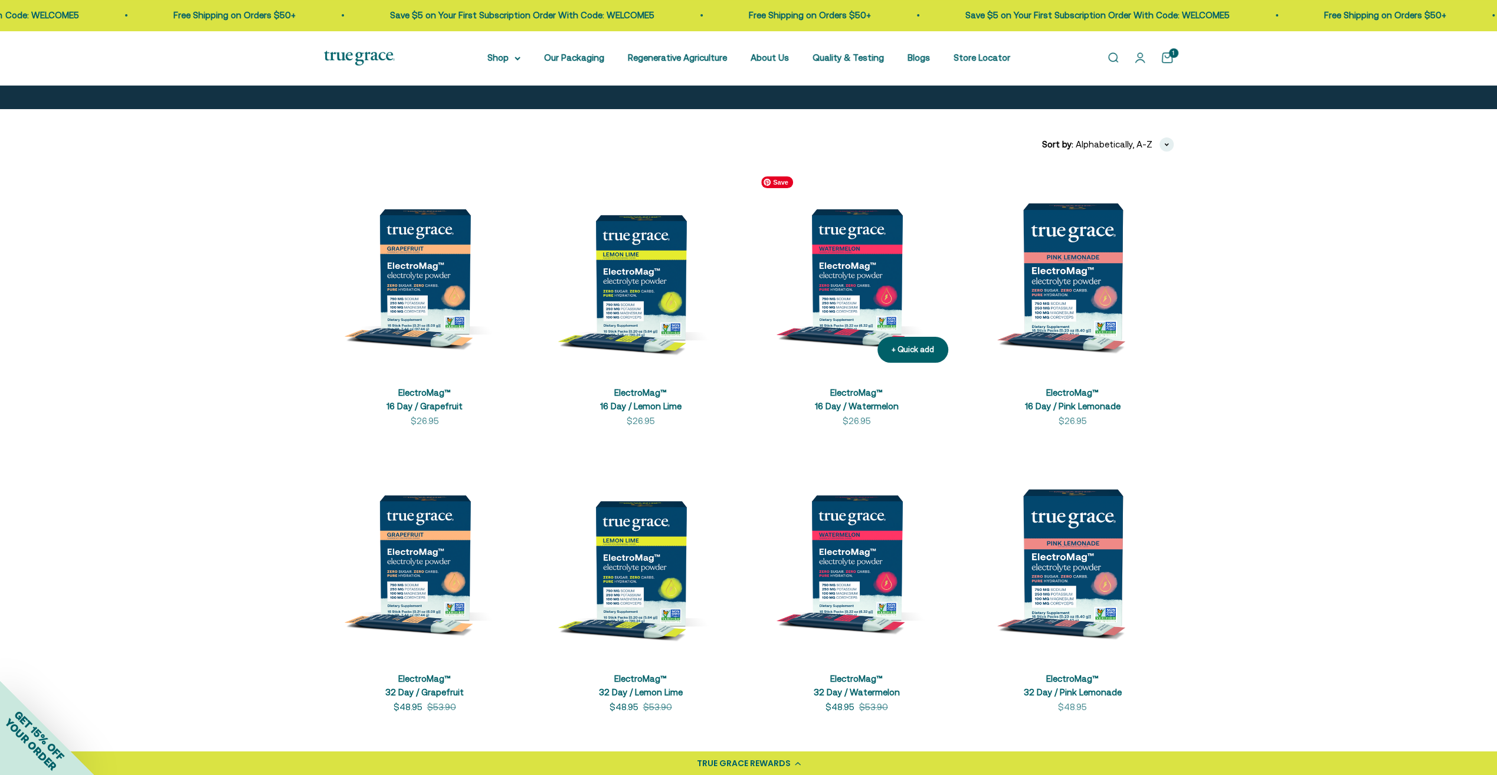
click at [862, 278] on img at bounding box center [857, 271] width 202 height 202
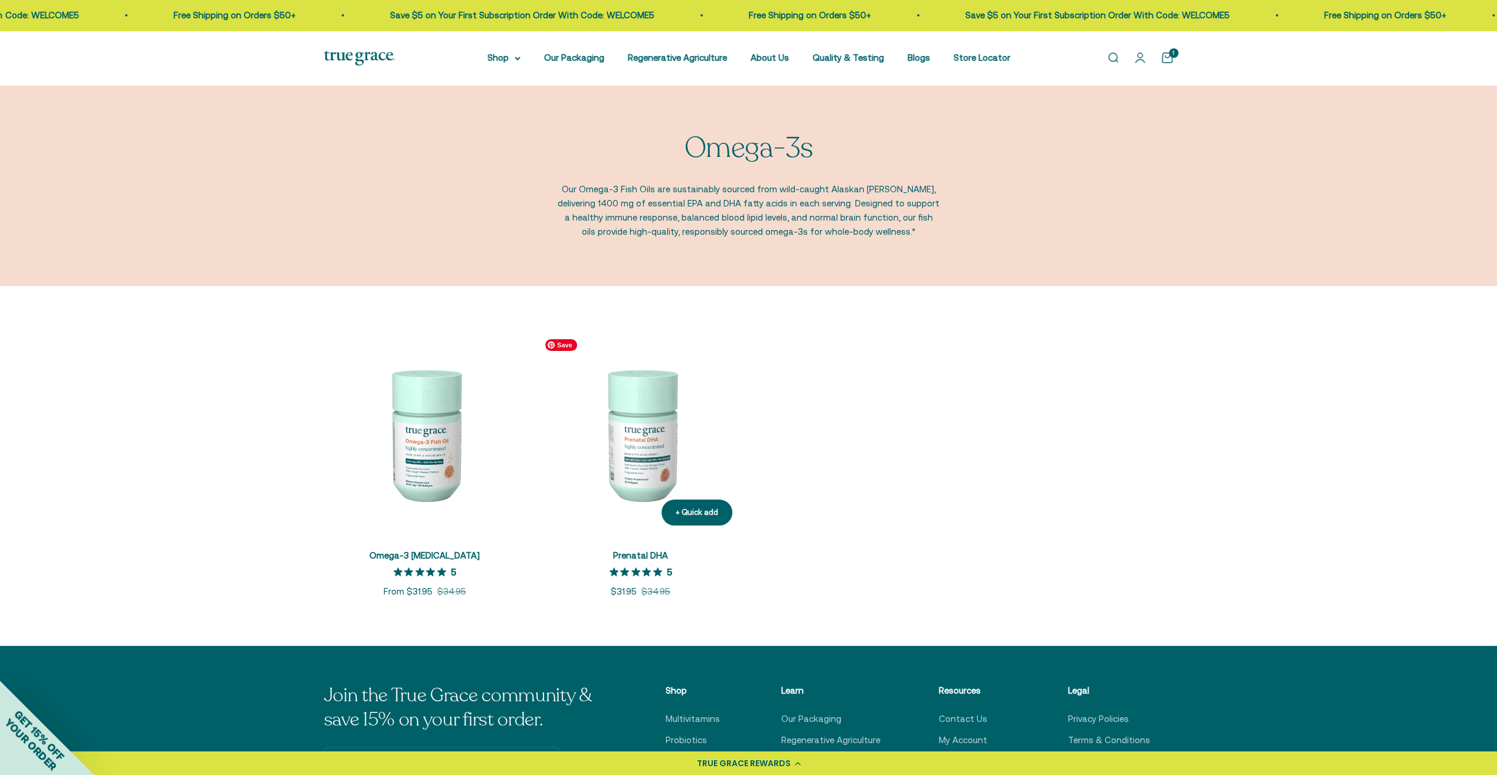
click at [638, 476] on img at bounding box center [641, 434] width 202 height 202
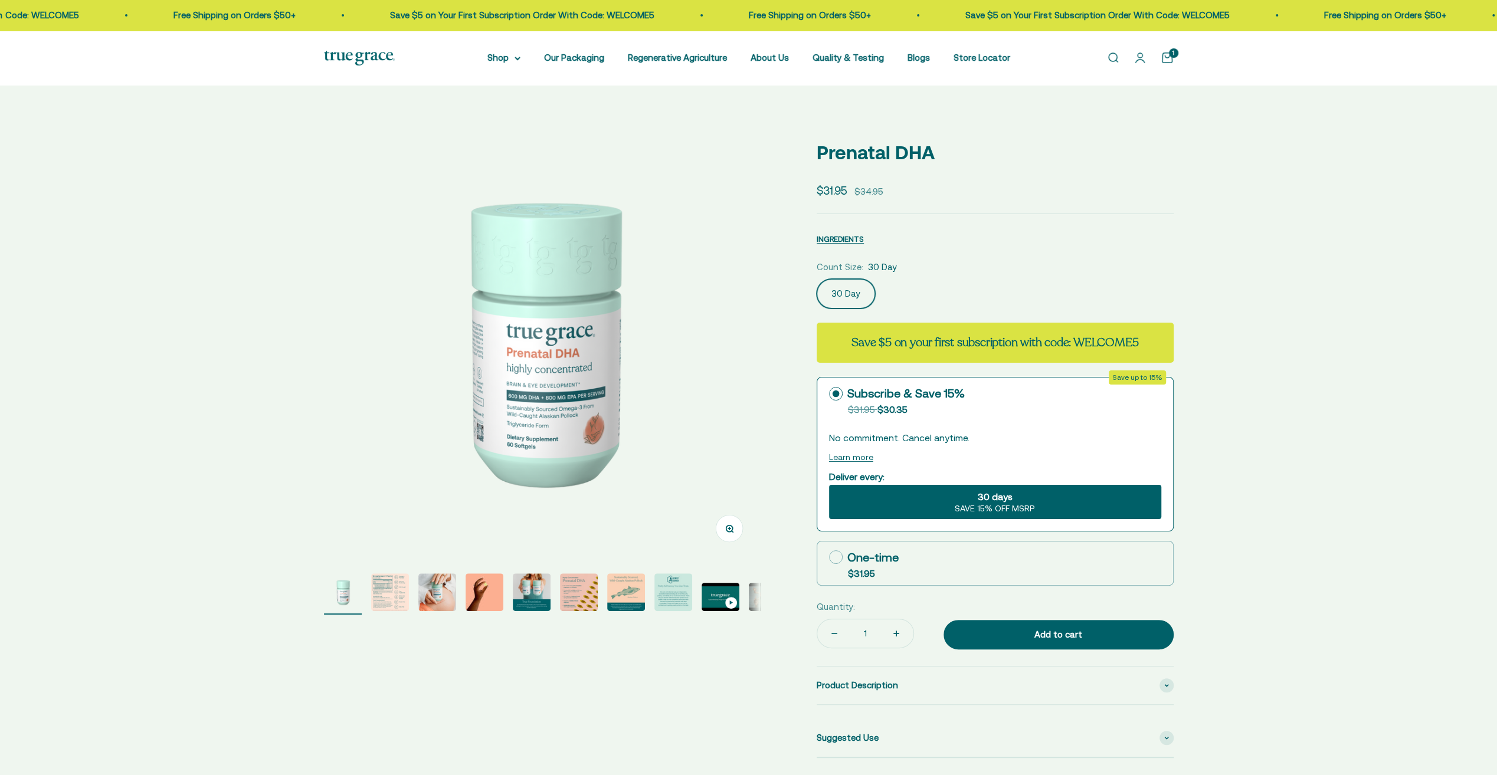
select select "3"
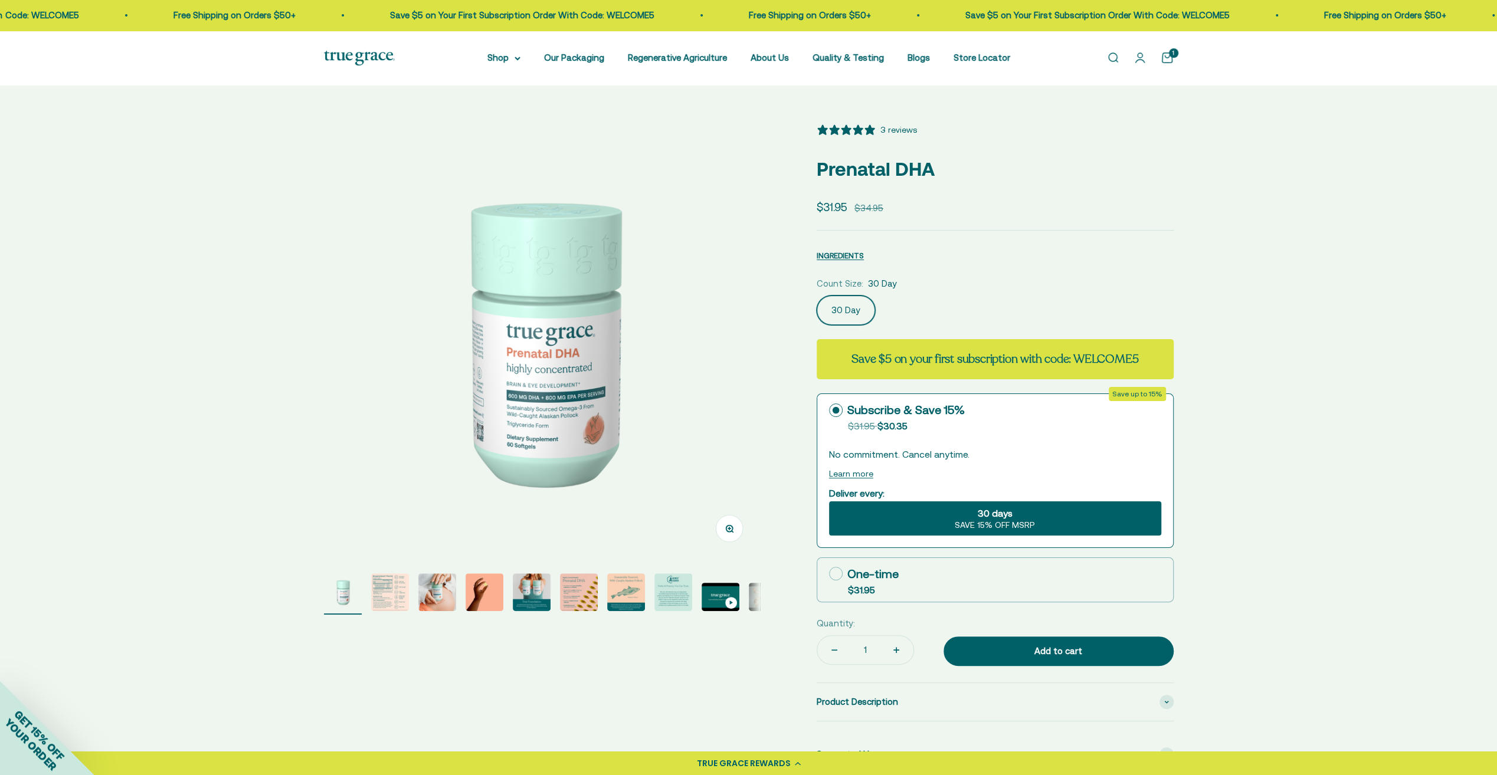
click at [860, 574] on div "One-time" at bounding box center [864, 574] width 70 height 18
click at [829, 574] on input "One-time $31.95" at bounding box center [828, 573] width 1 height 1
radio input "true"
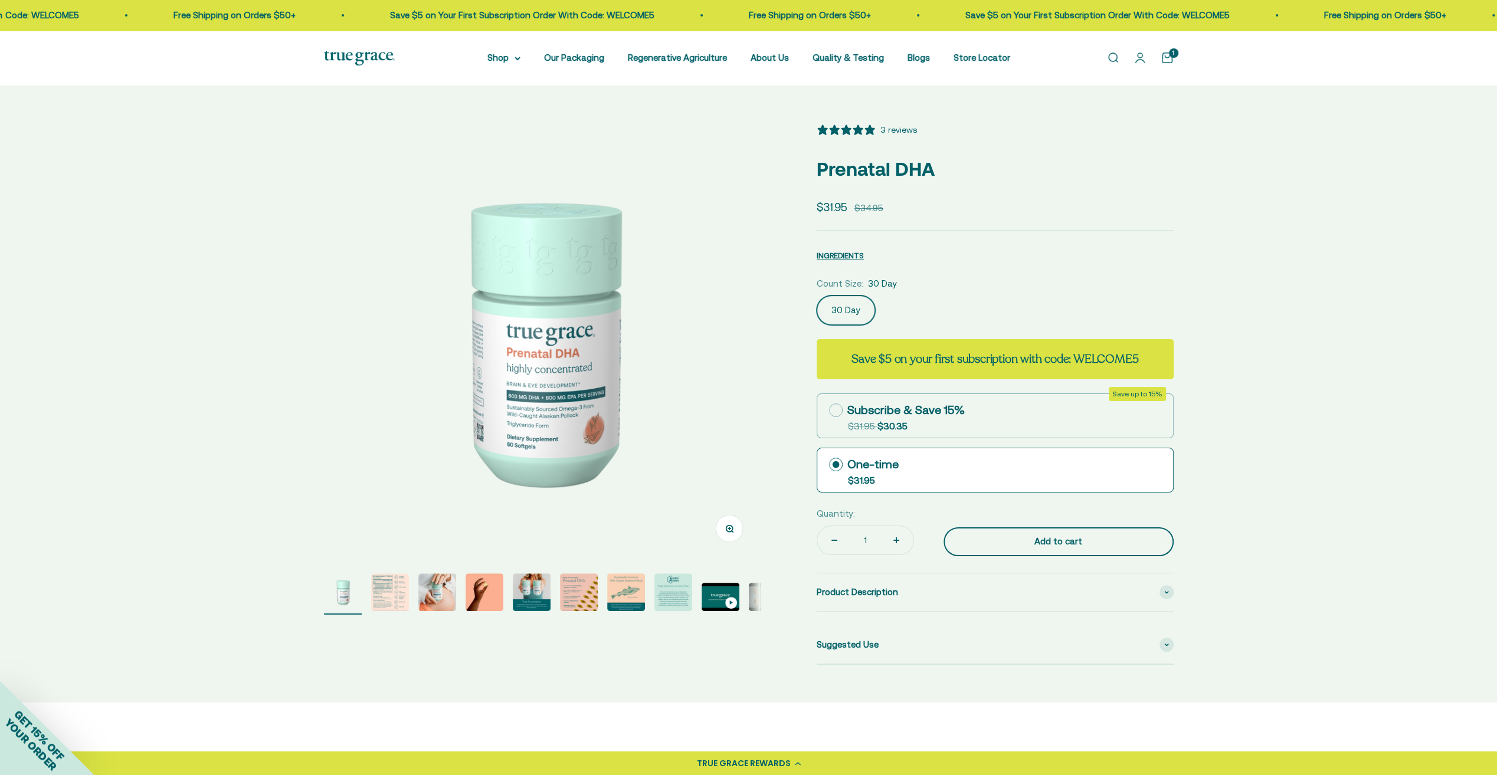
click at [1031, 545] on div "Add to cart" at bounding box center [1058, 541] width 183 height 14
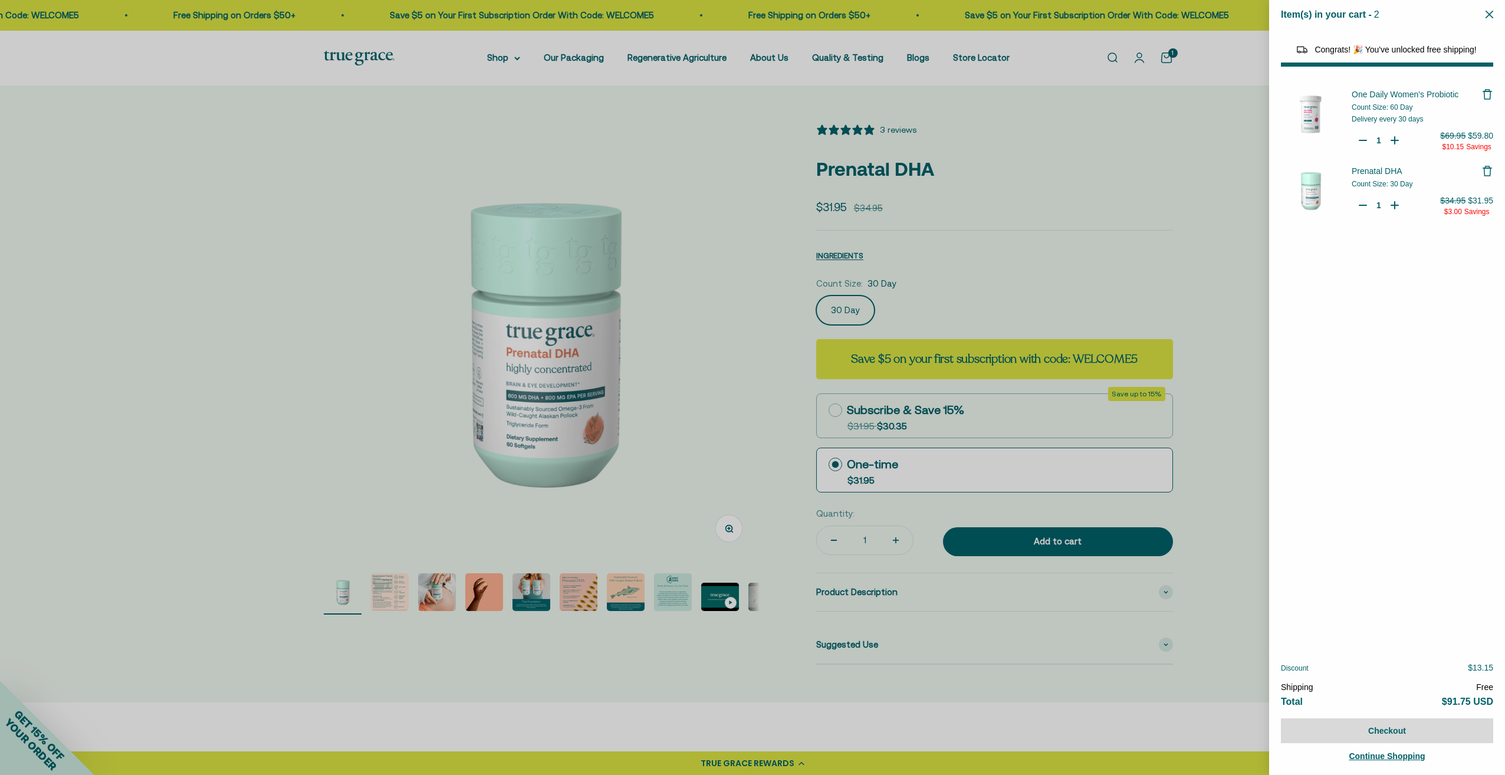
select select "40055698129088"
select select "44882806636758"
click at [1486, 91] on icon "Remove One Daily Women's Probiotic" at bounding box center [1488, 94] width 12 height 12
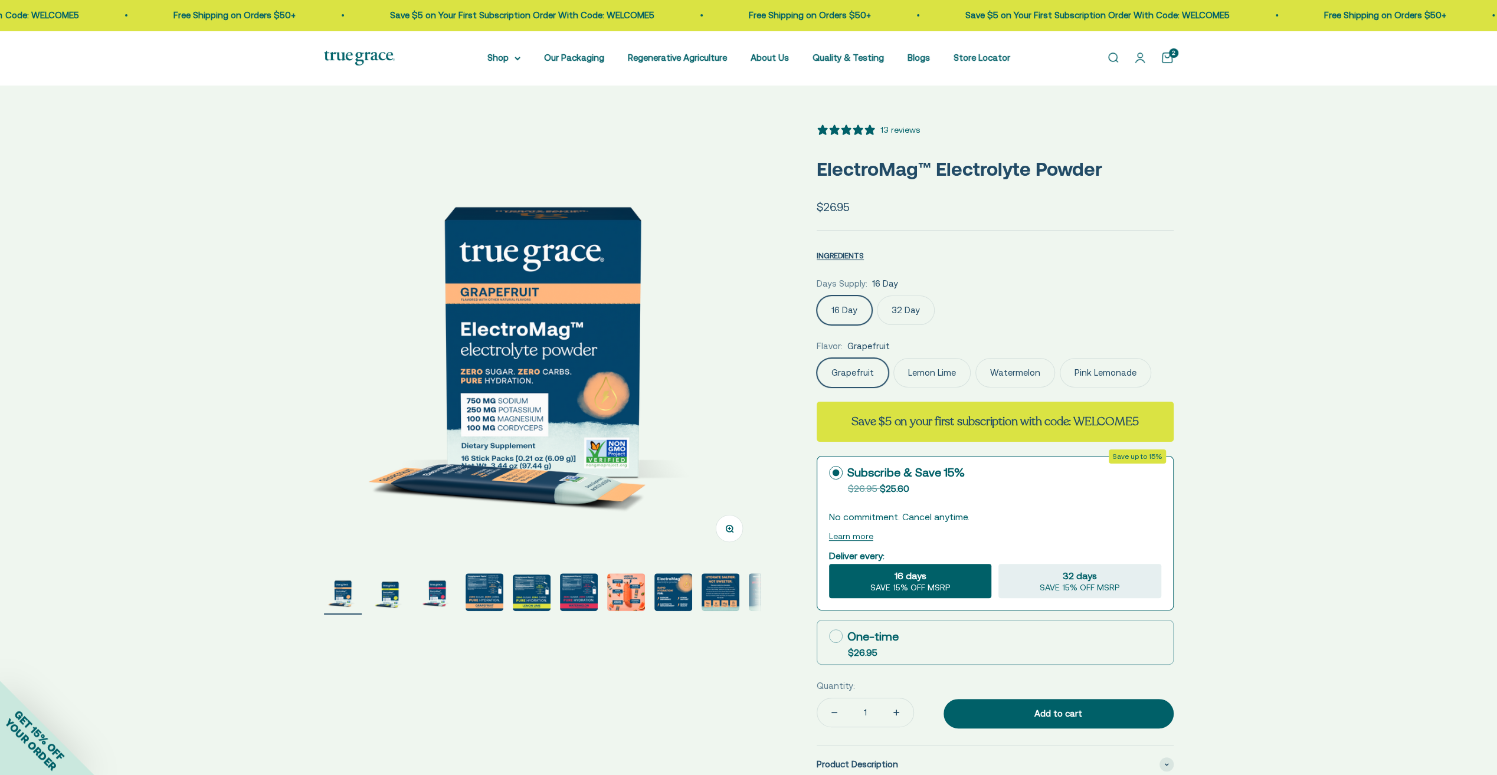
select select "3"
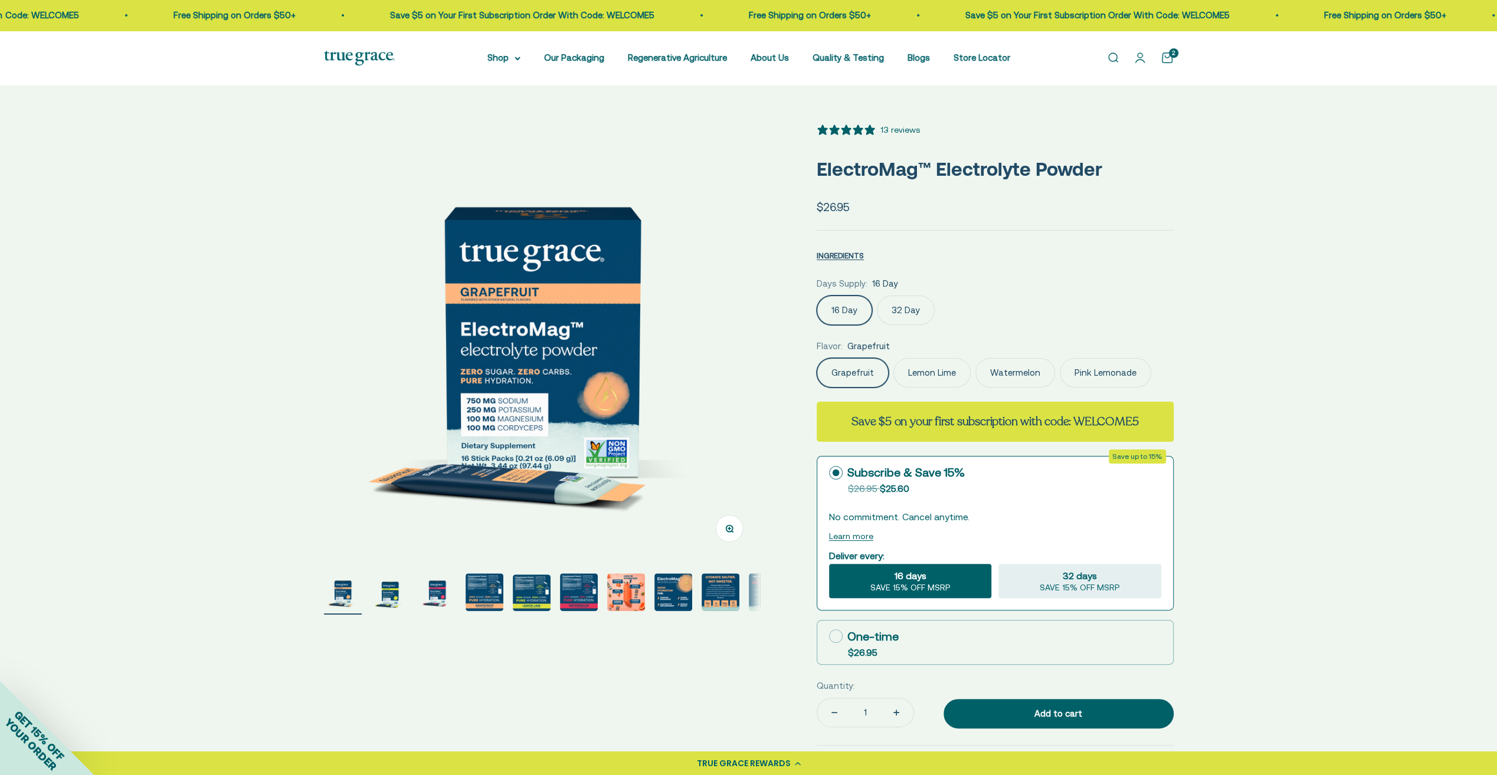
click at [400, 599] on img "Go to item 2" at bounding box center [390, 592] width 38 height 38
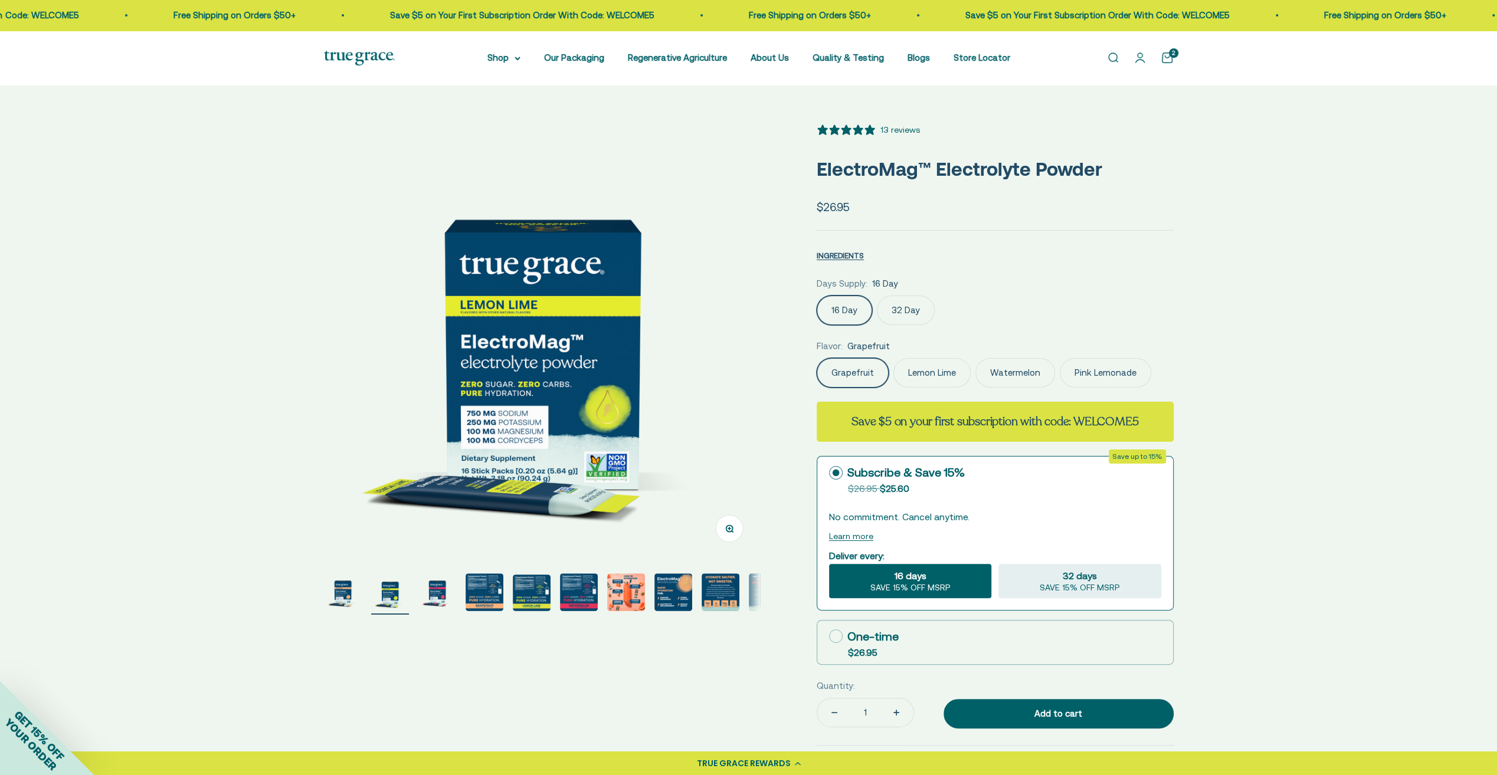
click at [431, 592] on img "Go to item 3" at bounding box center [437, 592] width 38 height 38
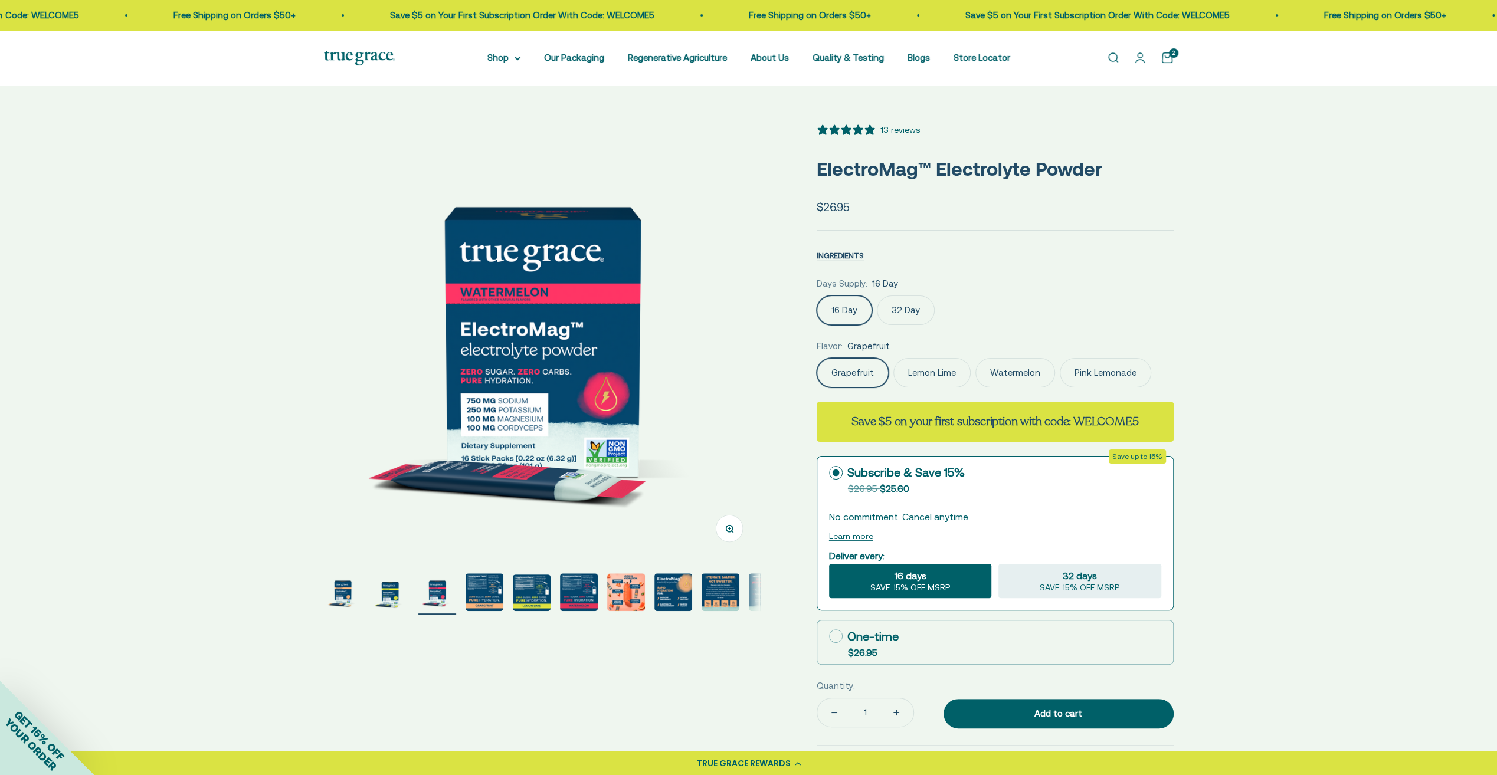
click at [474, 596] on img "Go to item 4" at bounding box center [484, 592] width 38 height 38
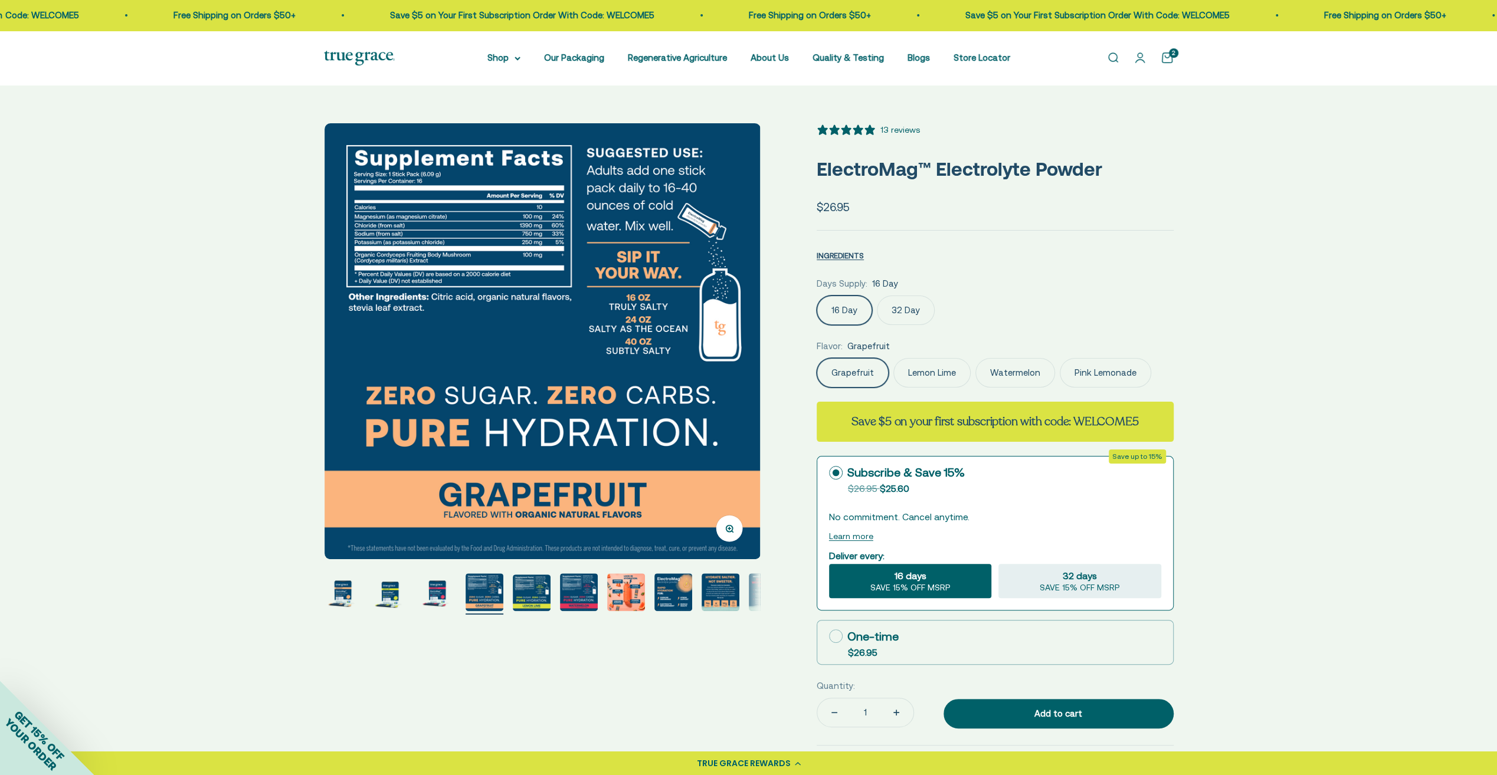
scroll to position [0, 1350]
click at [539, 597] on img "Go to item 5" at bounding box center [532, 593] width 38 height 37
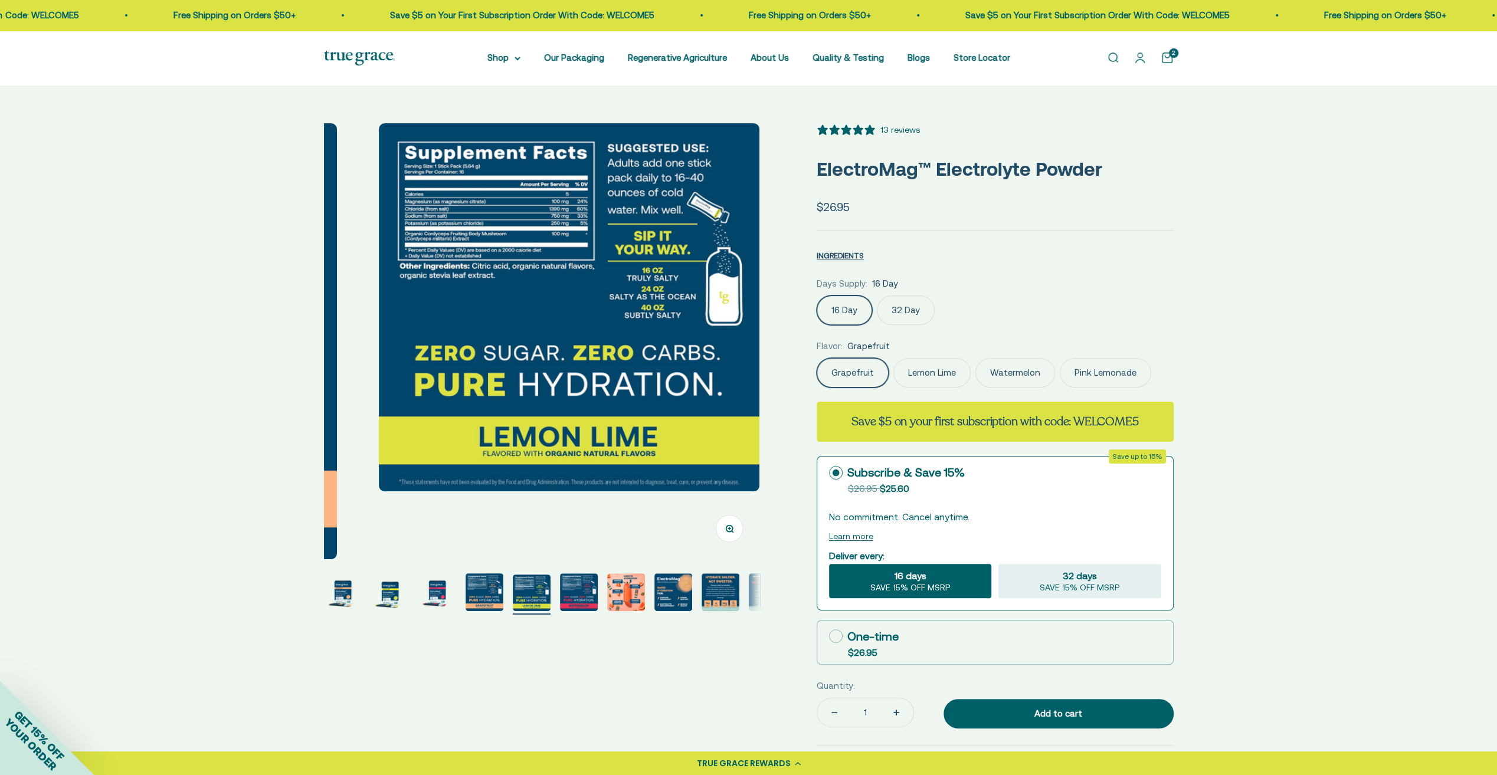
scroll to position [0, 1800]
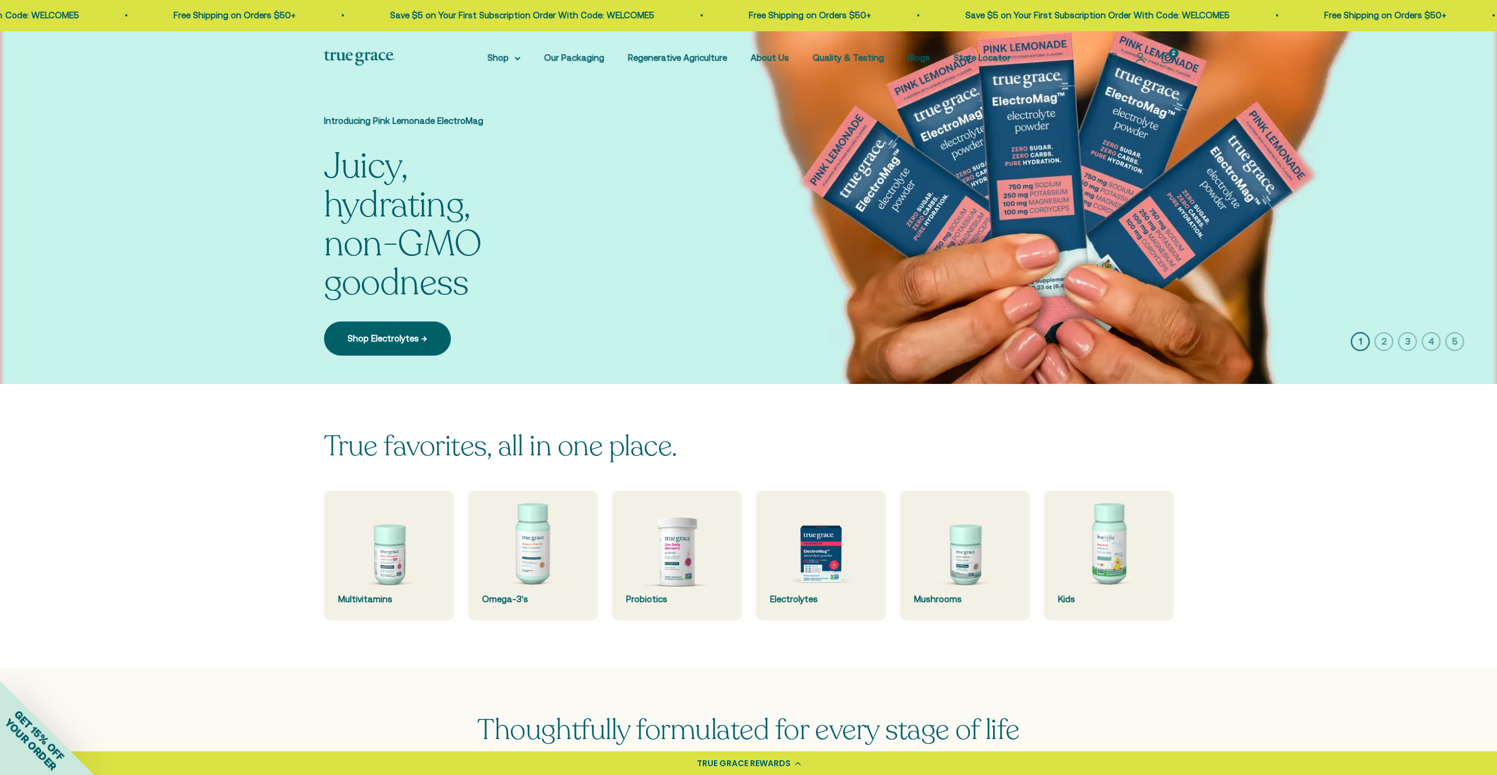
click at [1169, 57] on div "2" at bounding box center [1173, 52] width 9 height 9
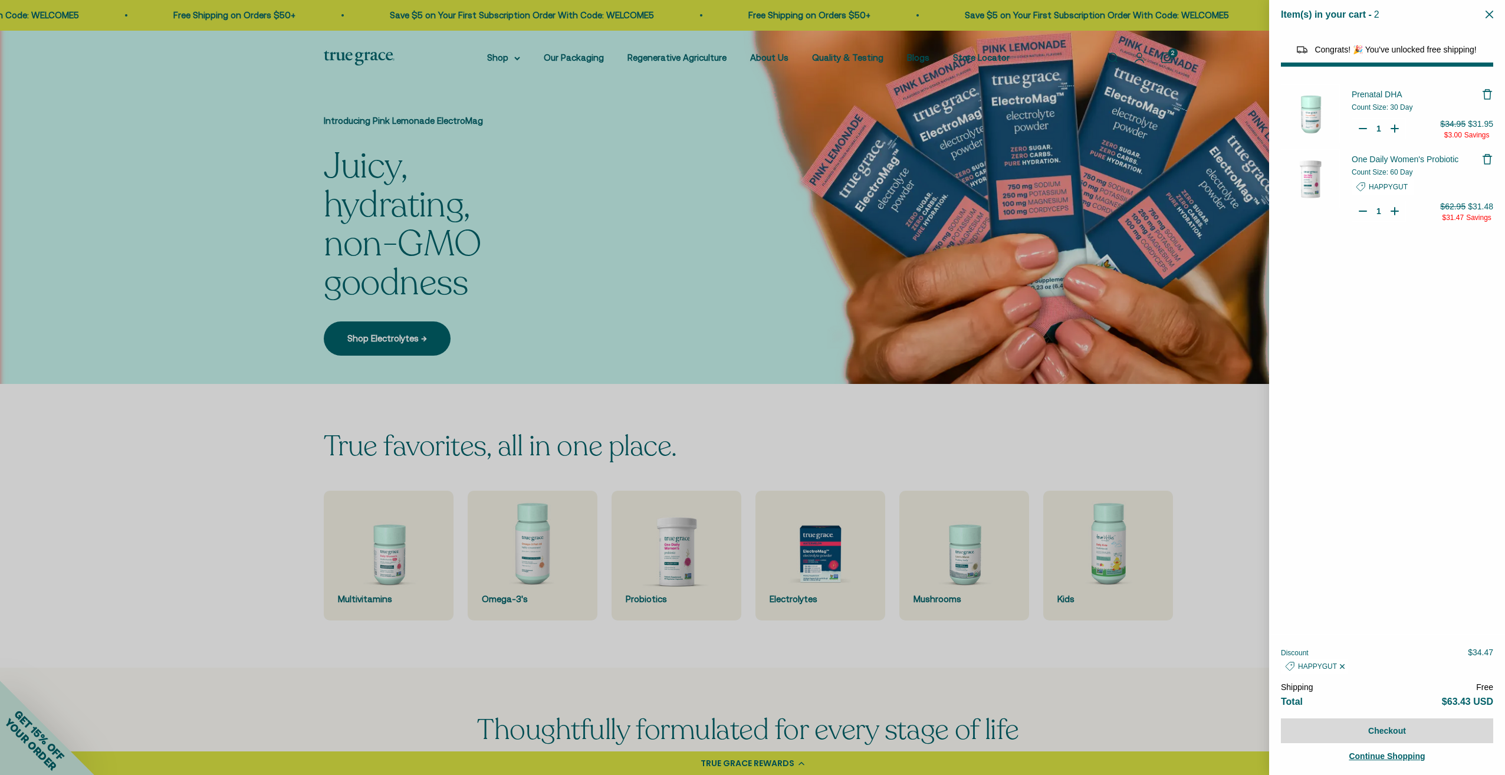
select select "40055698129088"
select select "44878192410838"
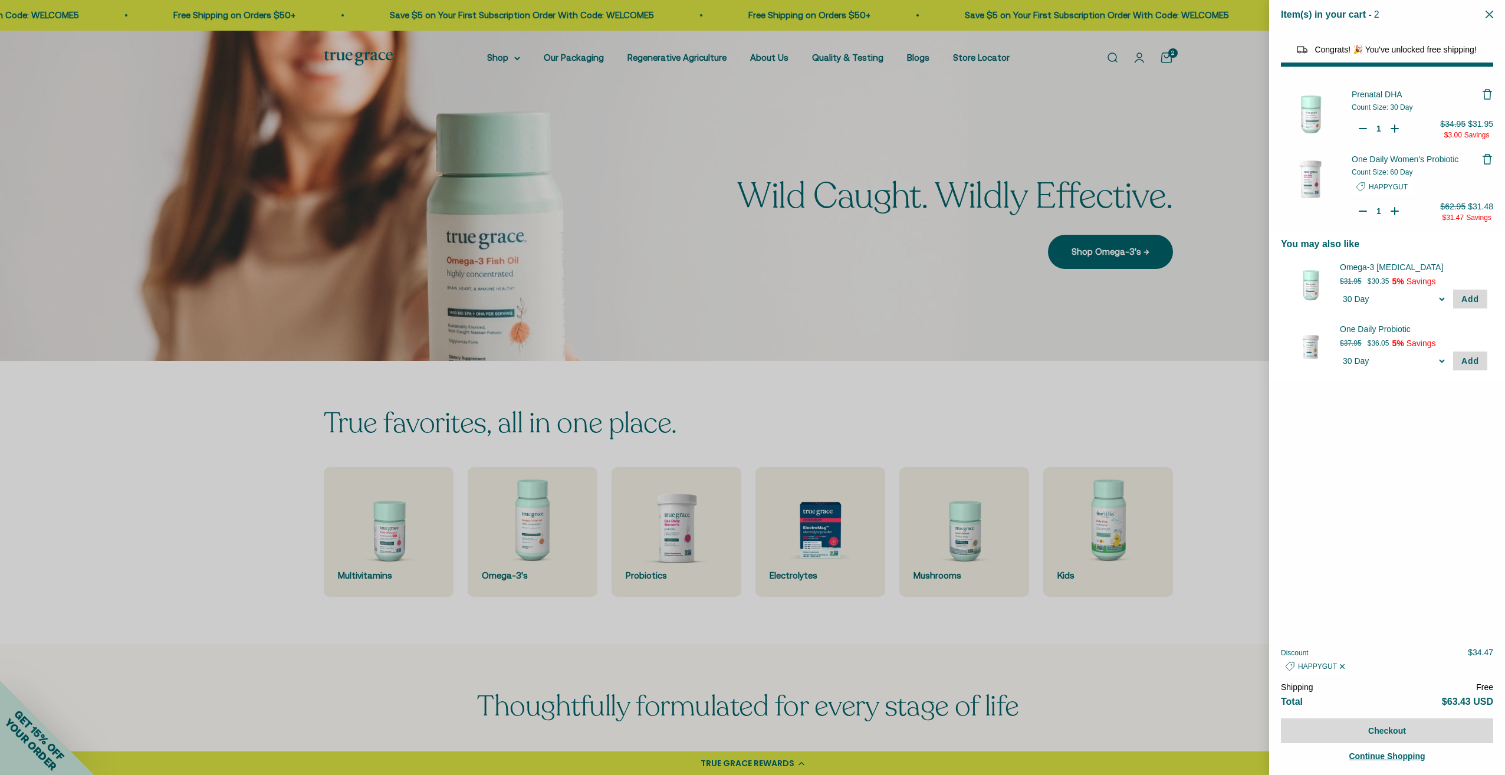
click at [1485, 90] on icon "Remove Prenatal DHA" at bounding box center [1487, 91] width 5 height 2
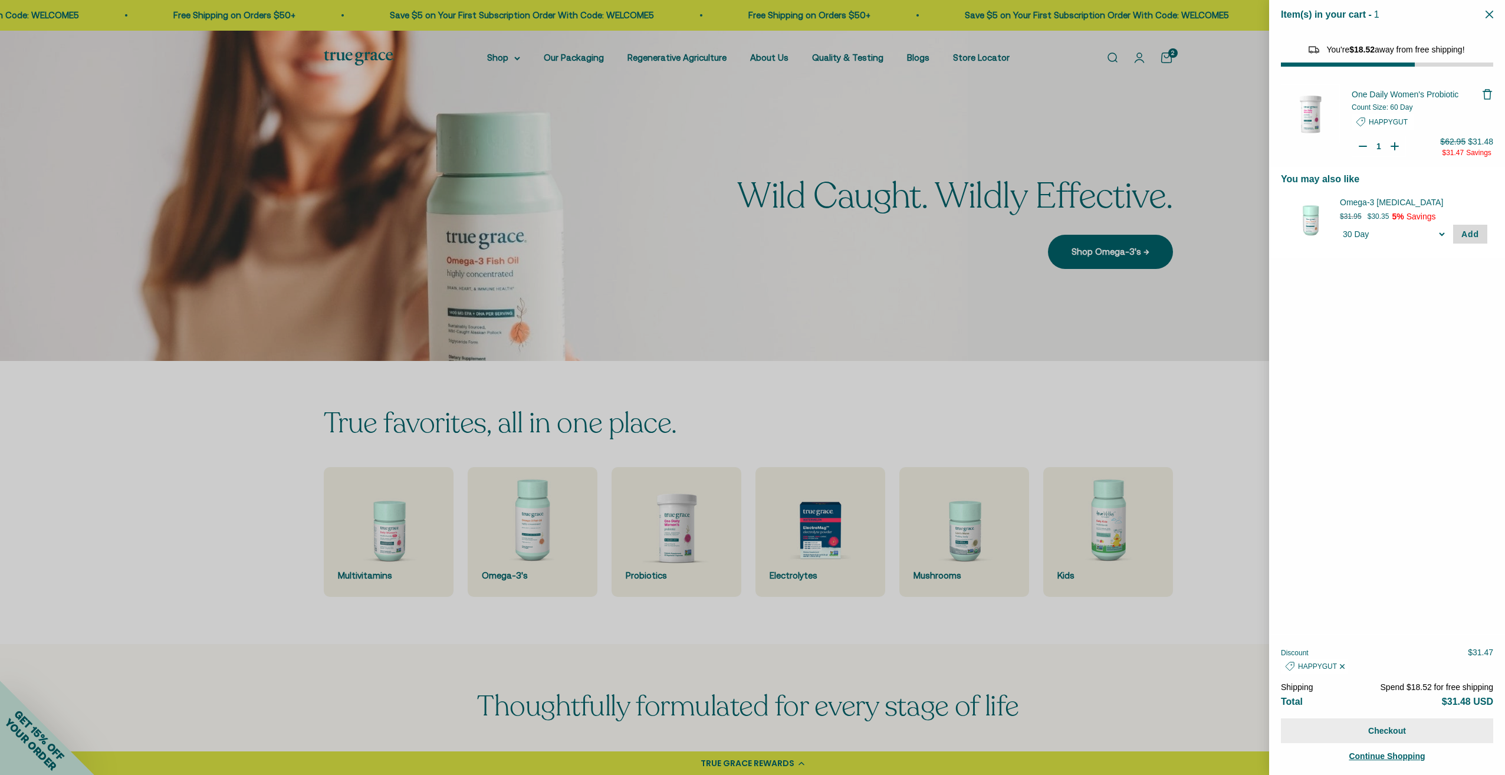
select select "44882806636758"
click at [1402, 730] on button "Checkout" at bounding box center [1387, 730] width 212 height 25
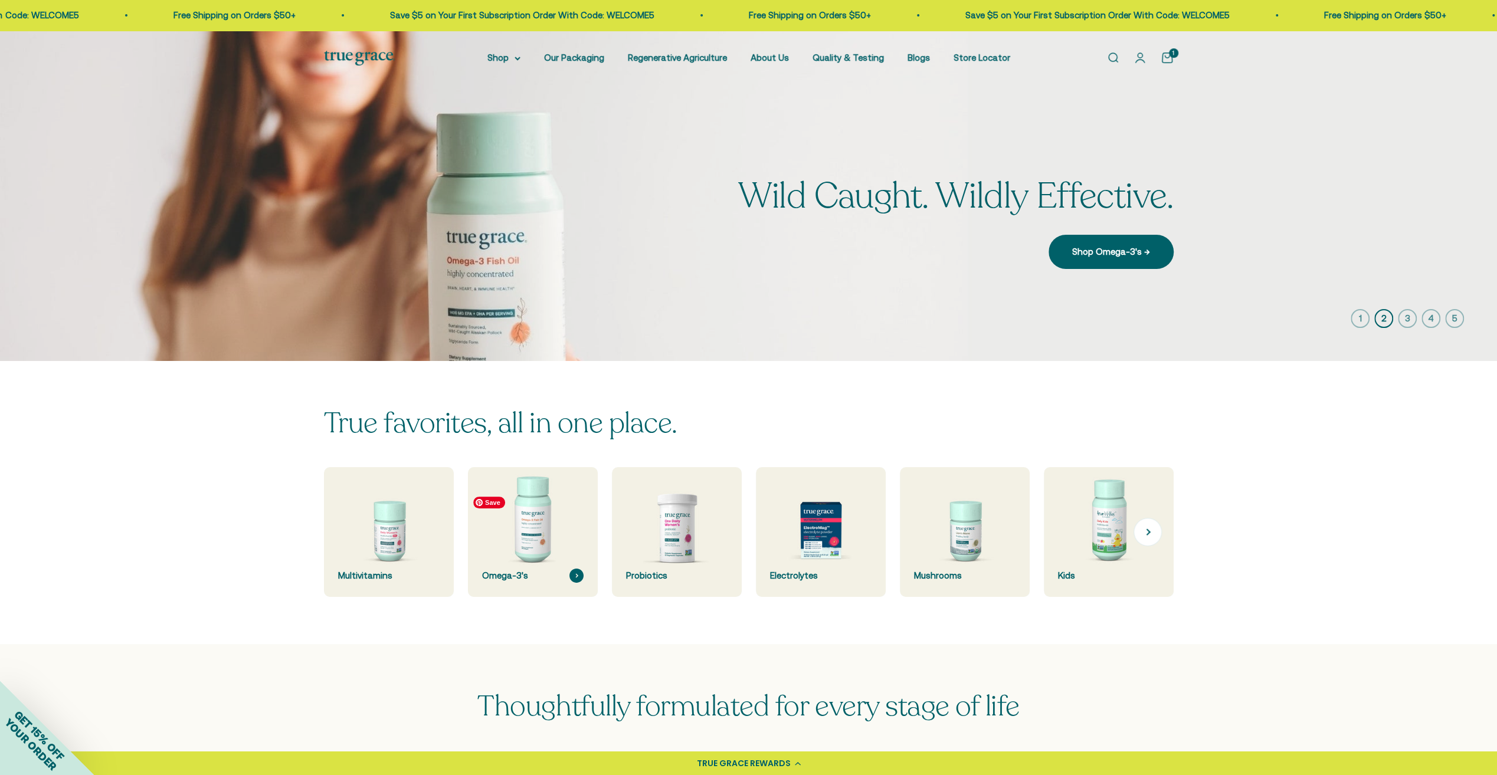
click at [543, 543] on img at bounding box center [532, 532] width 137 height 137
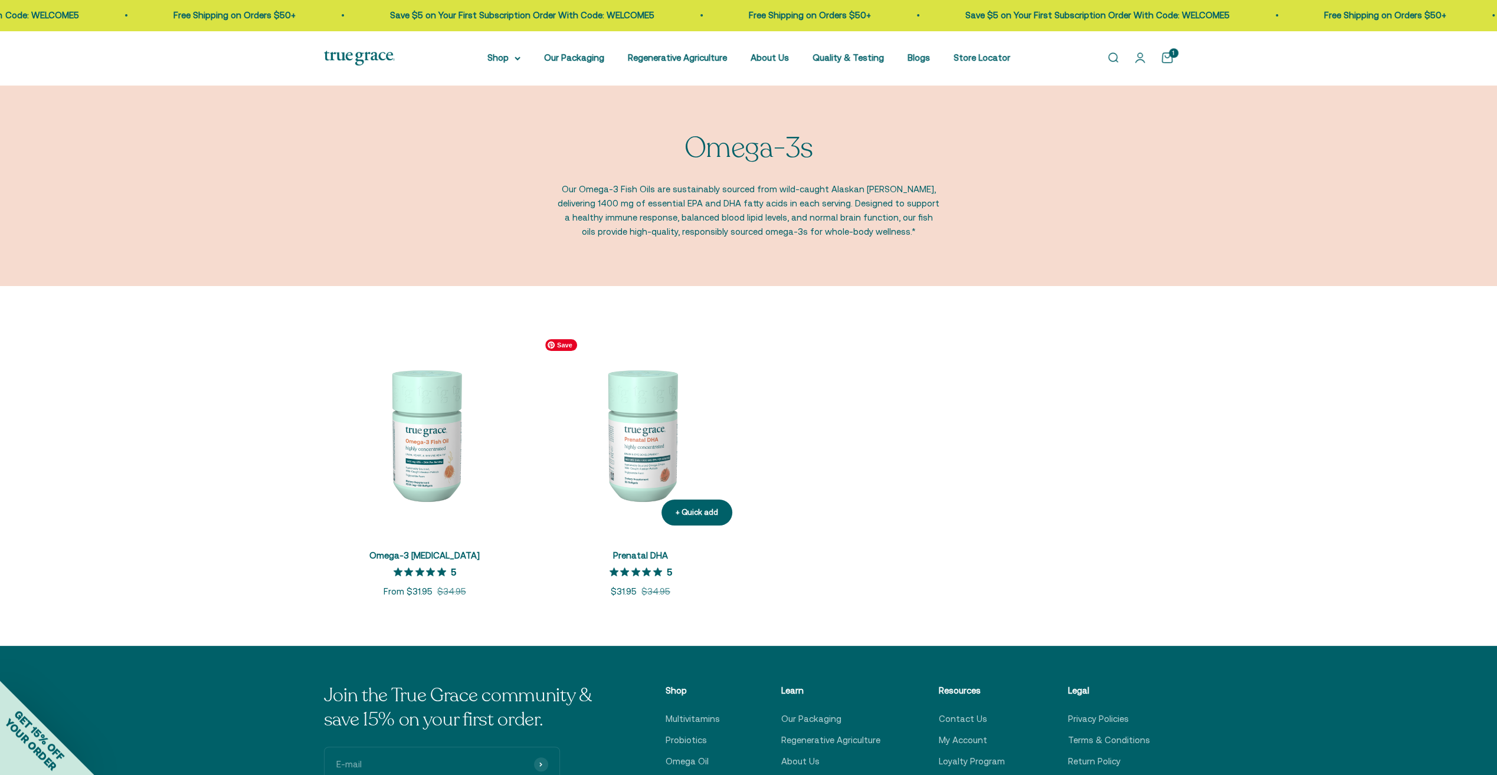
click at [632, 452] on img at bounding box center [641, 434] width 202 height 202
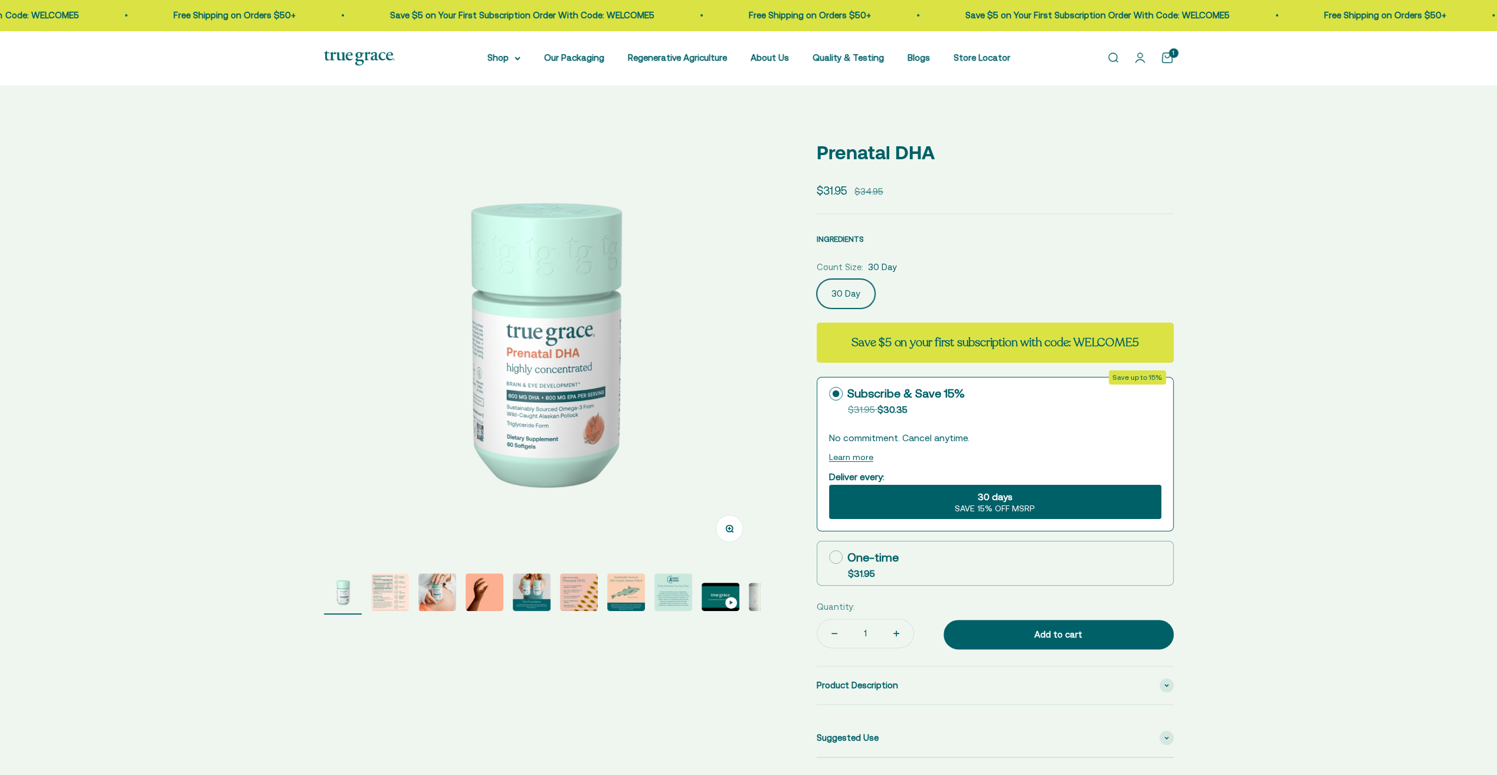
select select "3"
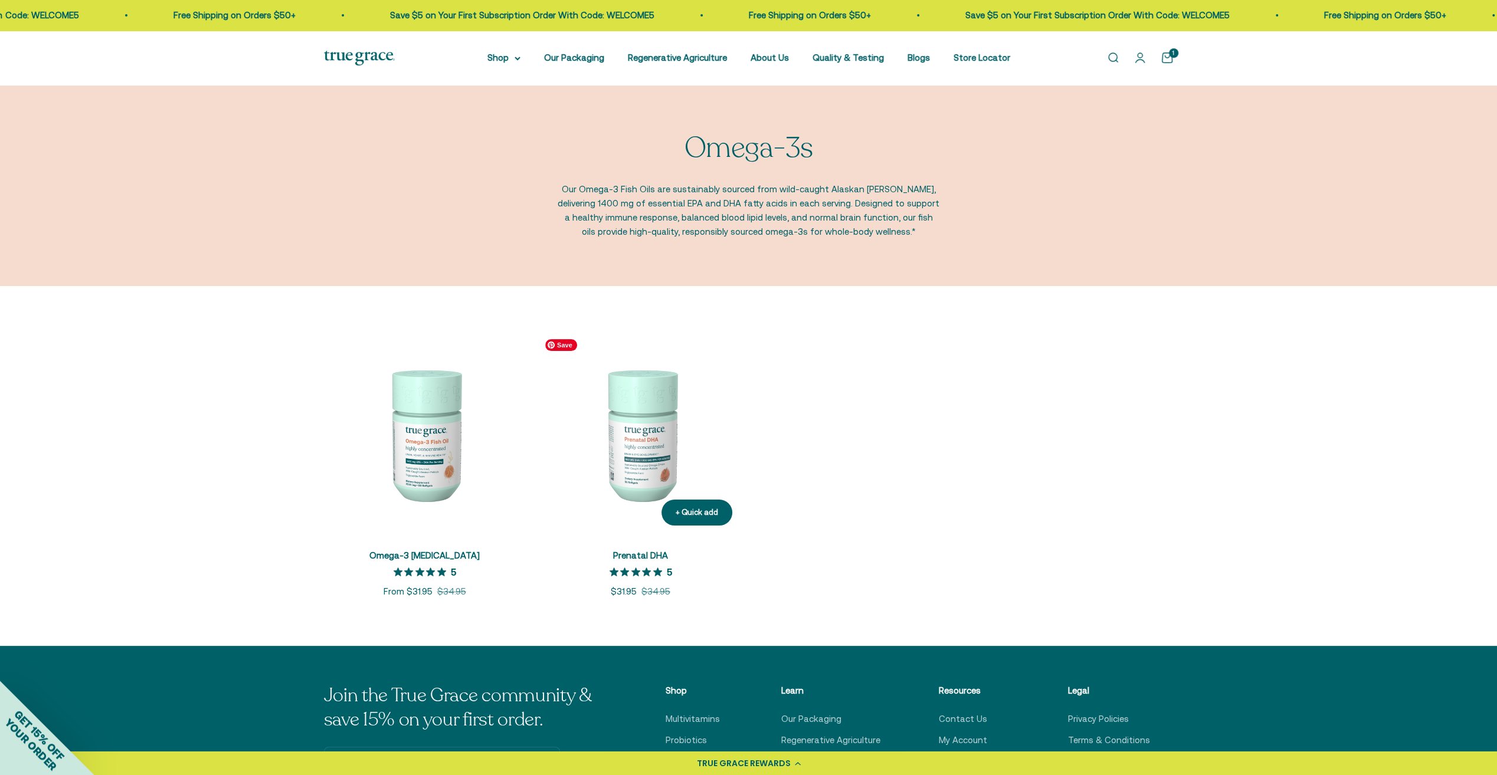
click at [693, 448] on img at bounding box center [641, 434] width 202 height 202
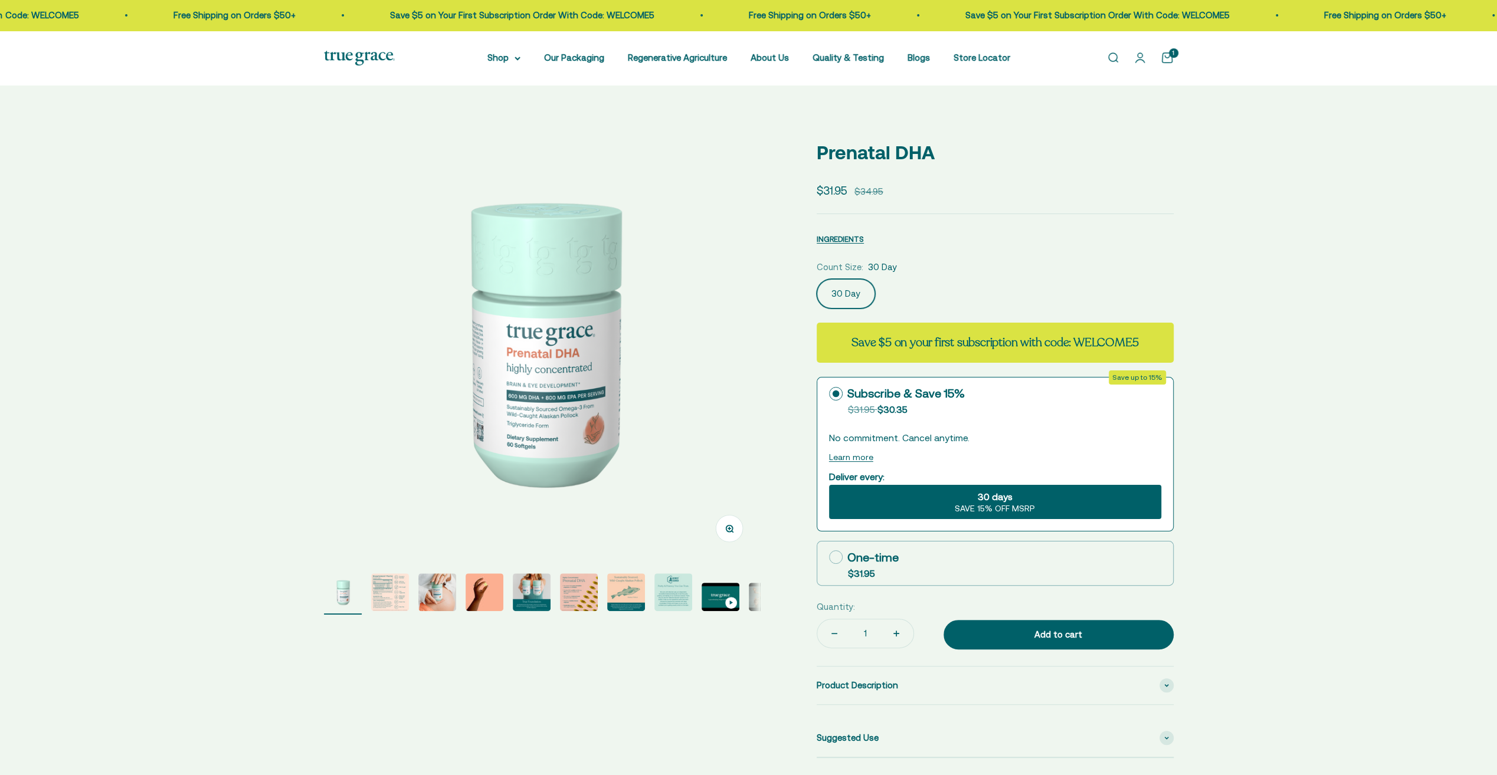
select select "3"
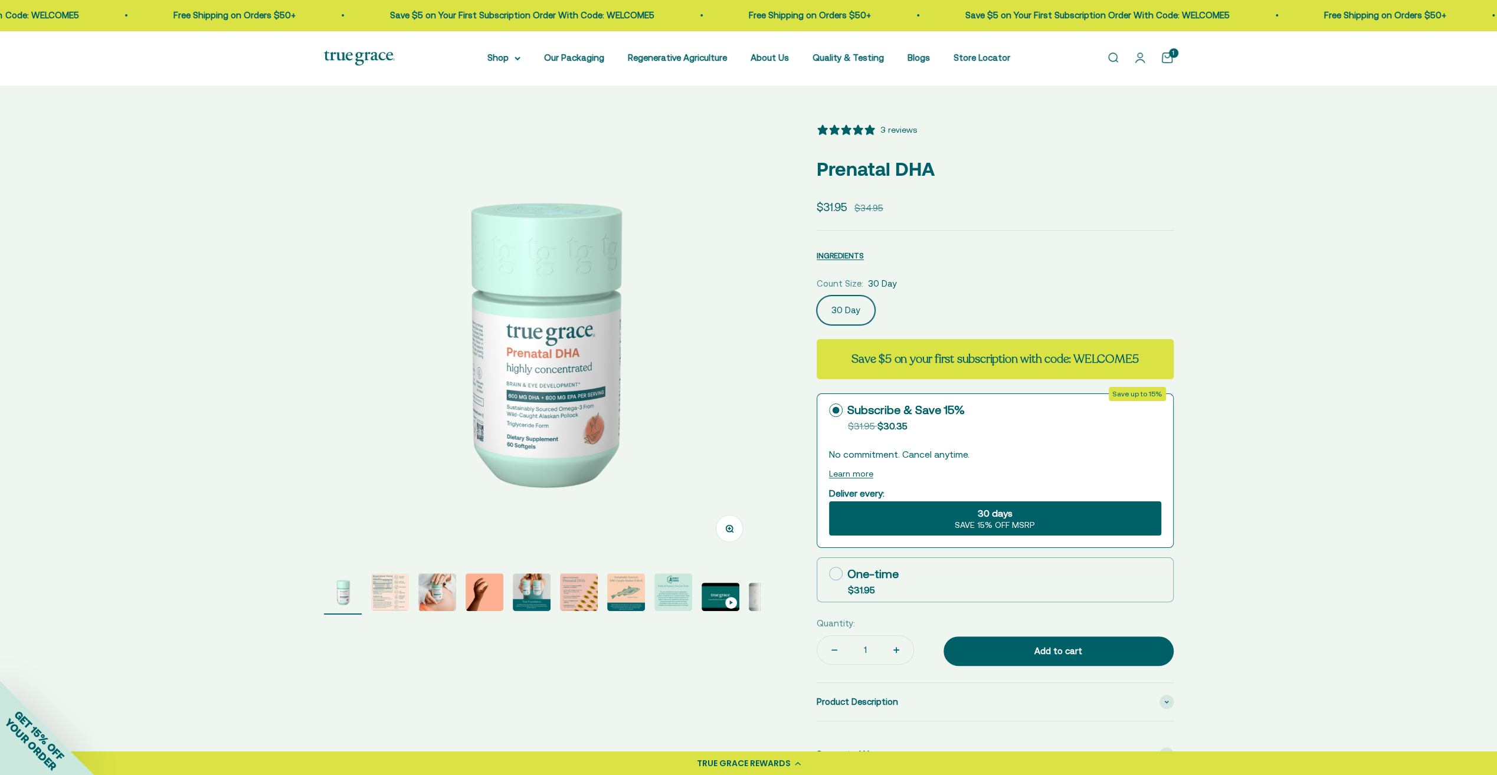
click at [393, 586] on img "Go to item 2" at bounding box center [390, 592] width 38 height 38
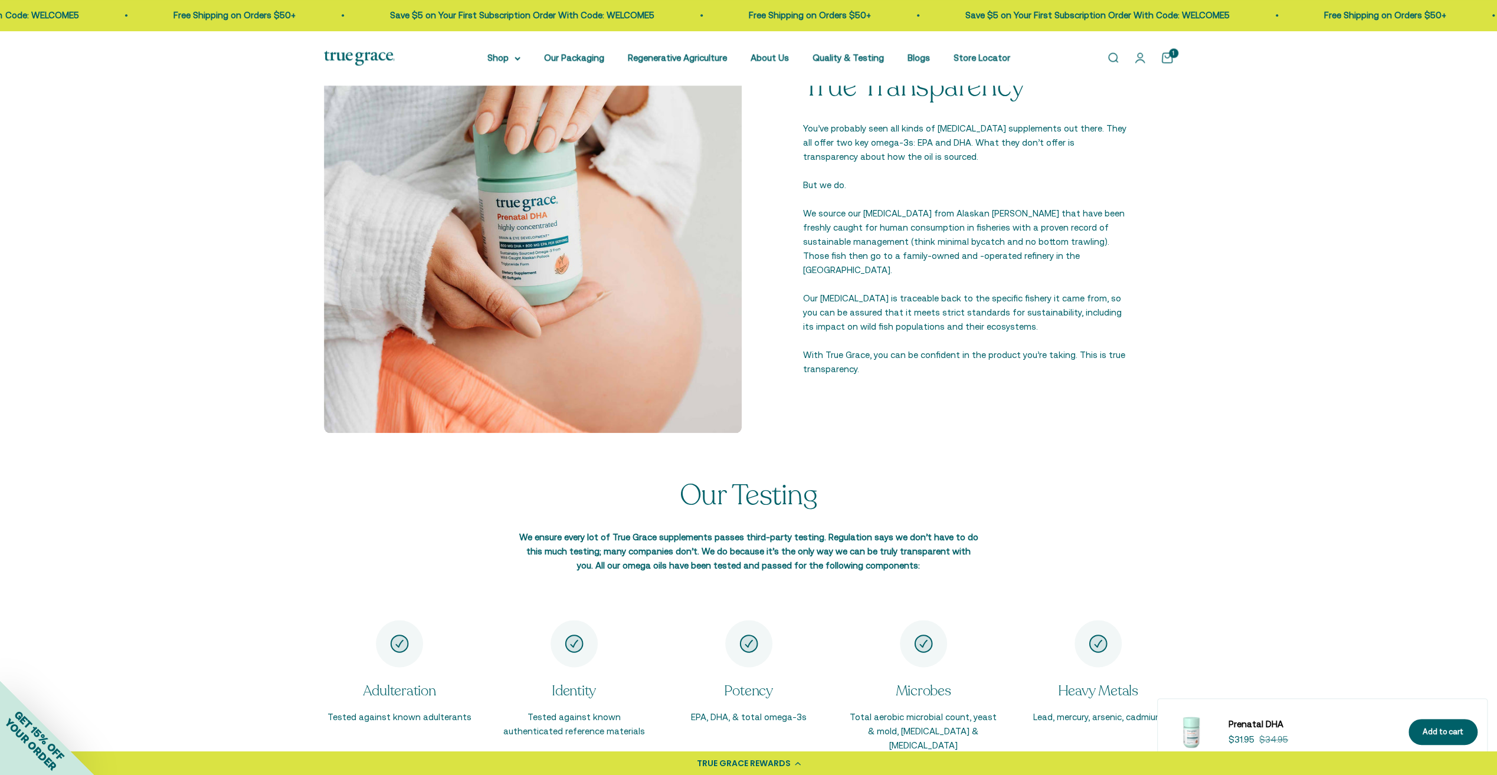
scroll to position [1121, 0]
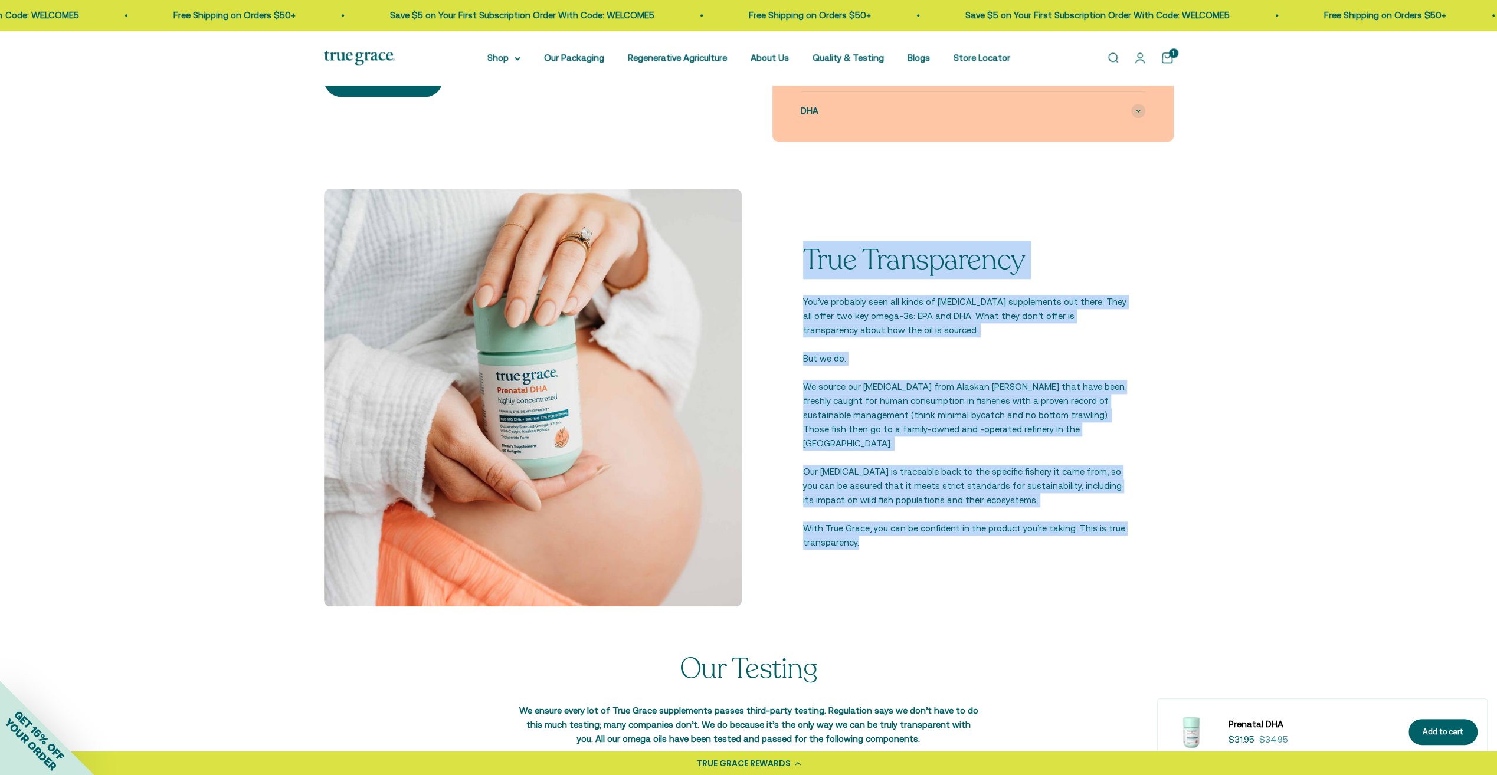
drag, startPoint x: 796, startPoint y: 251, endPoint x: 1192, endPoint y: 548, distance: 494.7
click at [1192, 548] on div "True Transparency You’ve probably seen all kinds of fish oil supplements out th…" at bounding box center [748, 421] width 1497 height 465
click at [1251, 270] on div "True Transparency You’ve probably seen all kinds of fish oil supplements out th…" at bounding box center [748, 421] width 1497 height 465
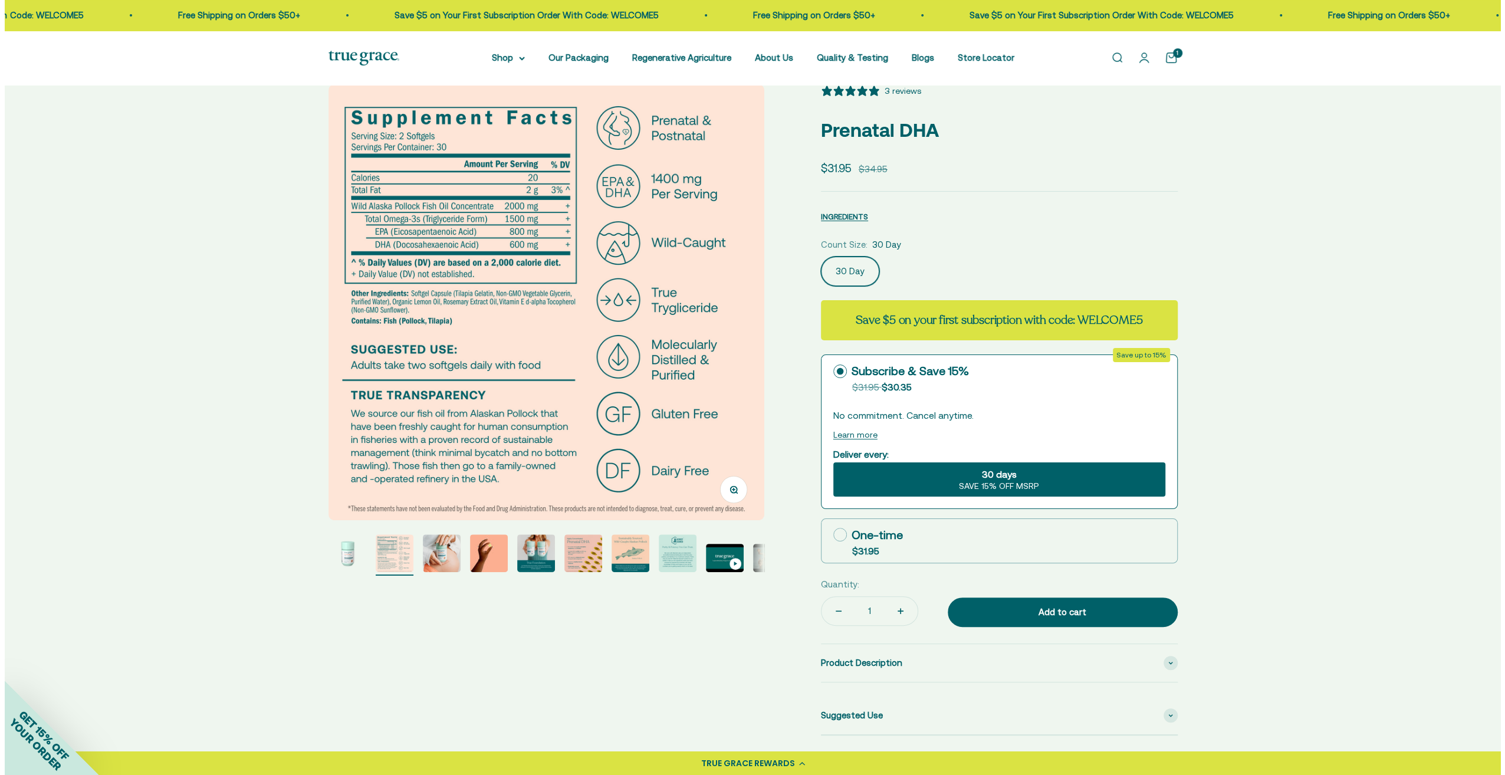
scroll to position [0, 0]
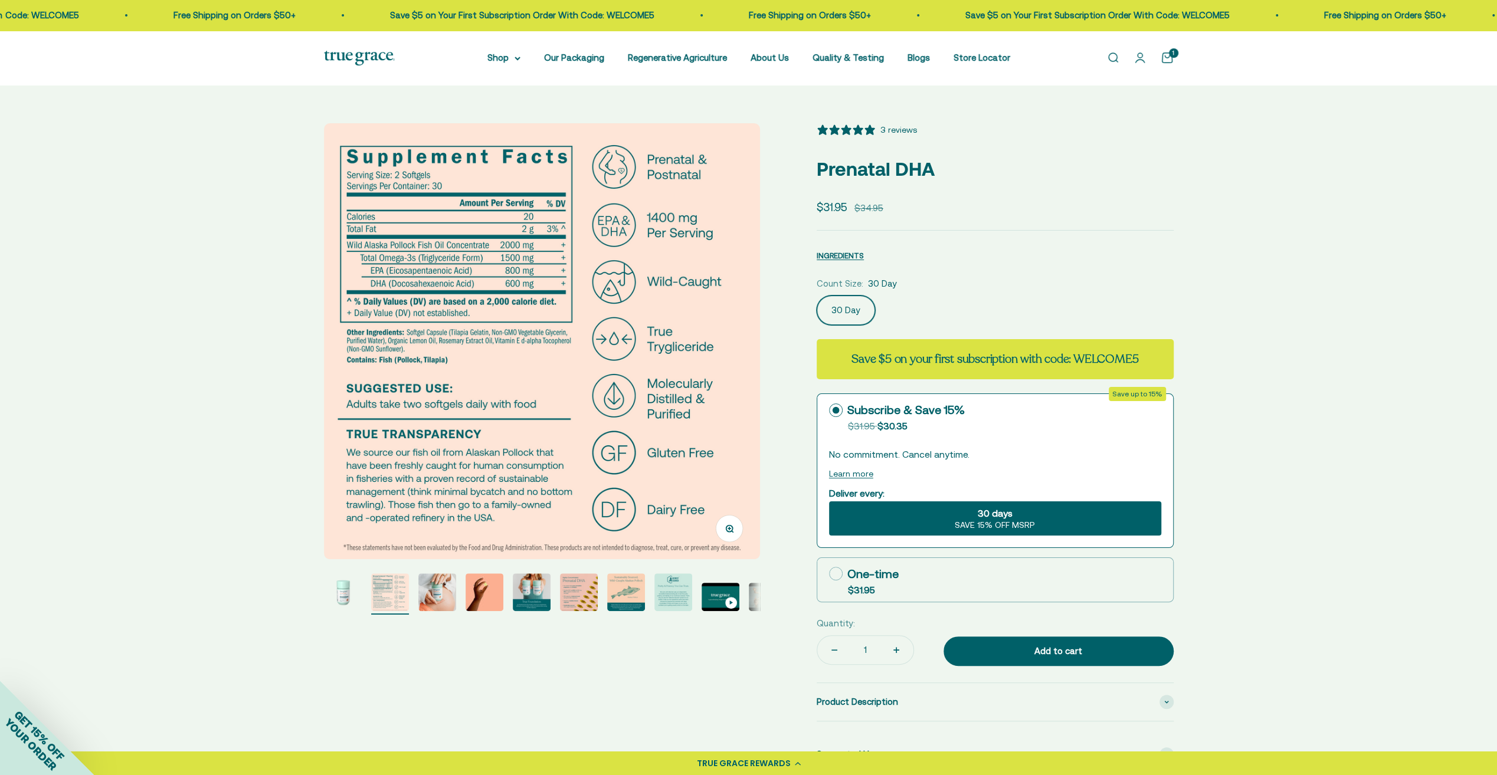
click at [834, 573] on icon at bounding box center [836, 574] width 14 height 14
click at [829, 573] on input "One-time $31.95" at bounding box center [828, 573] width 1 height 1
radio input "true"
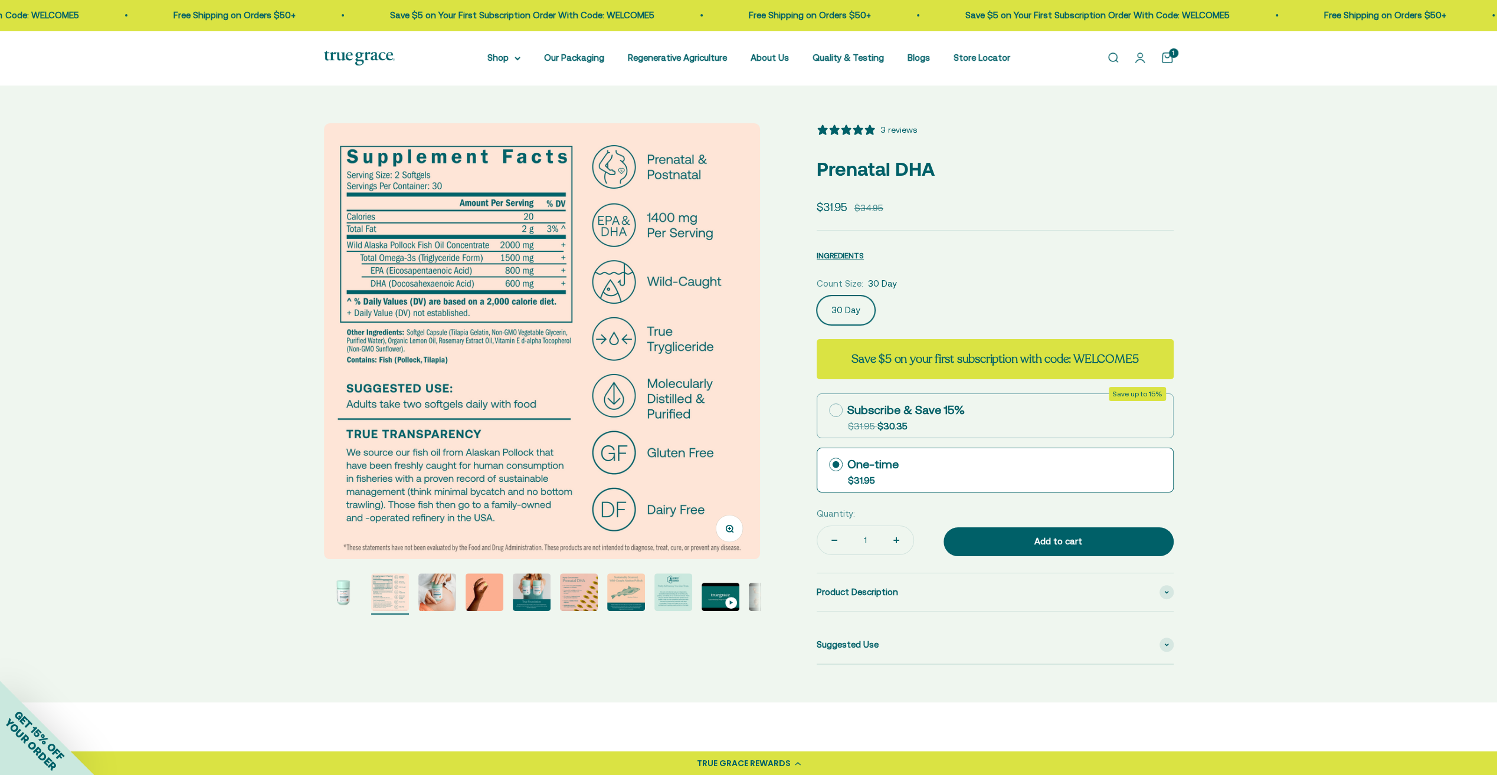
click at [1170, 54] on cart-count "1" at bounding box center [1173, 52] width 9 height 9
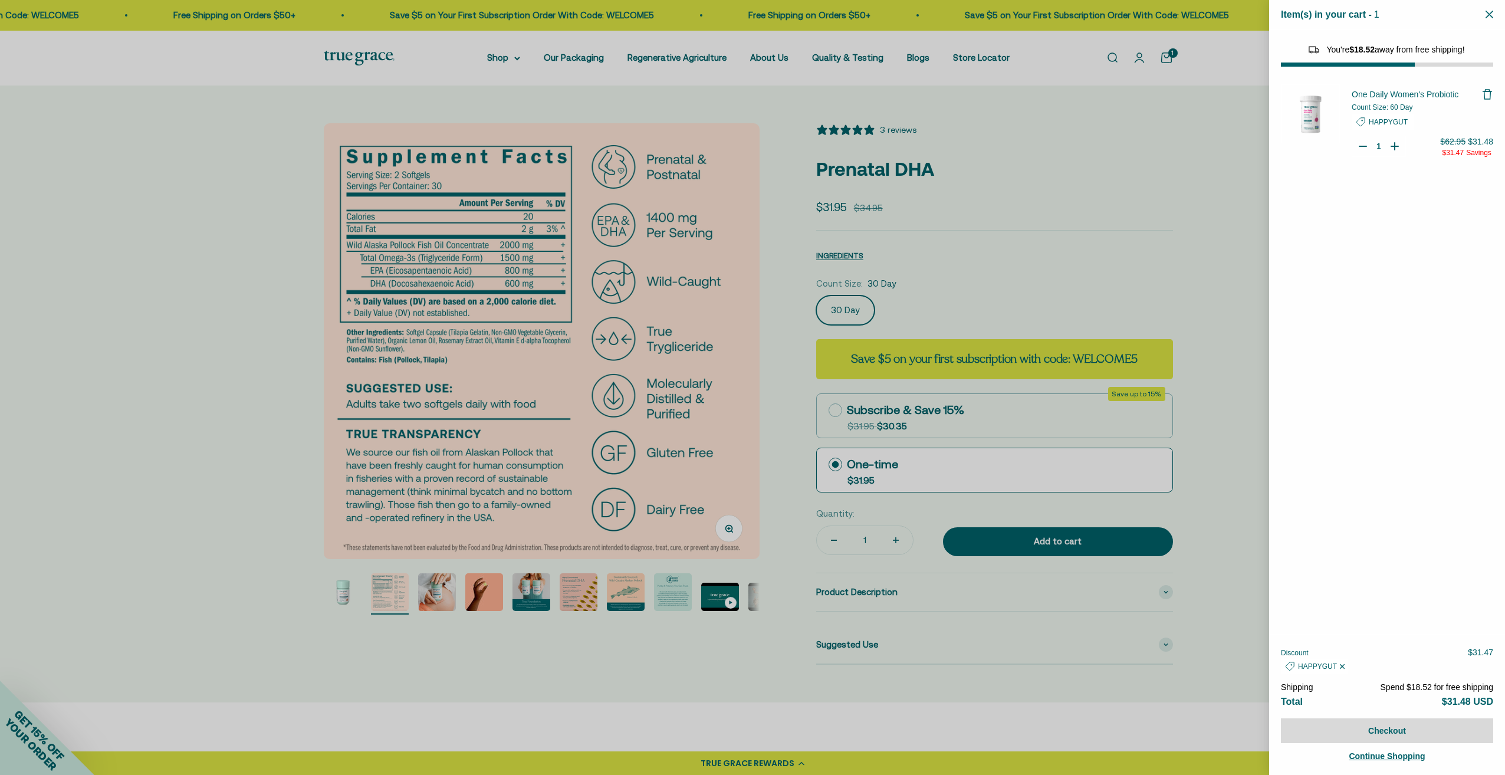
select select "40055698129088"
select select "44882806636758"
type input "2"
click at [1399, 143] on icon "Your Cart" at bounding box center [1395, 146] width 12 height 12
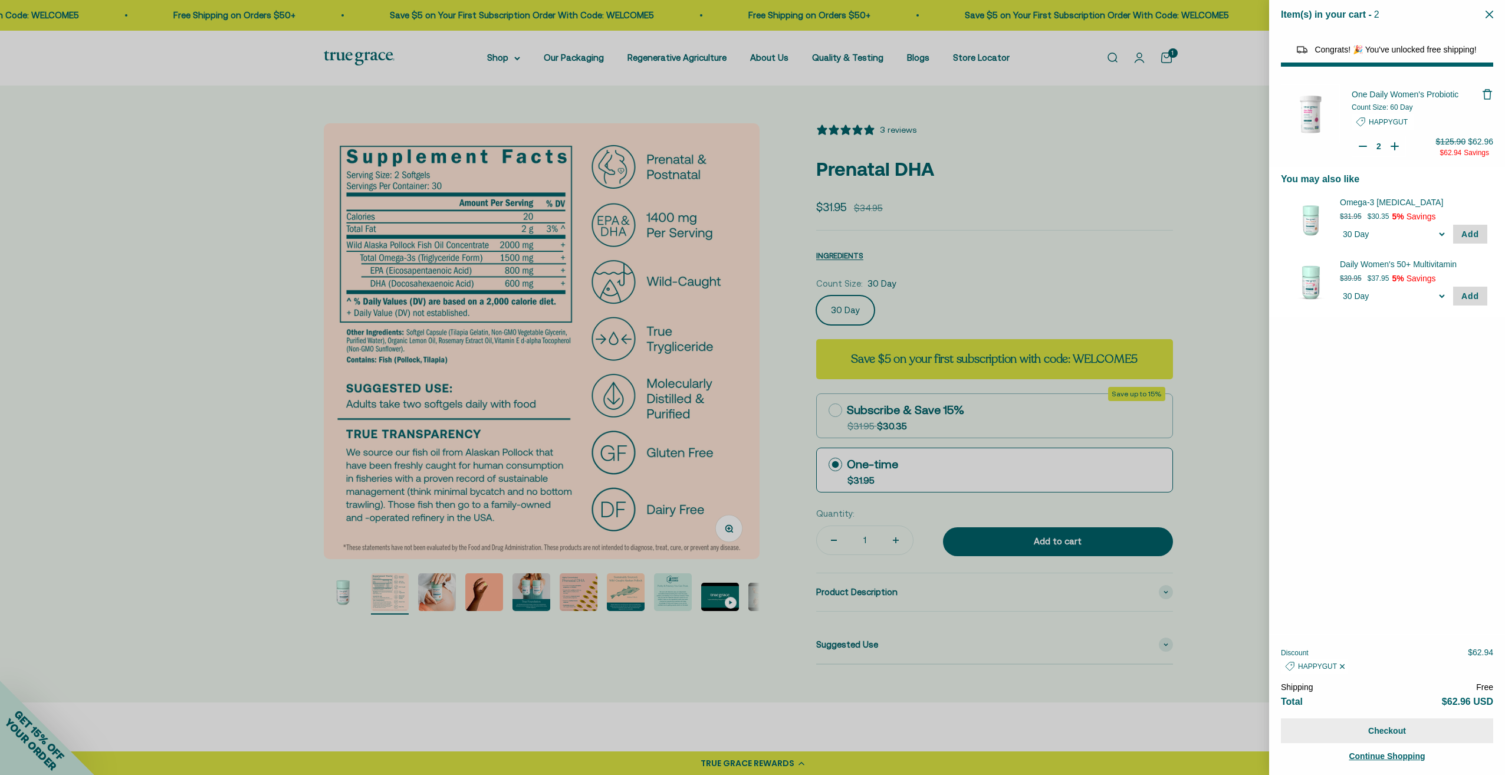
click at [1392, 727] on button "Checkout" at bounding box center [1387, 730] width 212 height 25
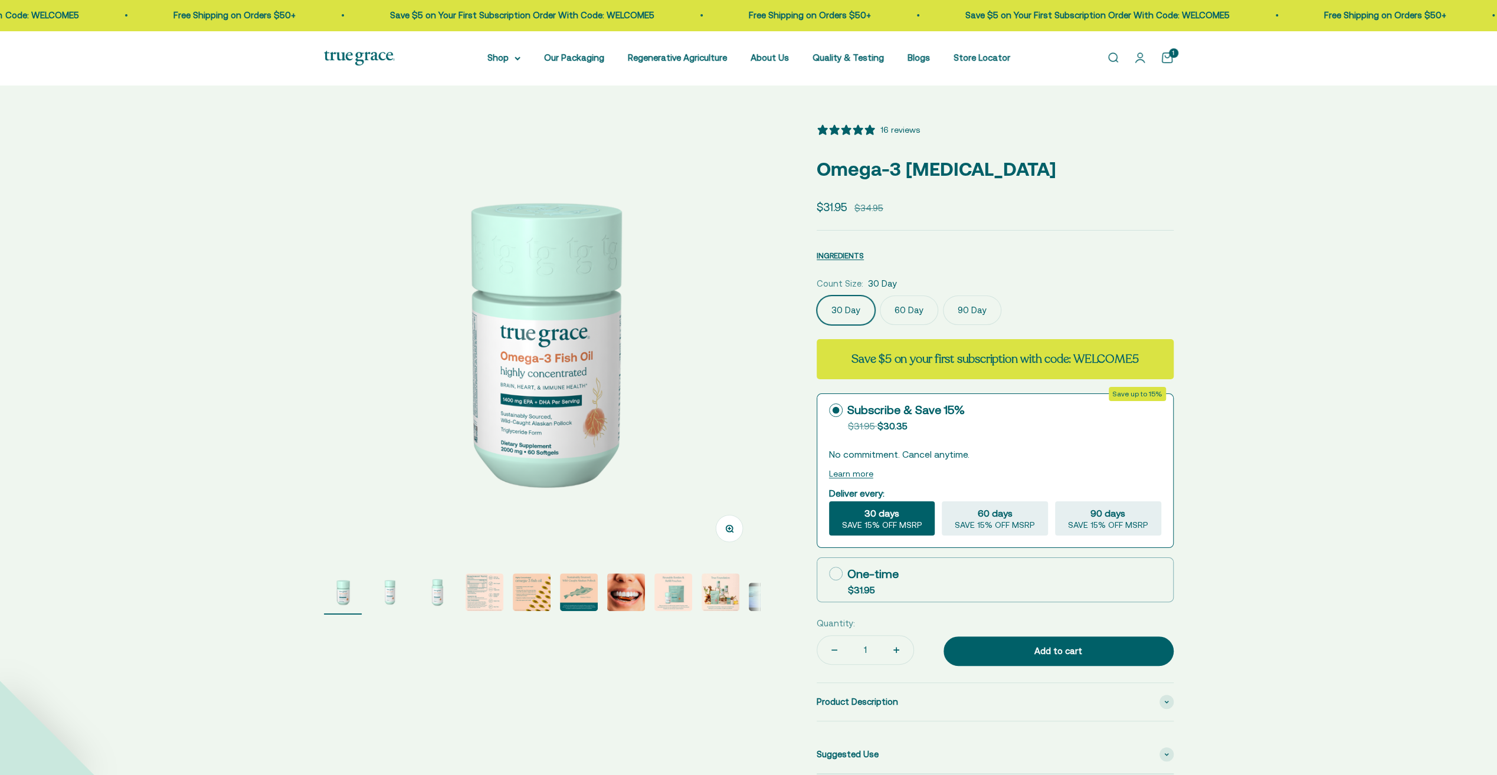
select select "3"
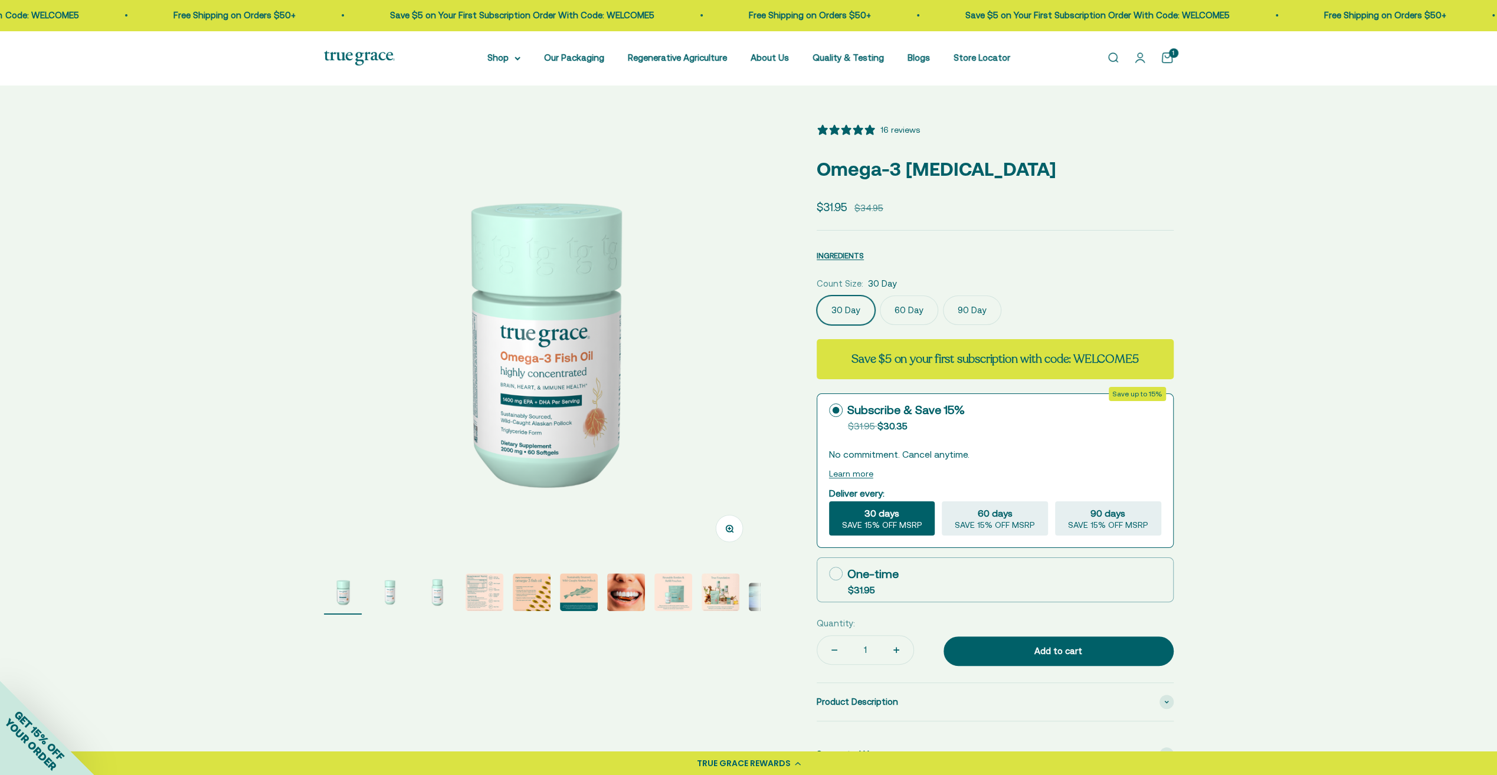
click at [487, 608] on img "Go to item 4" at bounding box center [484, 592] width 38 height 38
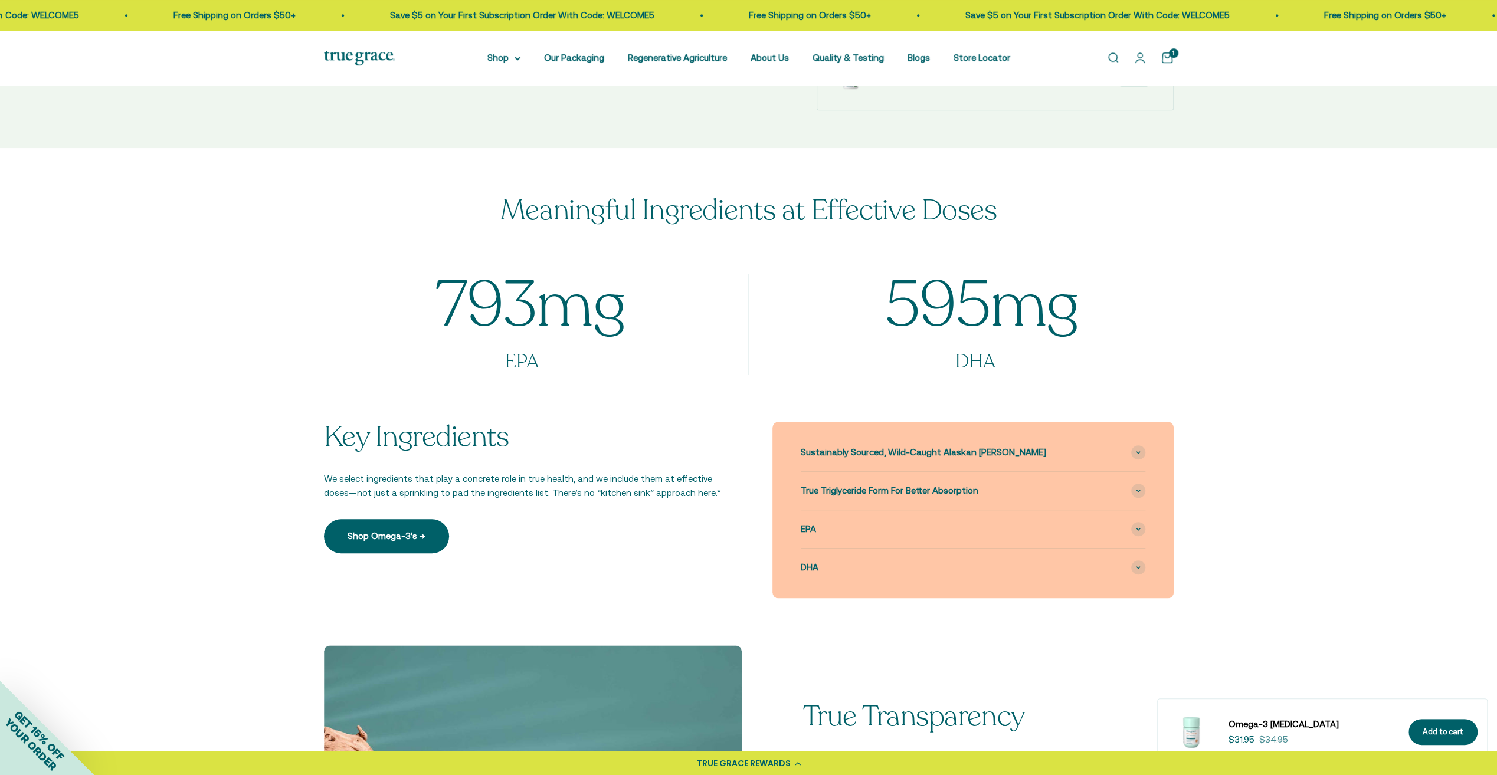
scroll to position [708, 0]
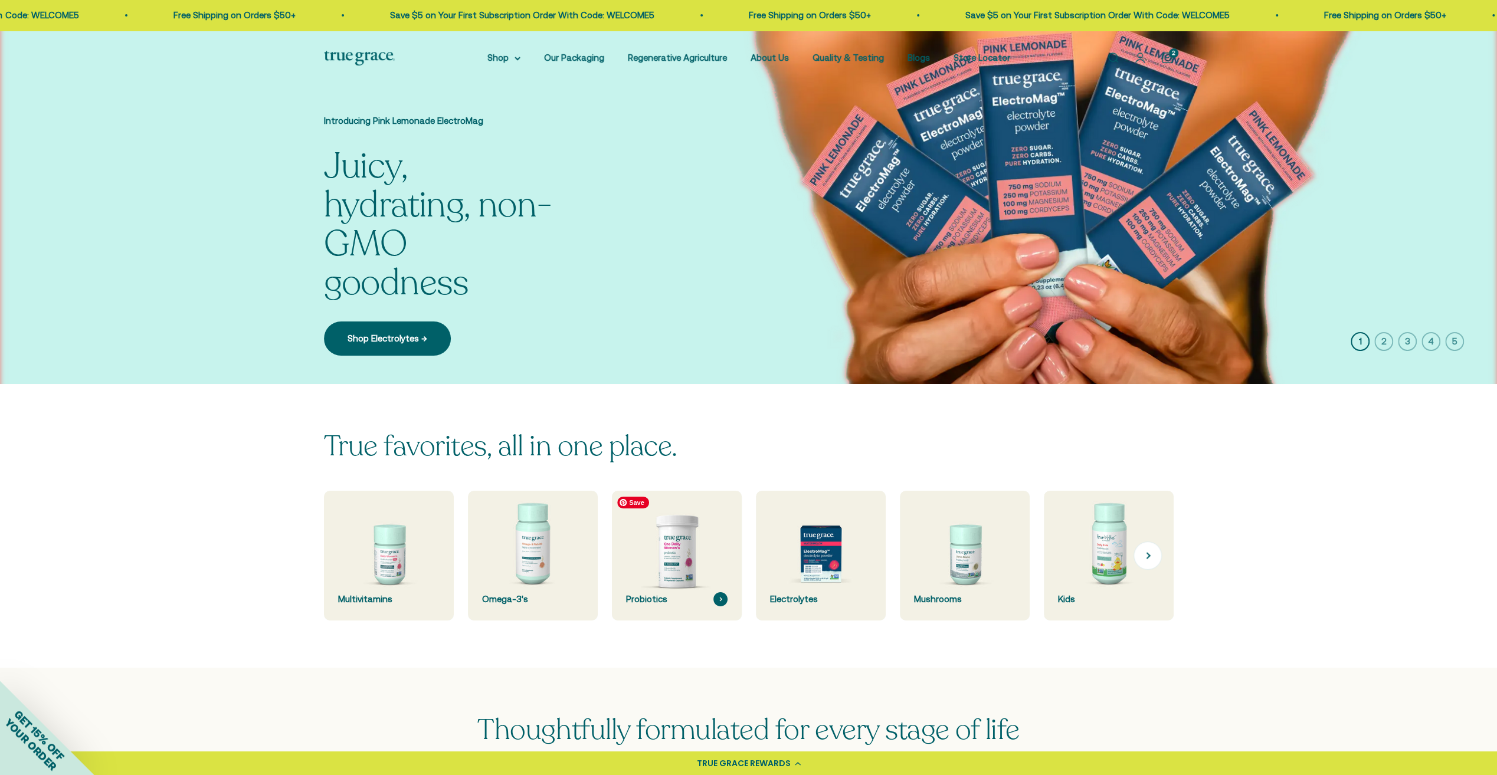
click at [687, 573] on img at bounding box center [676, 555] width 137 height 137
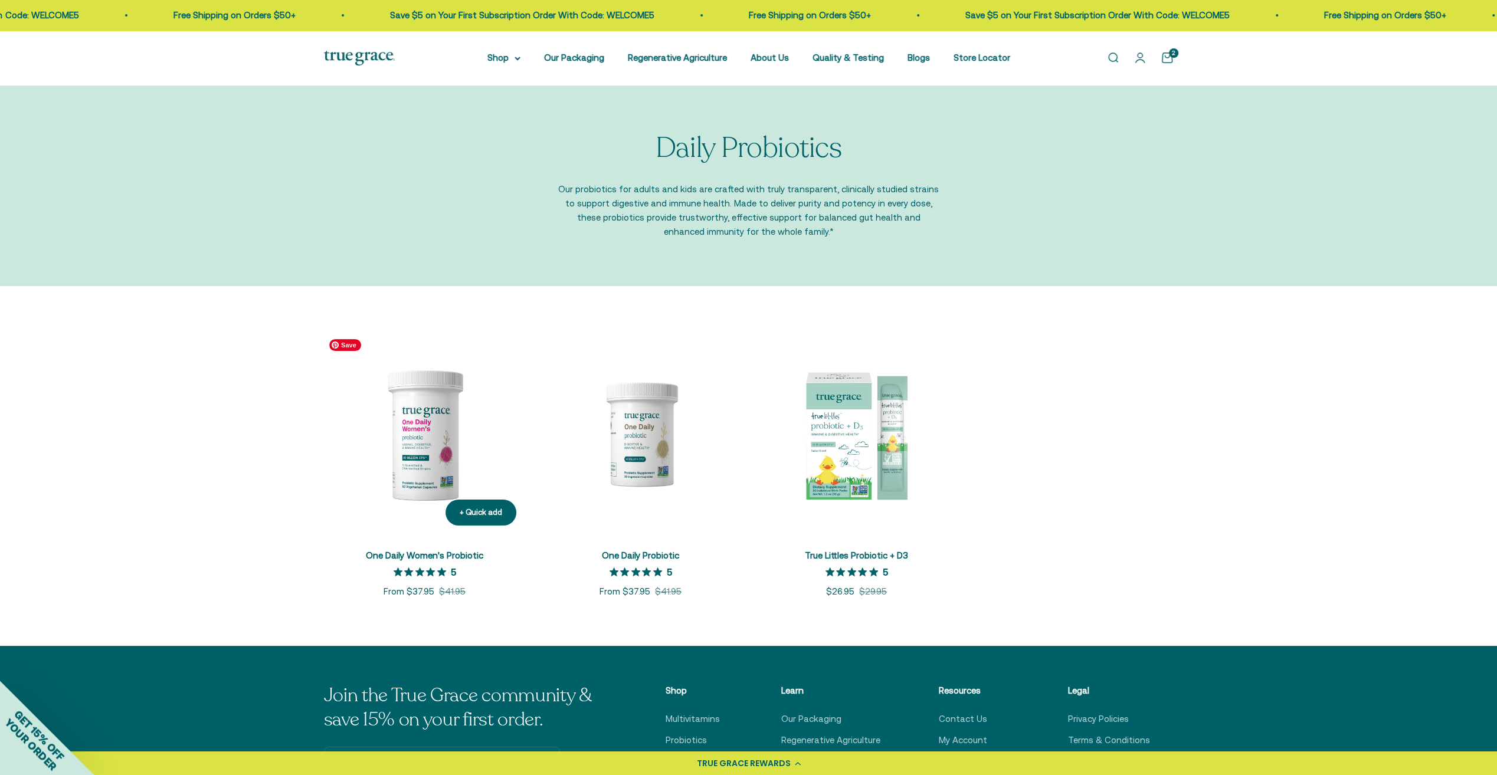
click at [422, 483] on img at bounding box center [425, 434] width 202 height 202
